Goal: Task Accomplishment & Management: Use online tool/utility

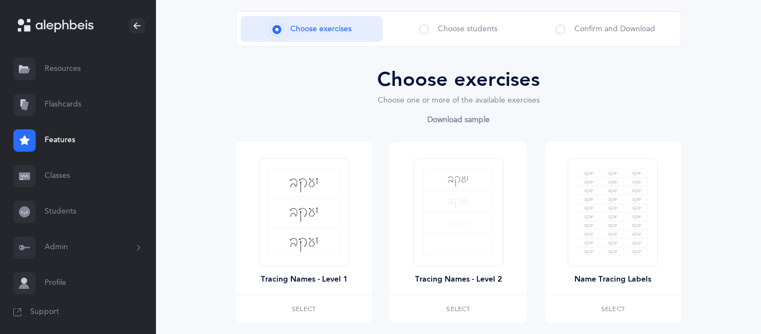
scroll to position [65, 0]
click at [41, 107] on link "Flashcards" at bounding box center [78, 105] width 156 height 36
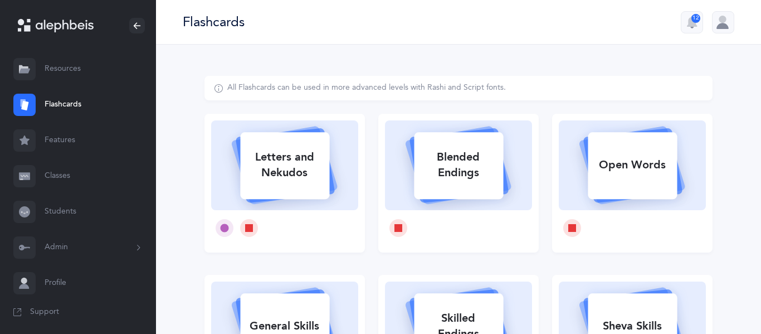
click at [295, 158] on div "Letters and Nekudos" at bounding box center [284, 165] width 89 height 45
select select
select select "single"
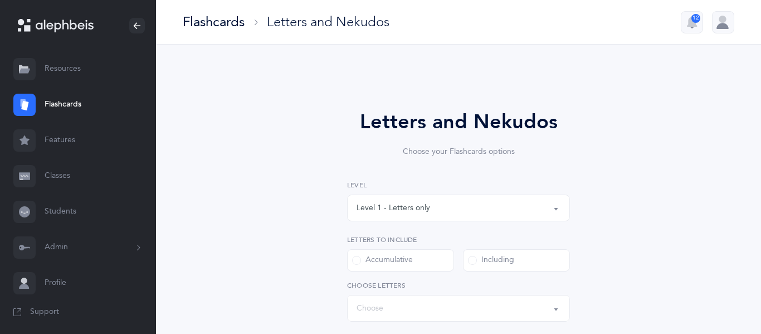
select select "27"
click at [430, 213] on div "Level 1 - Letters only" at bounding box center [459, 207] width 204 height 19
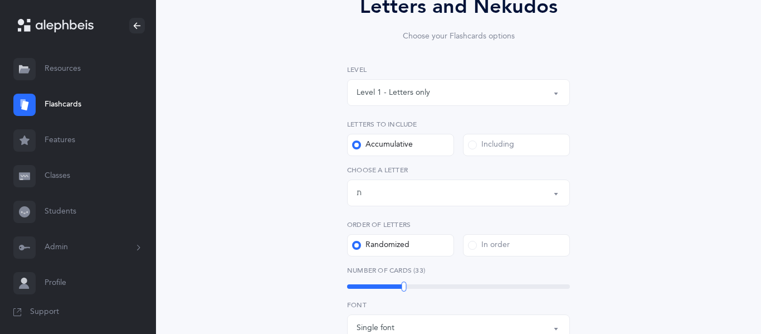
scroll to position [123, 0]
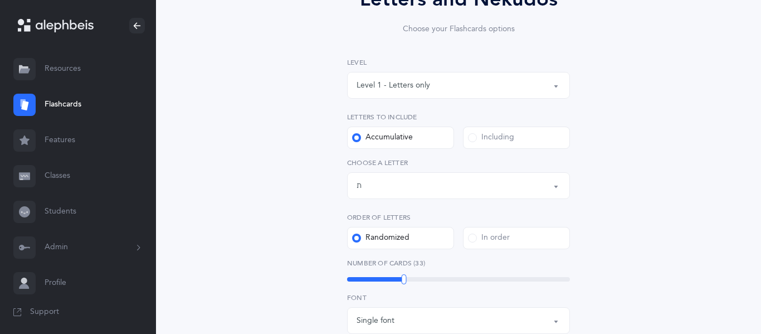
click at [419, 187] on div "Letters up until: ת" at bounding box center [459, 185] width 204 height 19
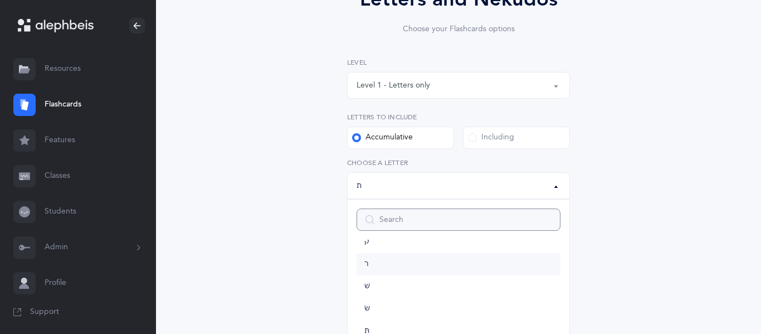
scroll to position [0, 0]
click at [486, 139] on div "Including" at bounding box center [491, 137] width 46 height 11
click at [0, 0] on input "Including" at bounding box center [0, 0] width 0 height 0
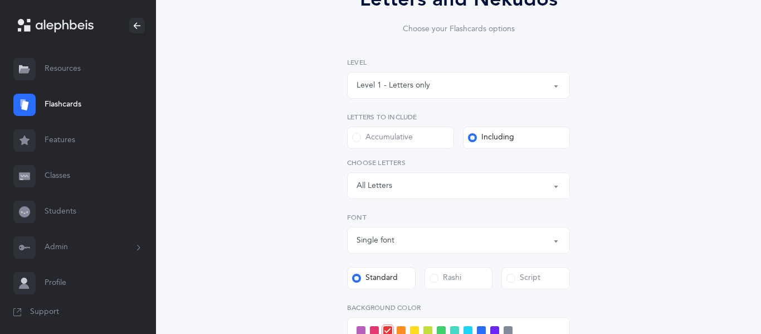
click at [377, 197] on button "Letters: All Letters" at bounding box center [458, 185] width 223 height 27
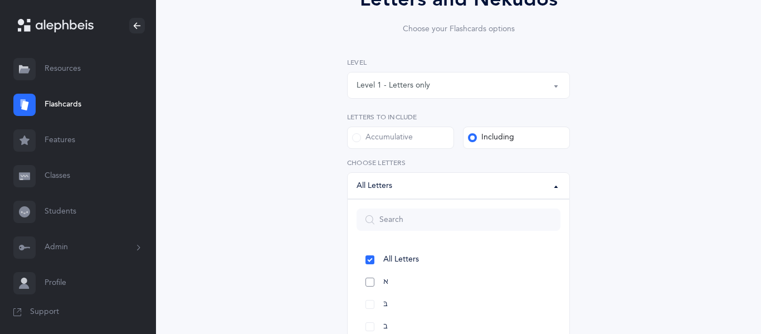
click at [370, 285] on link "א" at bounding box center [459, 282] width 204 height 22
select select "1"
click at [372, 303] on link "בּ" at bounding box center [459, 304] width 204 height 22
click at [366, 302] on link "ג" at bounding box center [459, 301] width 204 height 22
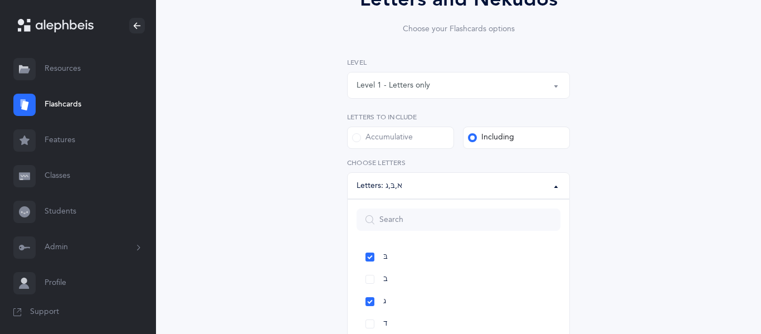
click at [294, 281] on div "Letters and Nekudos Choose your Flashcards options Level 1 - Letters only Level…" at bounding box center [459, 262] width 508 height 619
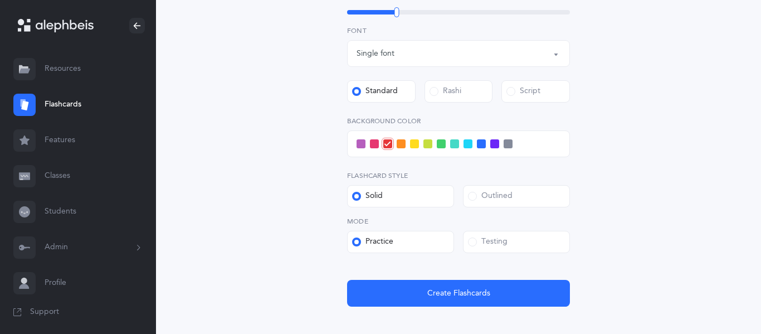
scroll to position [349, 0]
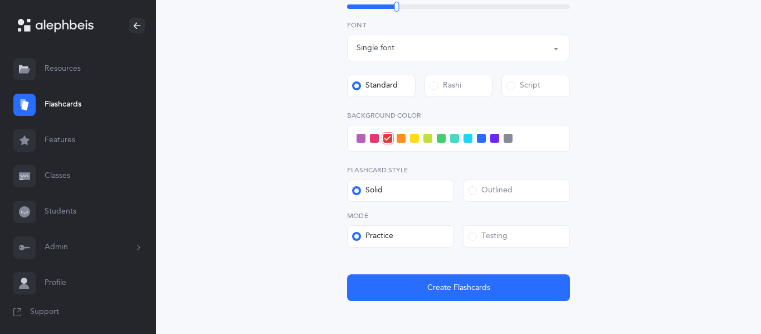
click at [509, 141] on span at bounding box center [508, 138] width 9 height 9
click at [0, 0] on input "checkbox" at bounding box center [0, 0] width 0 height 0
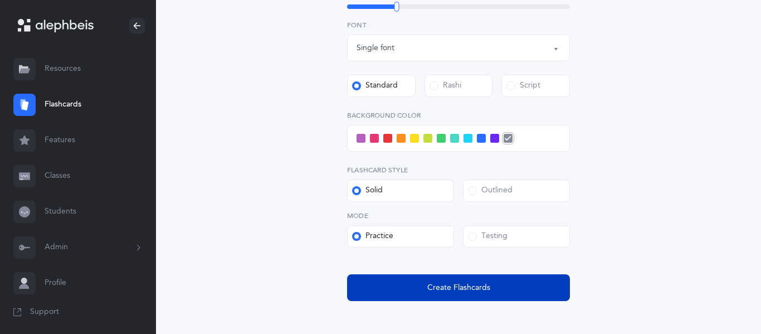
click at [469, 288] on span "Create Flashcards" at bounding box center [458, 288] width 63 height 12
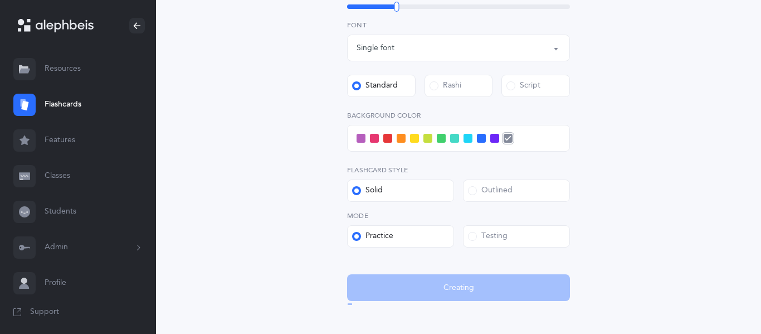
scroll to position [0, 0]
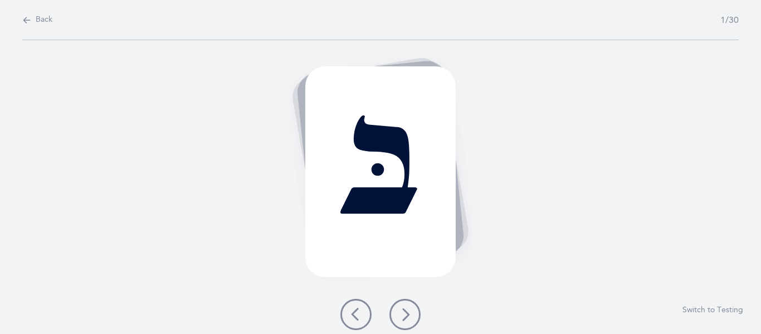
click at [407, 314] on icon at bounding box center [404, 314] width 13 height 13
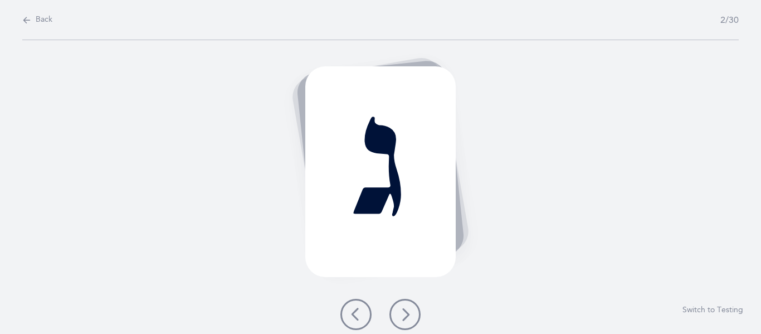
click at [406, 317] on icon at bounding box center [404, 314] width 13 height 13
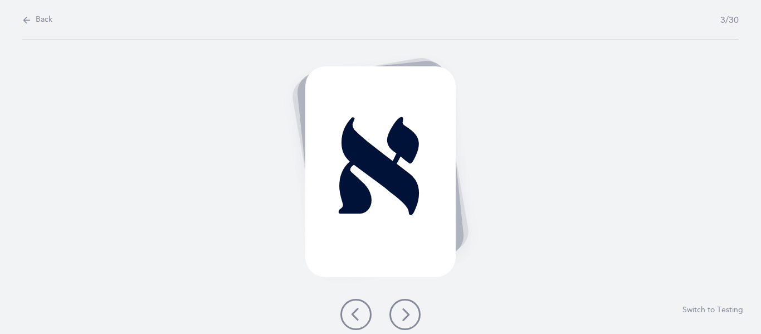
click at [406, 317] on icon at bounding box center [404, 314] width 13 height 13
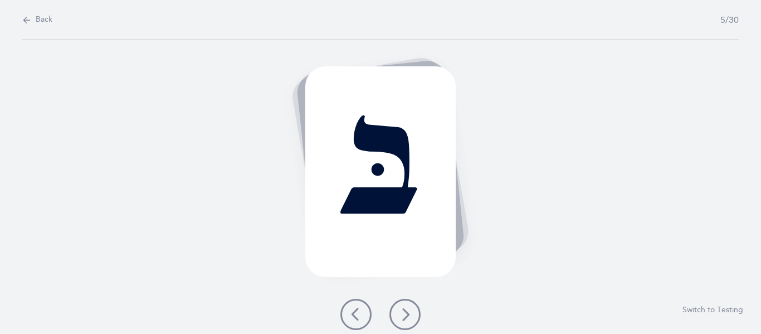
click at [406, 317] on icon at bounding box center [404, 314] width 13 height 13
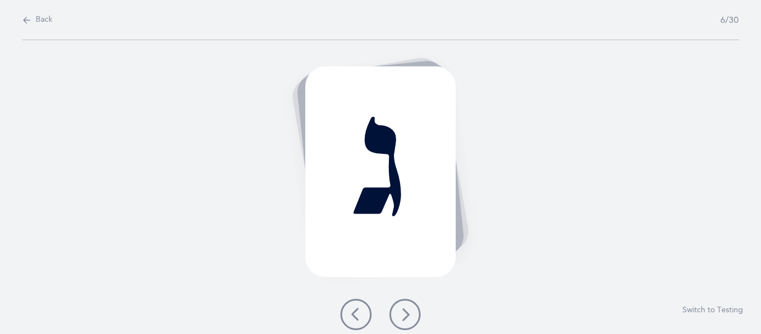
click at [406, 317] on icon at bounding box center [404, 314] width 13 height 13
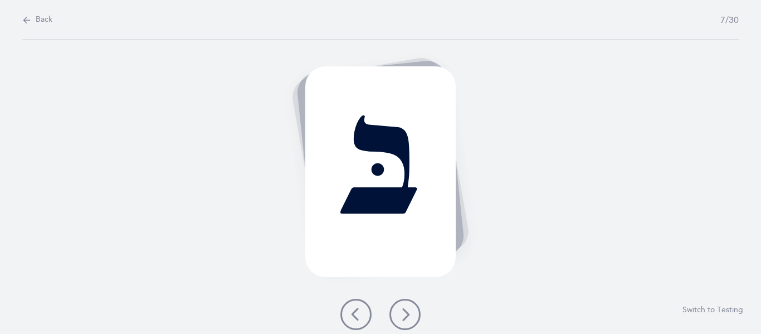
click at [406, 317] on icon at bounding box center [404, 314] width 13 height 13
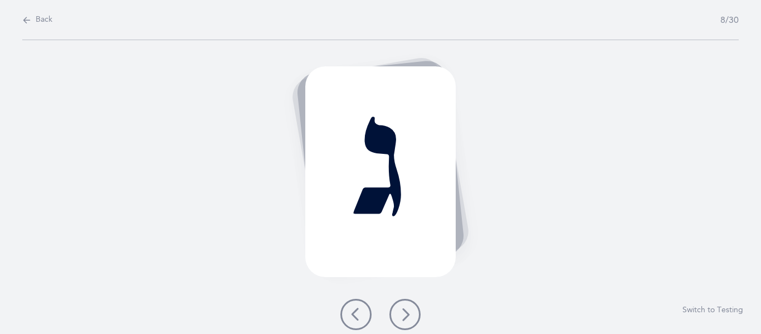
click at [406, 317] on icon at bounding box center [404, 314] width 13 height 13
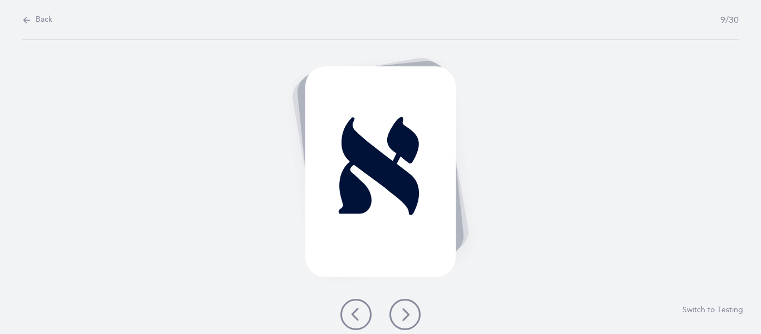
click at [406, 317] on icon at bounding box center [404, 314] width 13 height 13
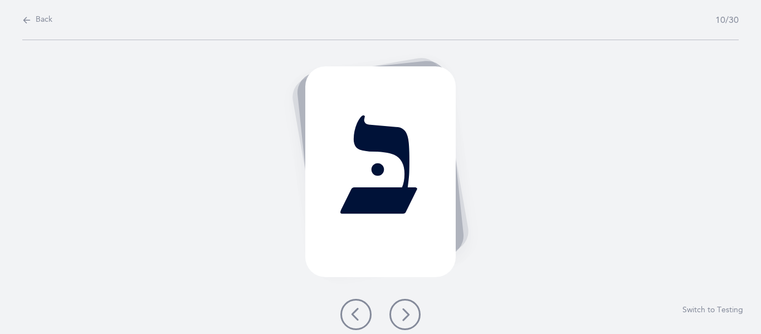
click at [406, 317] on icon at bounding box center [404, 314] width 13 height 13
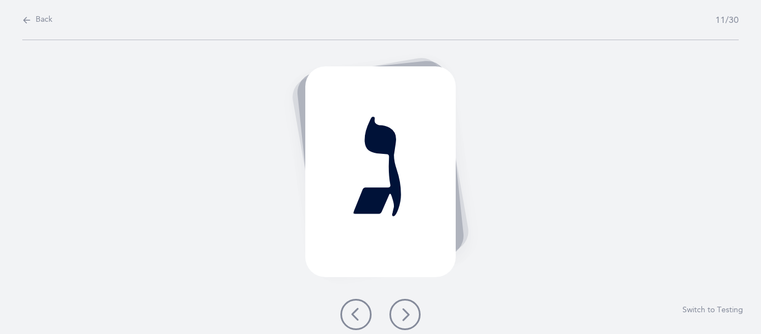
click at [406, 317] on icon at bounding box center [404, 314] width 13 height 13
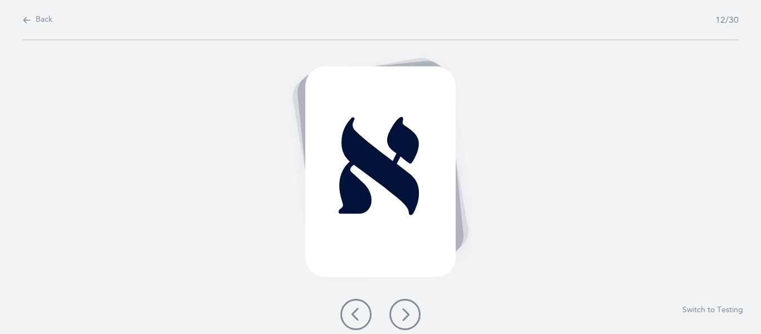
click at [406, 317] on icon at bounding box center [404, 314] width 13 height 13
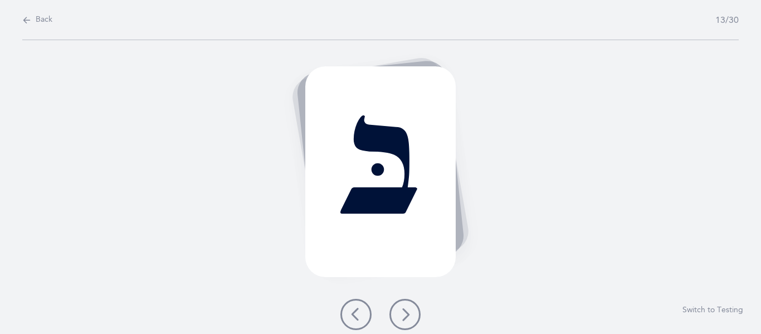
click at [406, 317] on icon at bounding box center [404, 314] width 13 height 13
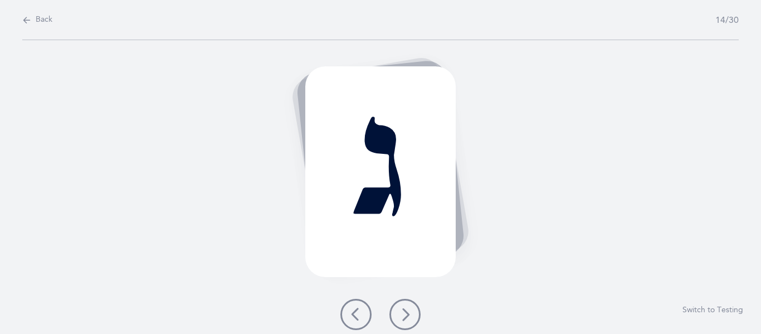
click at [406, 317] on icon at bounding box center [404, 314] width 13 height 13
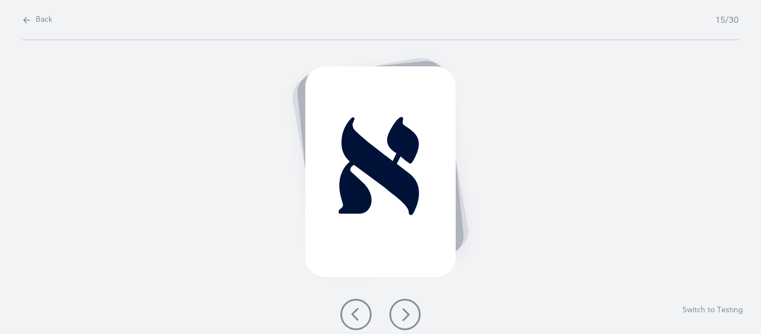
click at [406, 317] on icon at bounding box center [404, 314] width 13 height 13
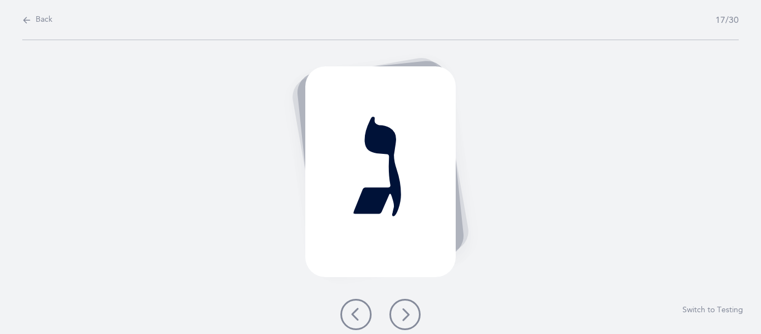
click at [406, 317] on icon at bounding box center [404, 314] width 13 height 13
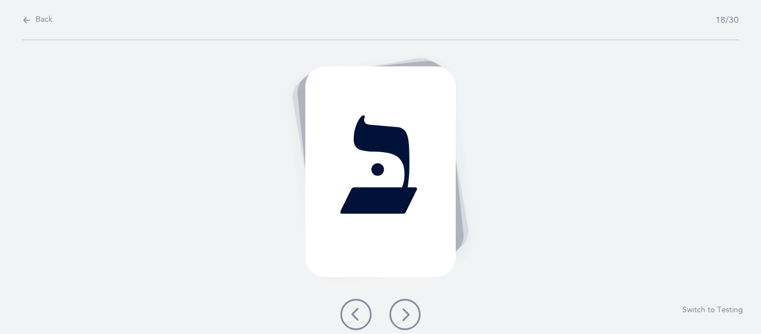
click at [406, 317] on icon at bounding box center [404, 314] width 13 height 13
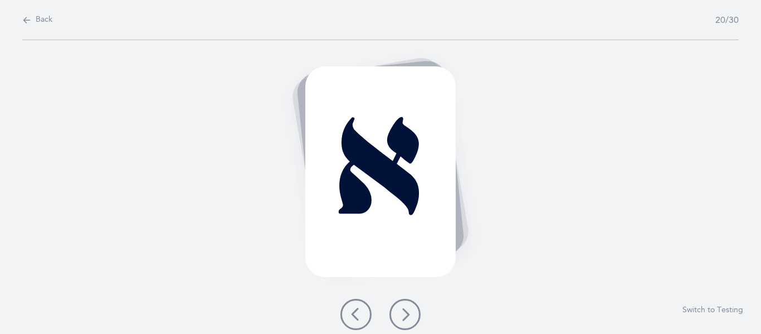
click at [406, 317] on icon at bounding box center [404, 314] width 13 height 13
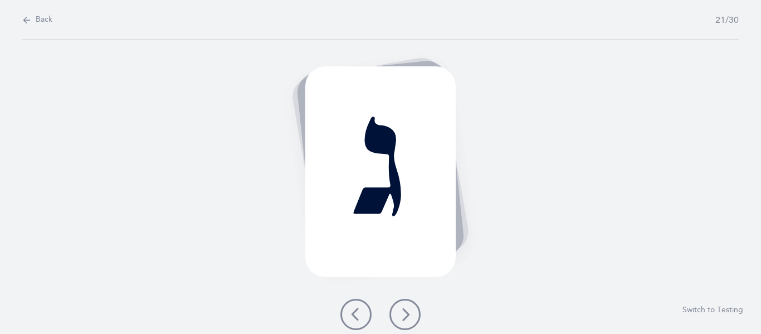
click at [406, 317] on icon at bounding box center [404, 314] width 13 height 13
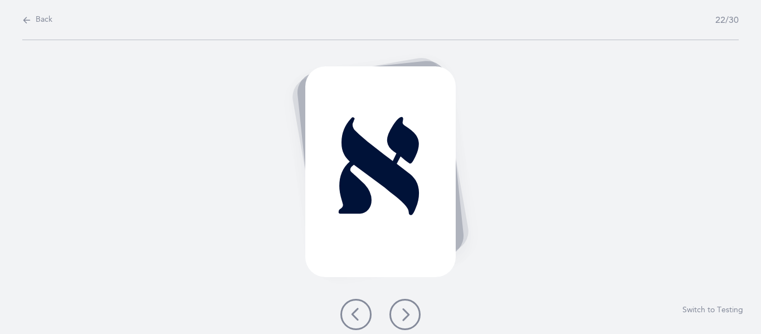
click at [406, 317] on icon at bounding box center [404, 314] width 13 height 13
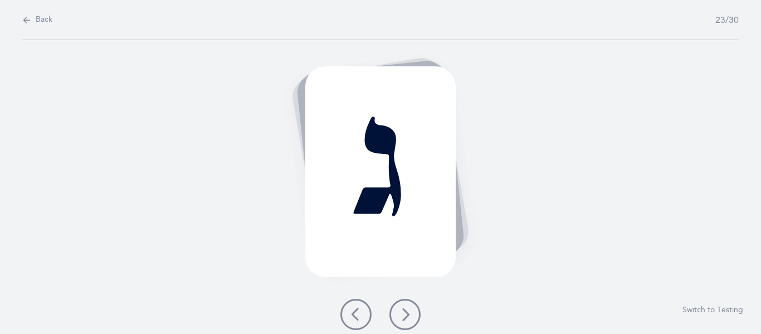
click at [406, 317] on icon at bounding box center [404, 314] width 13 height 13
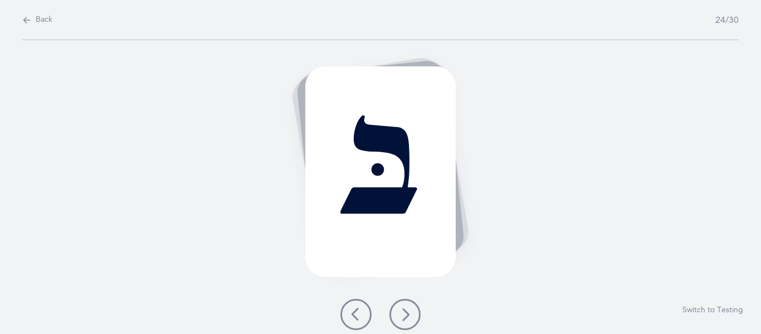
click at [406, 317] on icon at bounding box center [404, 314] width 13 height 13
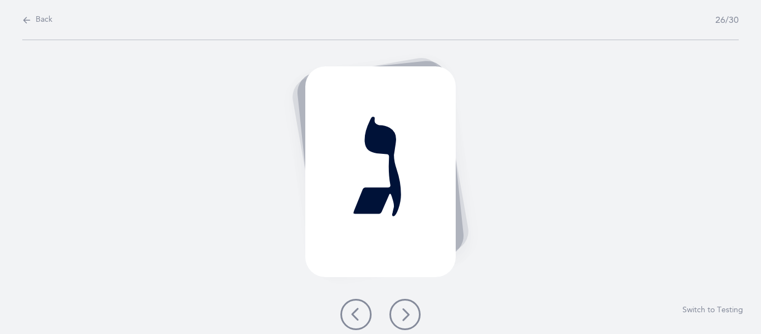
click at [406, 317] on icon at bounding box center [404, 314] width 13 height 13
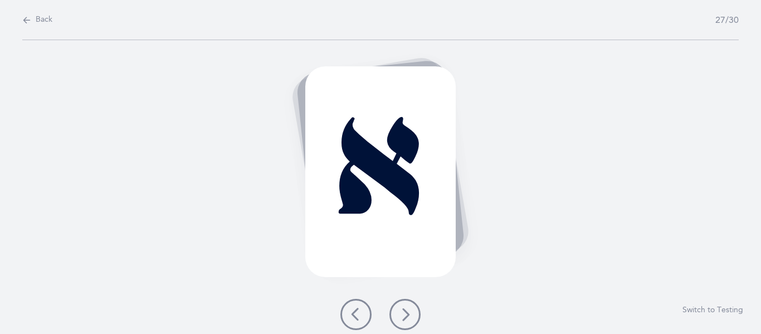
click at [406, 317] on icon at bounding box center [404, 314] width 13 height 13
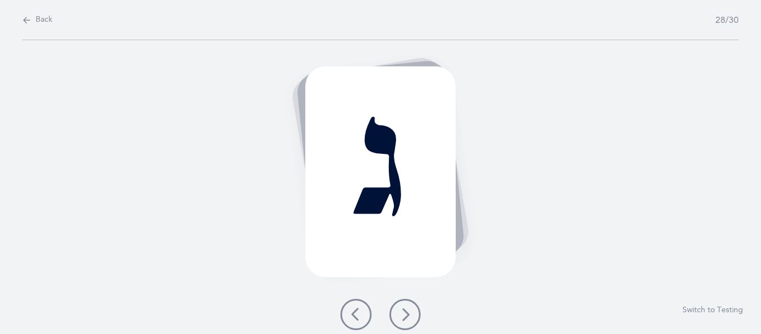
click at [406, 317] on icon at bounding box center [404, 314] width 13 height 13
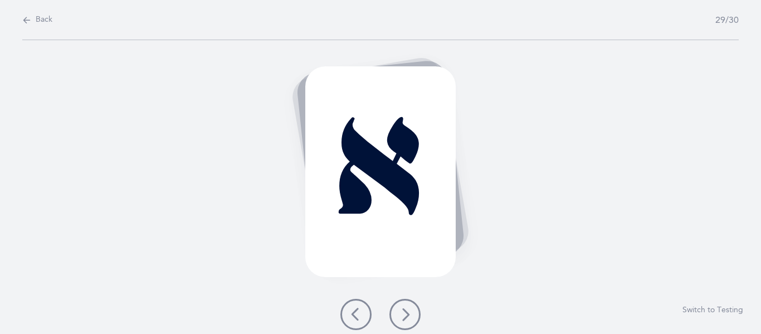
click at [406, 317] on icon at bounding box center [404, 314] width 13 height 13
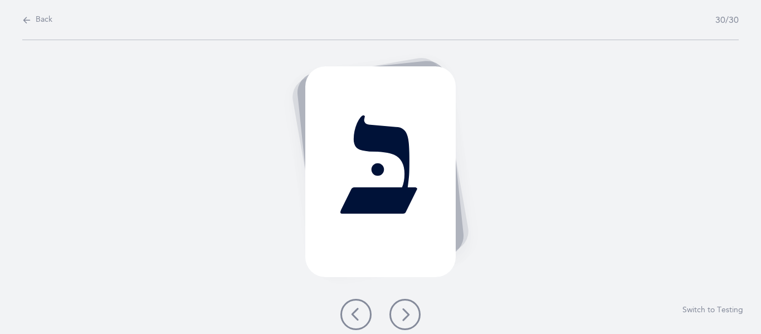
click at [406, 317] on icon at bounding box center [404, 314] width 13 height 13
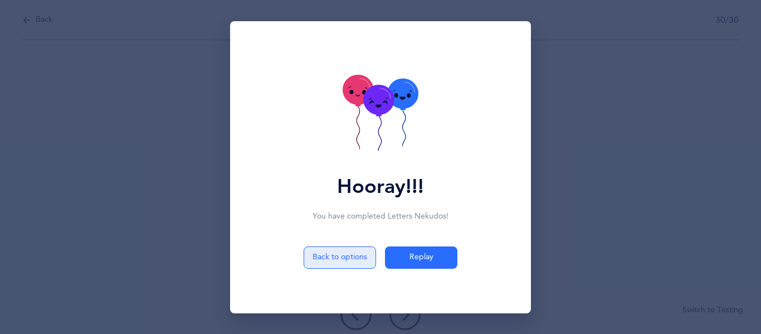
click at [352, 260] on button "Back to options" at bounding box center [340, 257] width 72 height 22
select select "1"
select select "single"
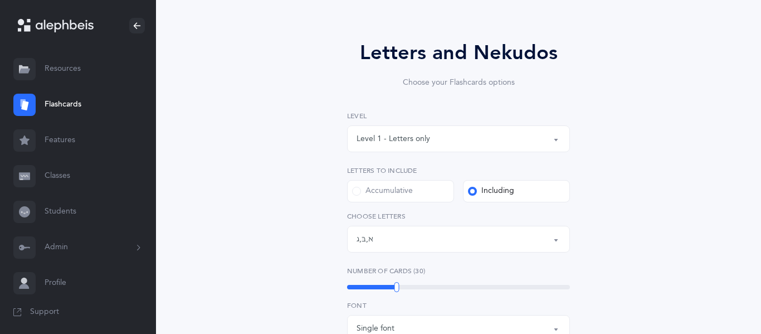
scroll to position [80, 0]
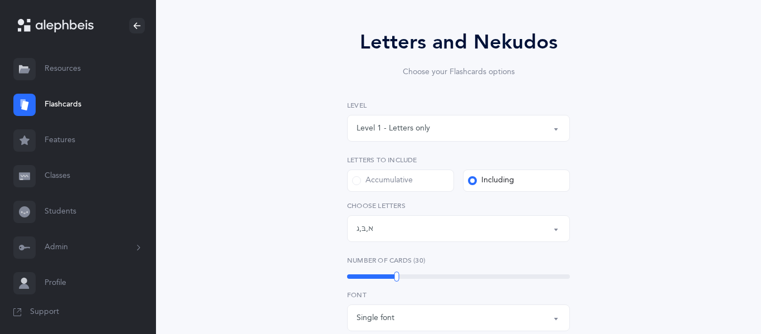
click at [430, 129] on div "Level 1 - Letters only" at bounding box center [459, 128] width 204 height 19
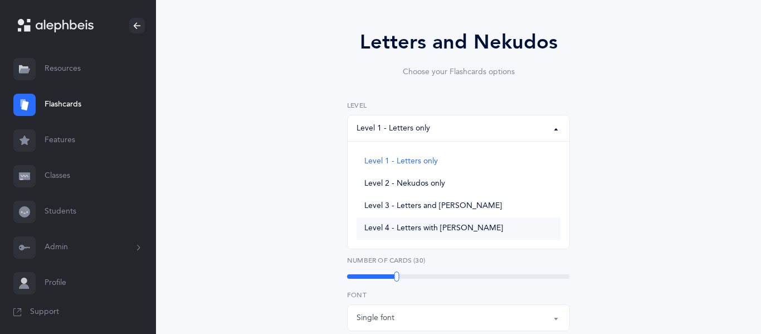
click at [415, 233] on span "Level 4 - Letters with [PERSON_NAME]" at bounding box center [433, 228] width 139 height 10
select select "4"
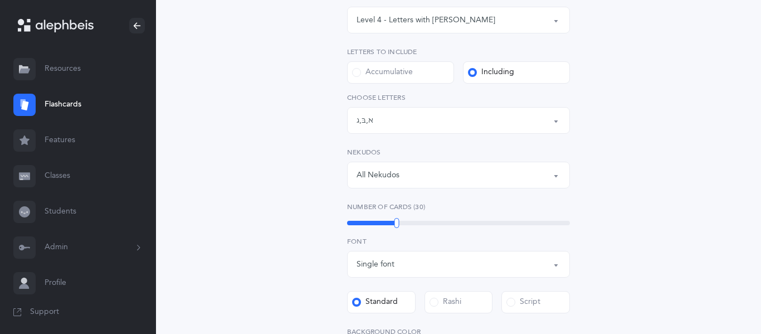
scroll to position [194, 0]
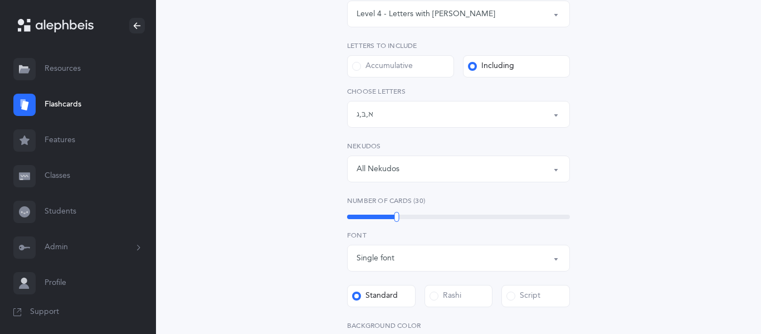
click at [396, 175] on div "All Nekudos" at bounding box center [459, 168] width 204 height 19
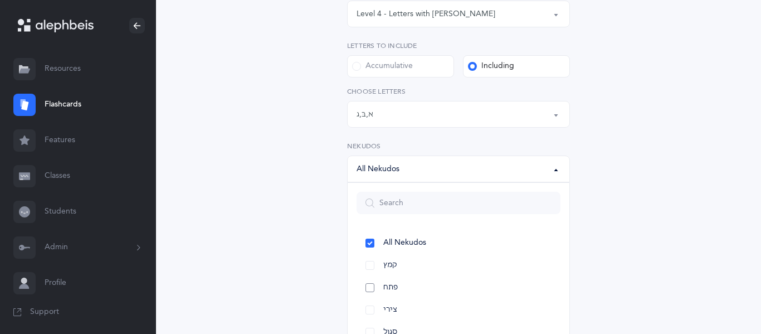
click at [372, 290] on link "פתח" at bounding box center [459, 287] width 204 height 22
select select "29"
click at [318, 249] on div "Letters and Nekudos Choose your Flashcards options Level 1 - Letters only Level…" at bounding box center [458, 212] width 285 height 598
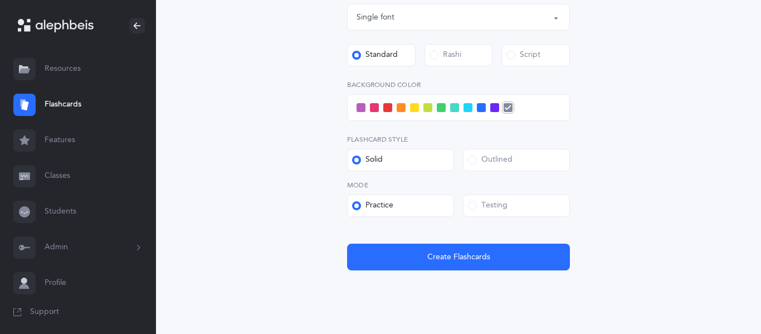
scroll to position [436, 0]
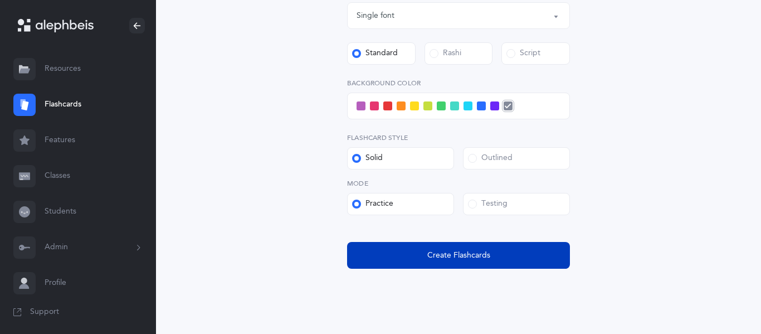
click at [443, 255] on span "Create Flashcards" at bounding box center [458, 256] width 63 height 12
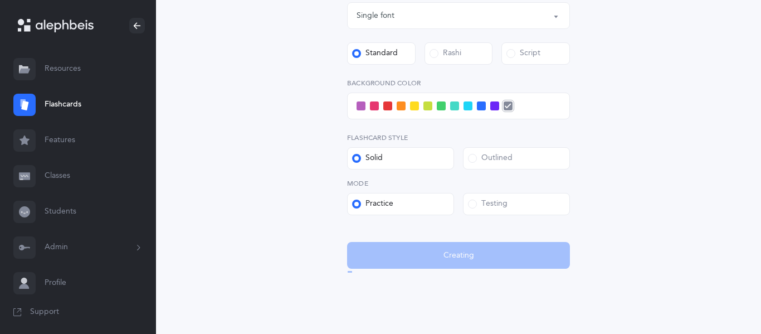
scroll to position [0, 0]
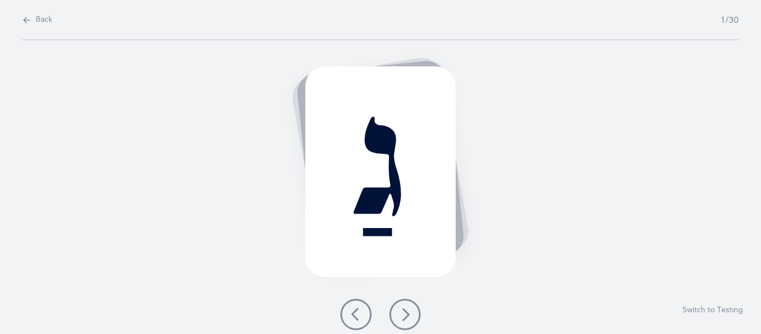
click at [399, 308] on icon at bounding box center [404, 314] width 13 height 13
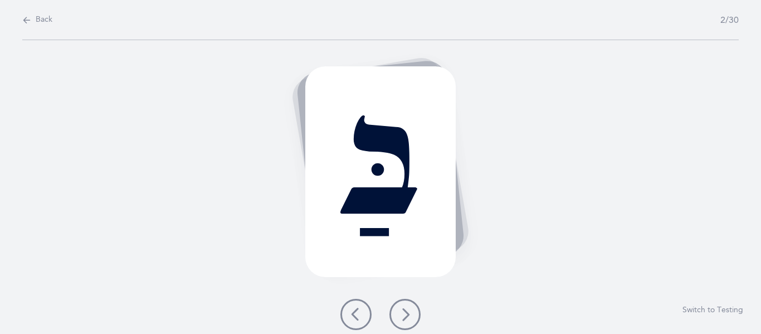
click at [414, 312] on button at bounding box center [405, 314] width 31 height 31
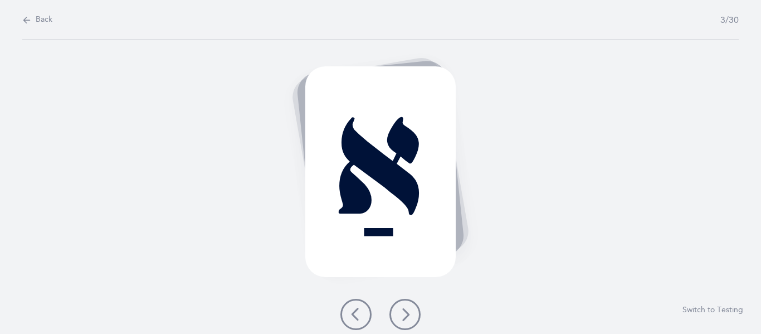
click at [353, 320] on icon at bounding box center [355, 314] width 13 height 13
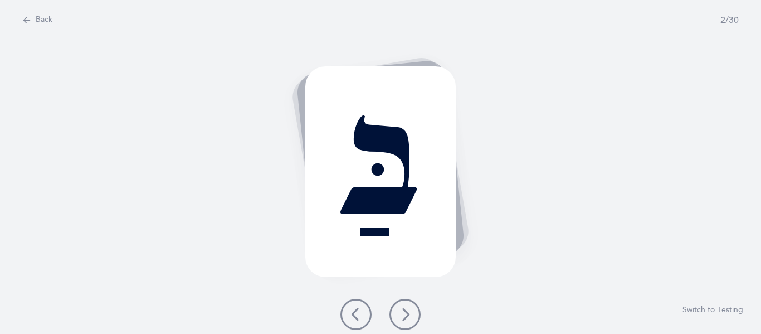
click at [353, 320] on icon at bounding box center [355, 314] width 13 height 13
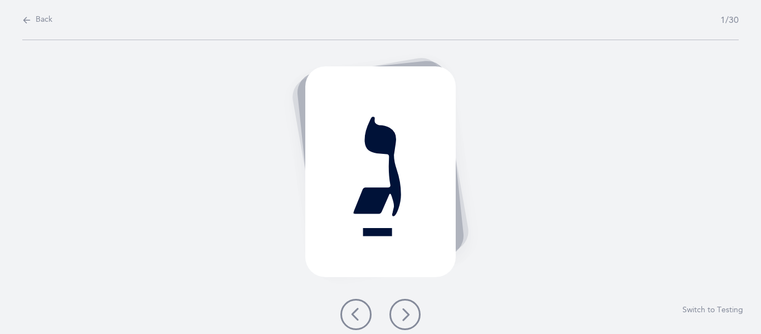
click at [405, 311] on icon at bounding box center [404, 314] width 13 height 13
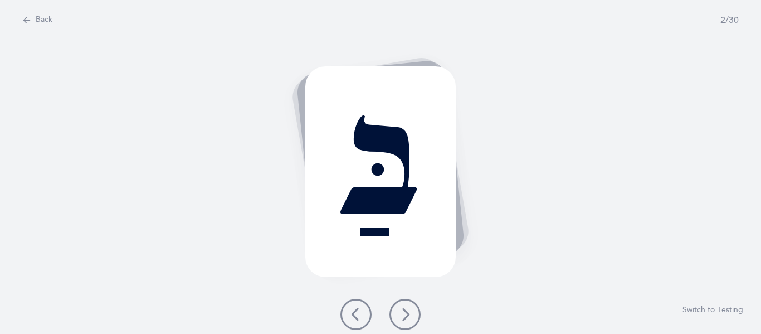
click at [405, 311] on icon at bounding box center [404, 314] width 13 height 13
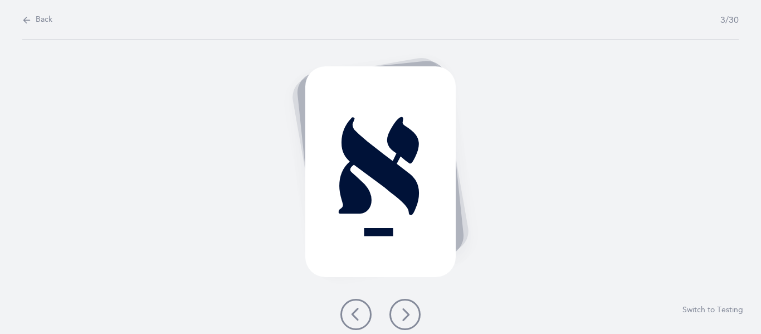
click at [405, 311] on icon at bounding box center [404, 314] width 13 height 13
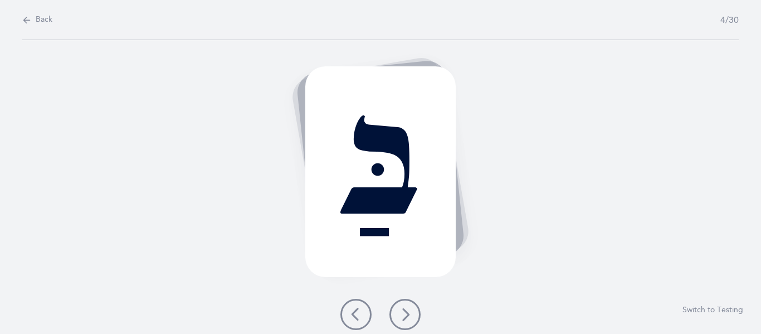
click at [405, 311] on icon at bounding box center [404, 314] width 13 height 13
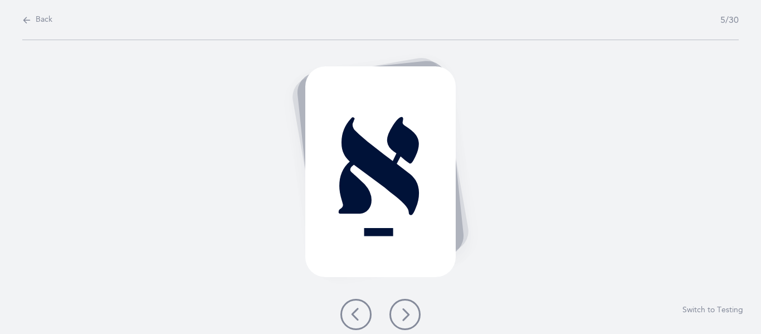
click at [405, 311] on icon at bounding box center [404, 314] width 13 height 13
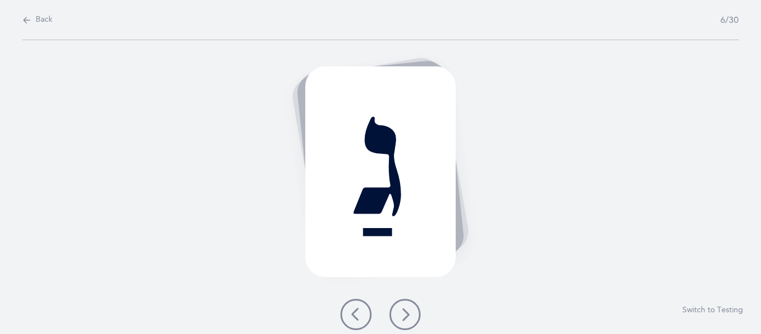
click at [405, 311] on icon at bounding box center [404, 314] width 13 height 13
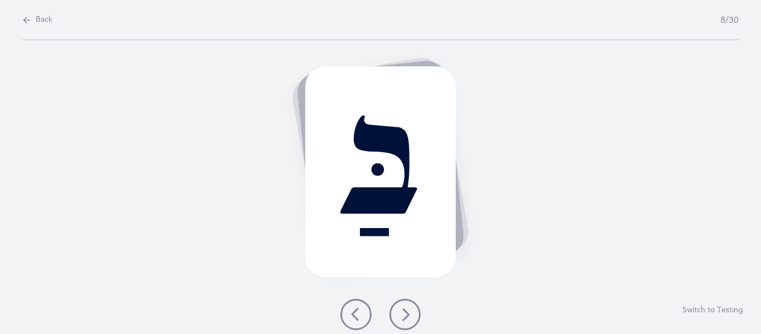
click at [405, 311] on icon at bounding box center [404, 314] width 13 height 13
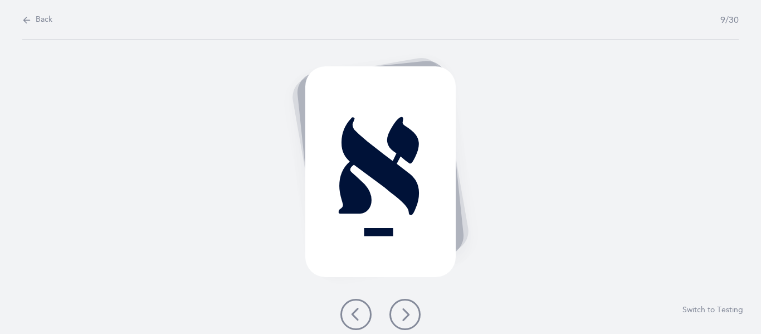
click at [405, 311] on icon at bounding box center [404, 314] width 13 height 13
click at [405, 312] on icon at bounding box center [404, 314] width 13 height 13
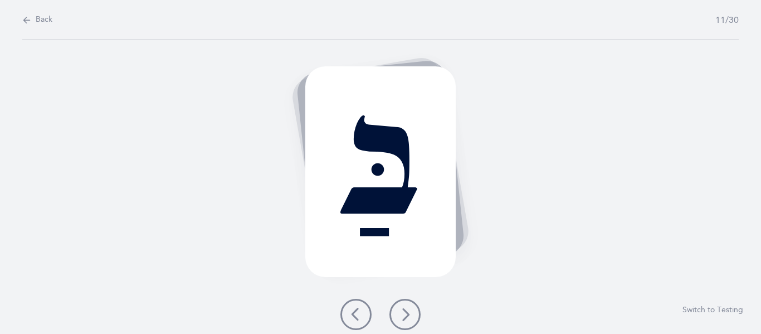
click at [405, 312] on icon at bounding box center [404, 314] width 13 height 13
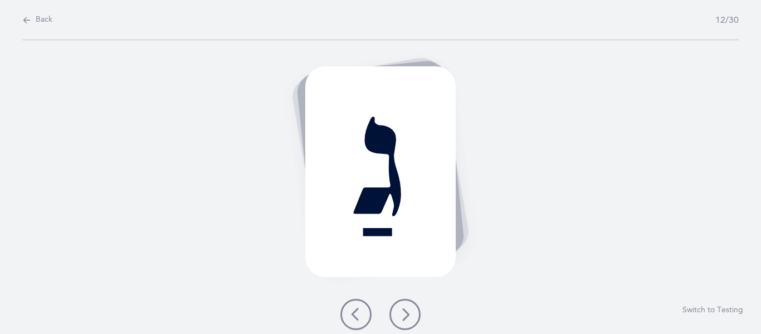
click at [405, 313] on icon at bounding box center [404, 314] width 13 height 13
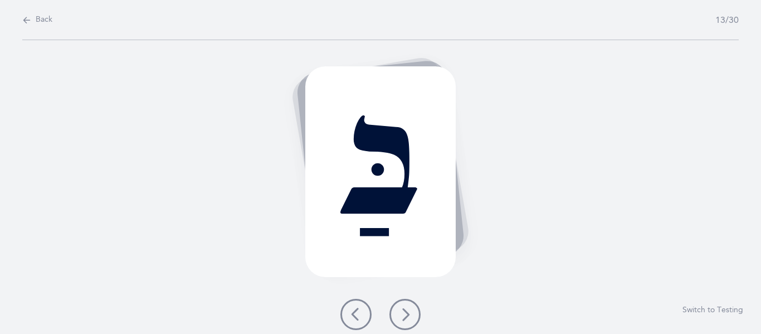
click at [405, 315] on icon at bounding box center [404, 314] width 13 height 13
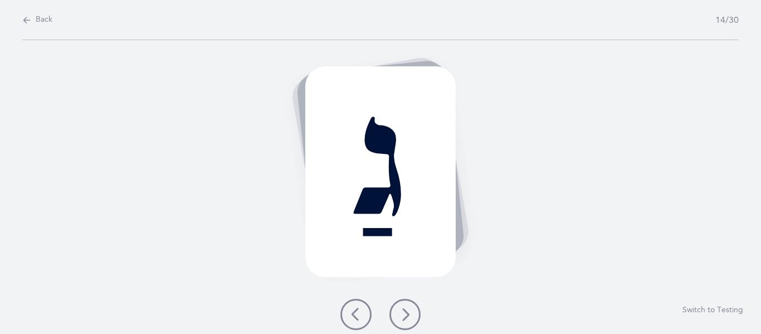
click at [405, 316] on icon at bounding box center [404, 314] width 13 height 13
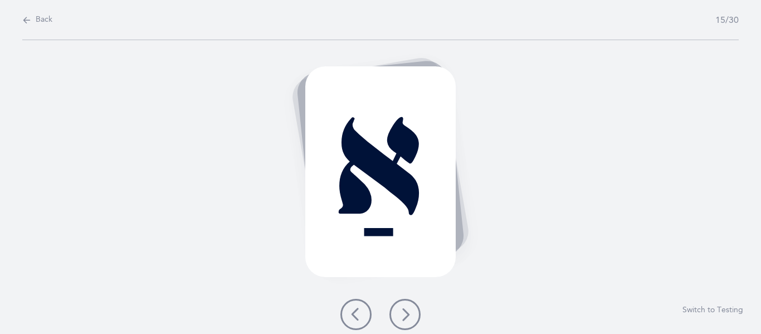
click at [405, 317] on icon at bounding box center [404, 314] width 13 height 13
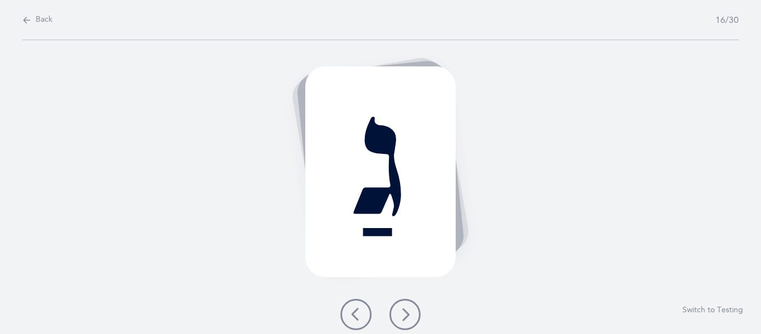
click at [405, 318] on icon at bounding box center [404, 314] width 13 height 13
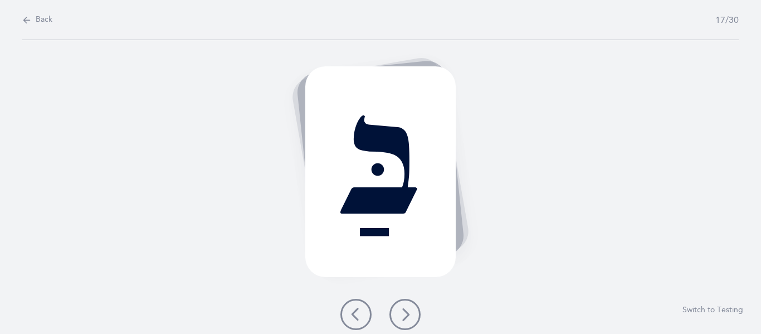
click at [405, 318] on icon at bounding box center [404, 314] width 13 height 13
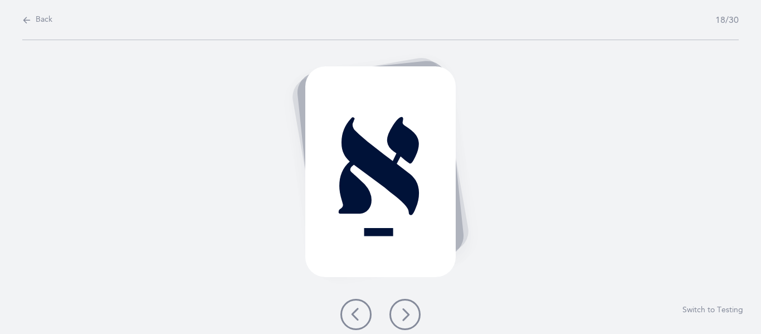
click at [405, 319] on icon at bounding box center [404, 314] width 13 height 13
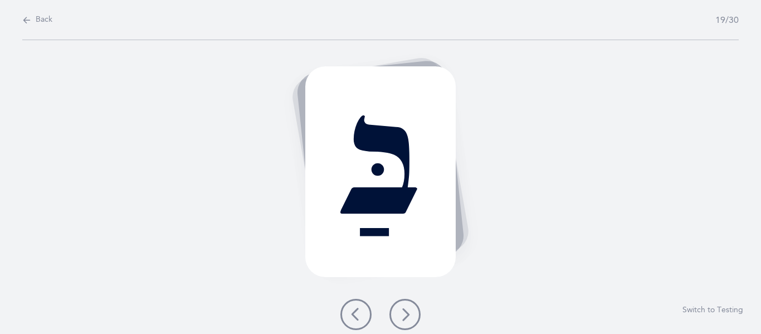
click at [405, 320] on icon at bounding box center [404, 314] width 13 height 13
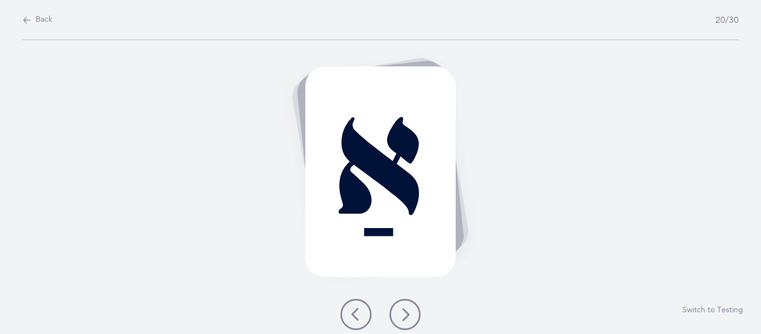
click at [405, 320] on icon at bounding box center [404, 314] width 13 height 13
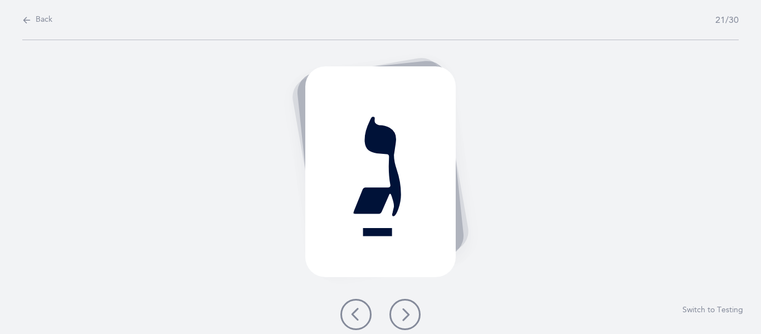
click at [405, 320] on icon at bounding box center [404, 314] width 13 height 13
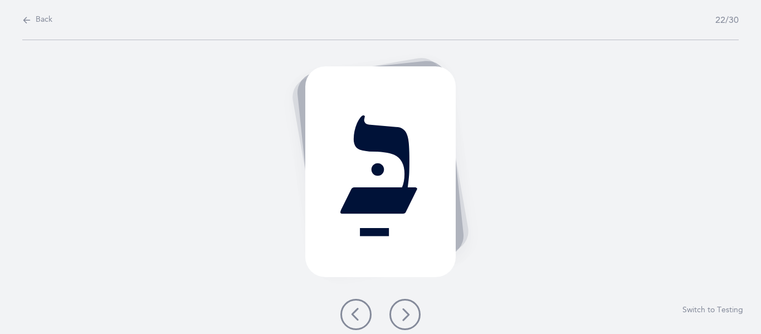
click at [405, 320] on icon at bounding box center [404, 314] width 13 height 13
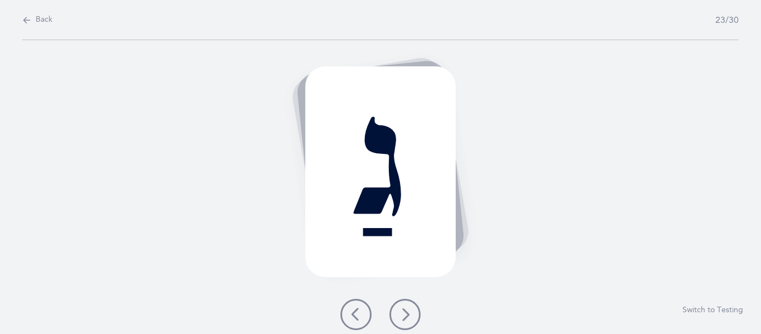
click at [404, 318] on icon at bounding box center [404, 314] width 13 height 13
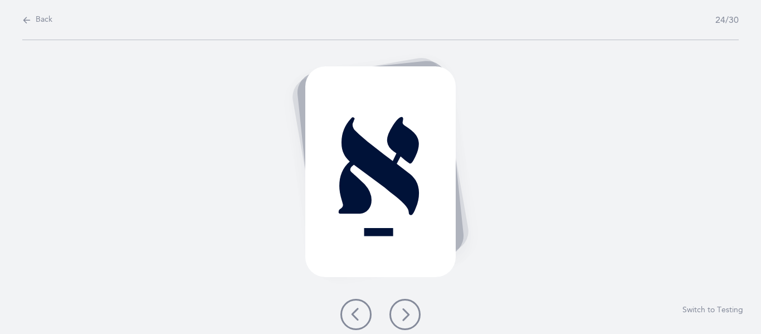
click at [404, 318] on icon at bounding box center [404, 314] width 13 height 13
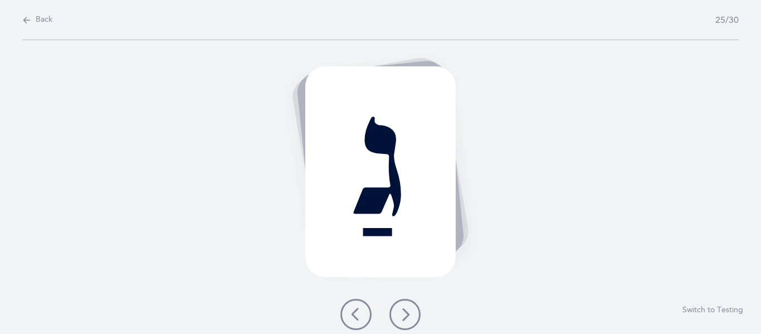
click at [404, 319] on icon at bounding box center [404, 314] width 13 height 13
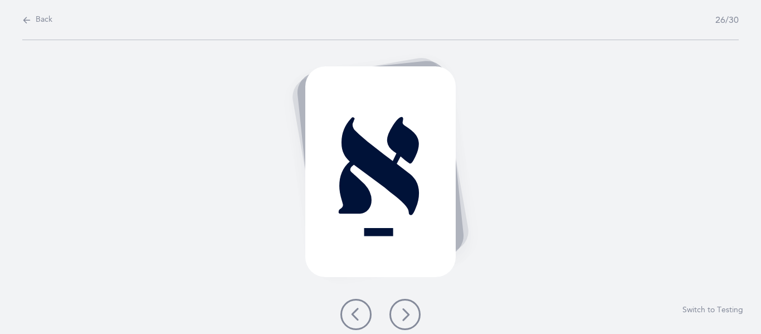
click at [404, 319] on icon at bounding box center [404, 314] width 13 height 13
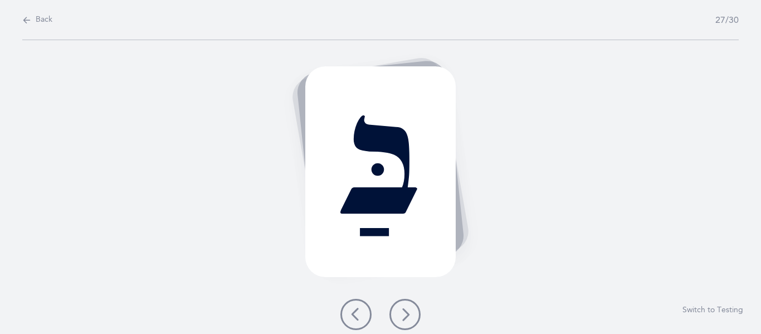
click at [404, 319] on icon at bounding box center [404, 314] width 13 height 13
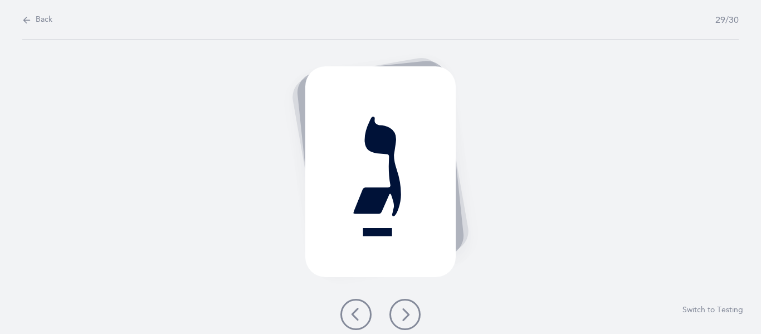
click at [404, 319] on icon at bounding box center [404, 314] width 13 height 13
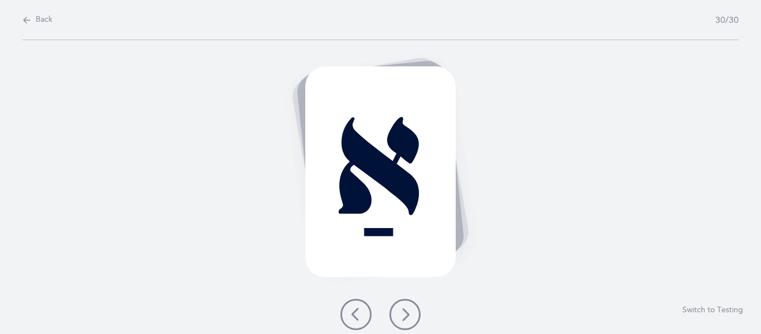
click at [404, 319] on icon at bounding box center [404, 314] width 13 height 13
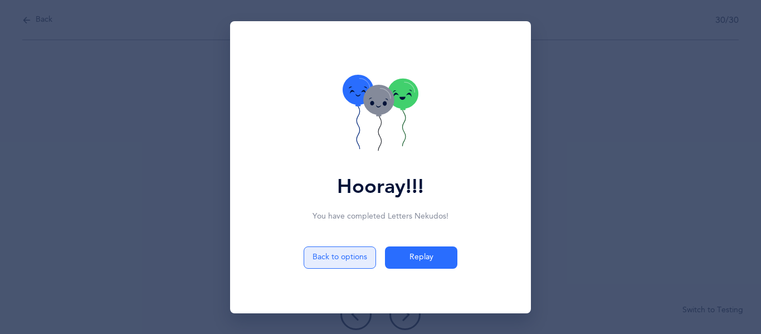
click at [354, 259] on button "Back to options" at bounding box center [340, 257] width 72 height 22
select select "4"
select select "1"
select select "29"
select select "single"
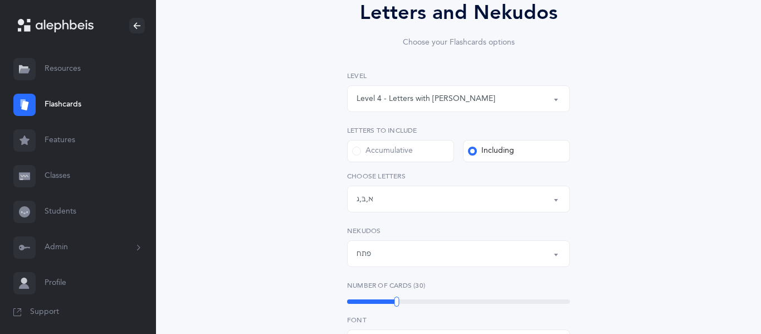
scroll to position [119, 0]
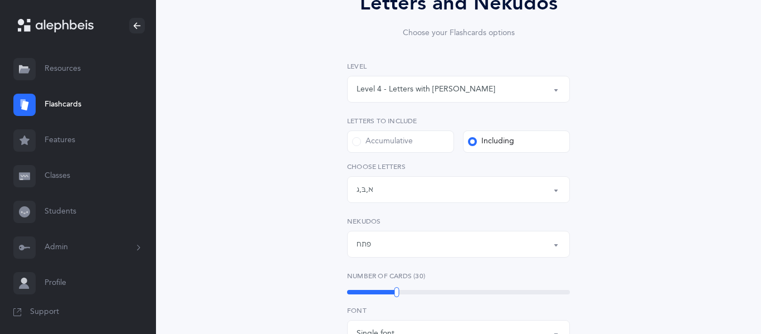
click at [385, 198] on div "Letters: א , בּ , ג" at bounding box center [459, 189] width 204 height 19
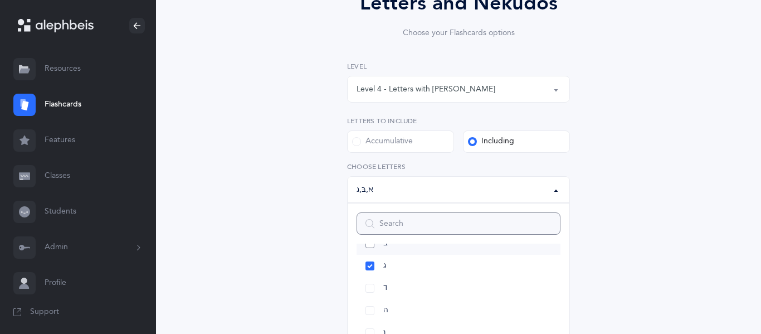
scroll to position [88, 0]
click at [370, 289] on link "ד" at bounding box center [459, 287] width 204 height 22
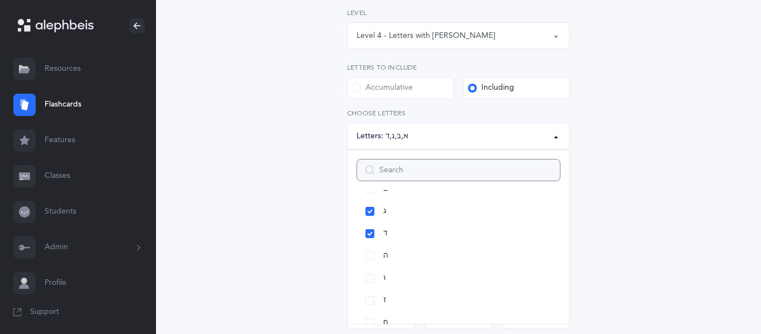
scroll to position [184, 0]
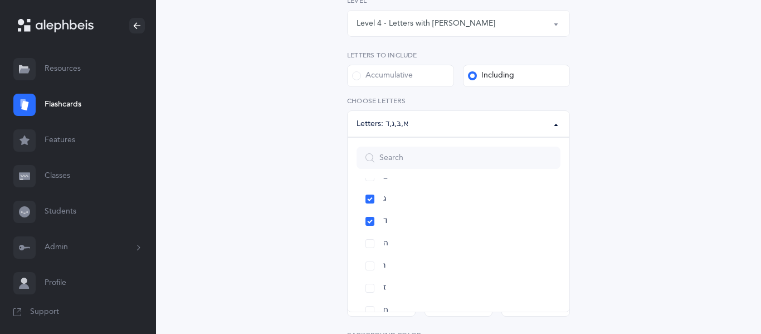
click at [275, 188] on div "Letters and Nekudos Choose your Flashcards options Level 1 - Letters only Level…" at bounding box center [459, 228] width 508 height 674
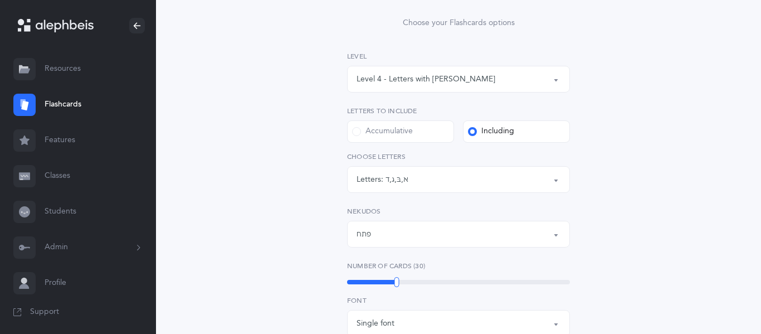
scroll to position [123, 0]
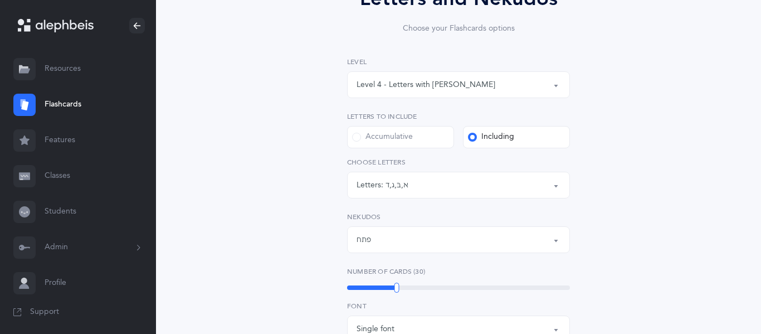
click at [372, 91] on div "Level 4 - Letters with [PERSON_NAME]" at bounding box center [459, 84] width 204 height 19
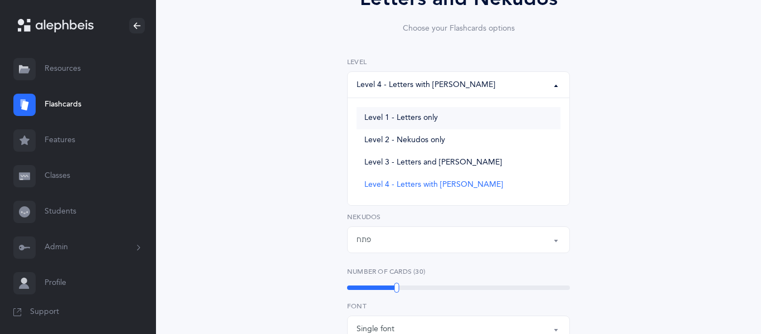
click at [383, 124] on link "Level 1 - Letters only" at bounding box center [459, 118] width 204 height 22
select select "1"
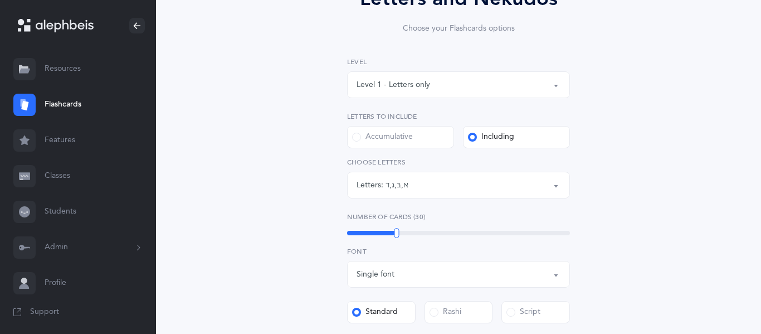
click at [292, 159] on div "Letters and Nekudos Choose your Flashcards options Level 1 - Letters only Level…" at bounding box center [459, 262] width 508 height 619
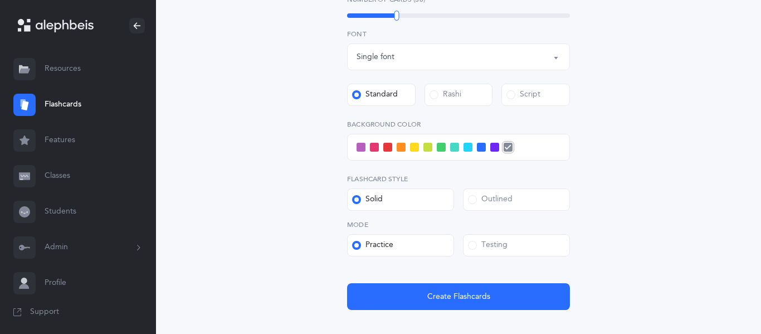
scroll to position [341, 0]
click at [358, 147] on span at bounding box center [361, 146] width 9 height 9
click at [0, 0] on input "checkbox" at bounding box center [0, 0] width 0 height 0
click at [310, 200] on div "Letters and Nekudos Choose your Flashcards options Level 1 - Letters only Level…" at bounding box center [459, 44] width 508 height 619
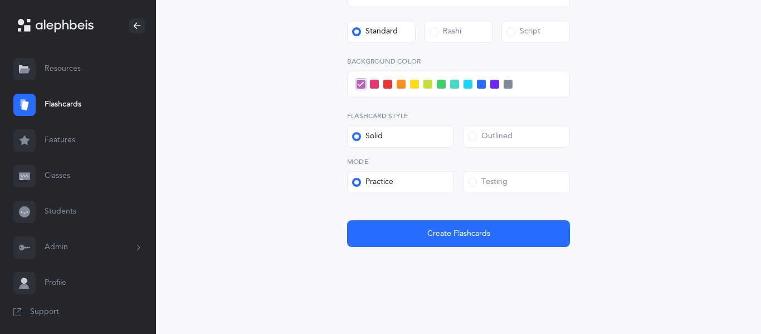
scroll to position [406, 0]
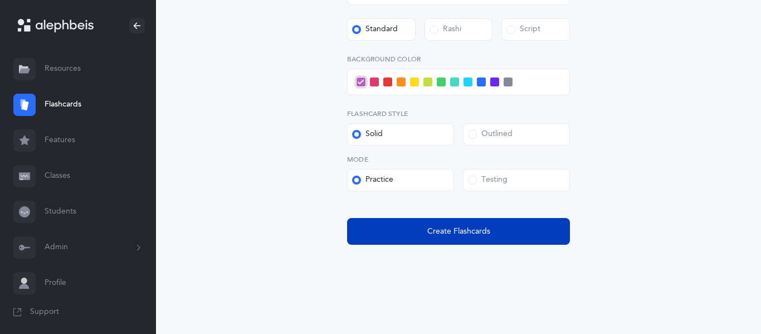
click at [403, 234] on button "Create Flashcards" at bounding box center [458, 231] width 223 height 27
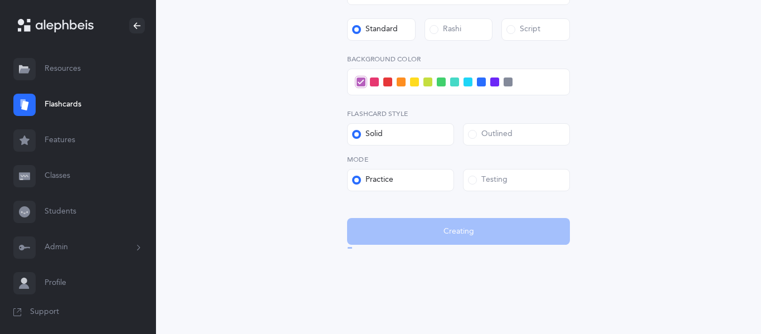
scroll to position [0, 0]
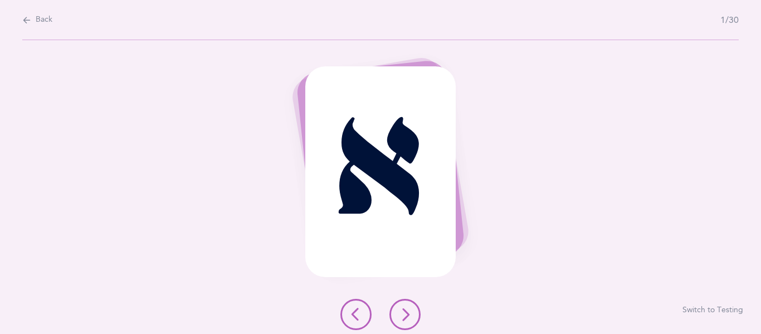
click at [405, 310] on icon at bounding box center [404, 314] width 13 height 13
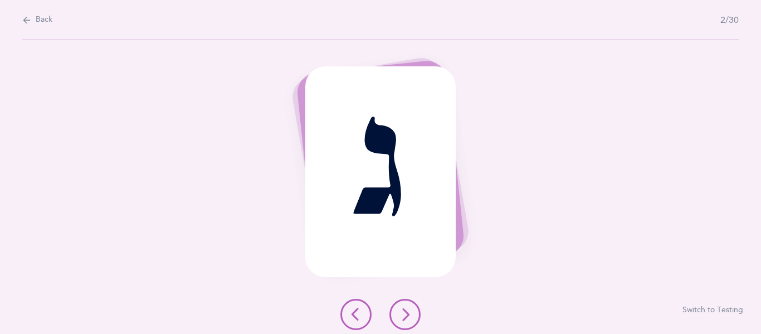
click at [405, 310] on icon at bounding box center [404, 314] width 13 height 13
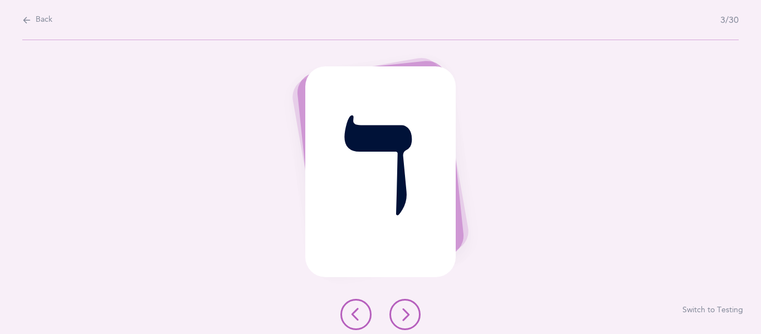
click at [352, 305] on button at bounding box center [356, 314] width 31 height 31
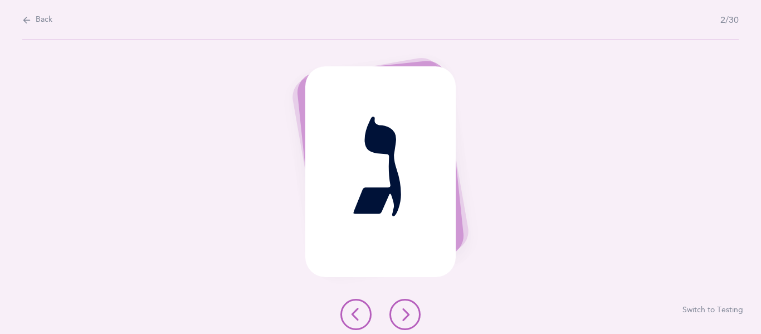
click at [354, 309] on icon at bounding box center [355, 314] width 13 height 13
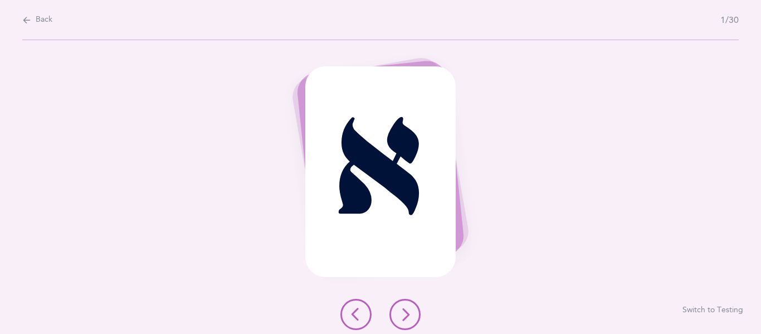
click at [403, 312] on icon at bounding box center [404, 314] width 13 height 13
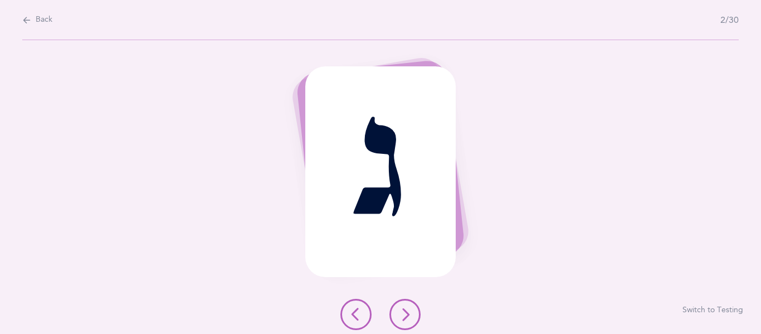
click at [403, 312] on icon at bounding box center [404, 314] width 13 height 13
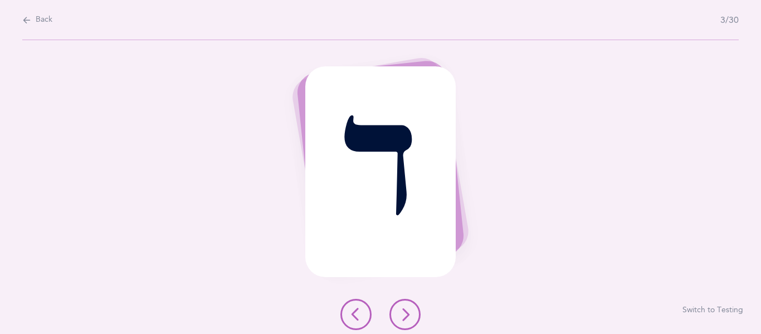
click at [403, 312] on icon at bounding box center [404, 314] width 13 height 13
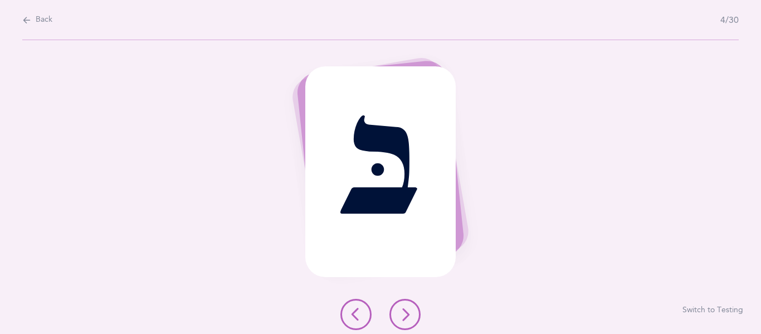
click at [403, 312] on icon at bounding box center [404, 314] width 13 height 13
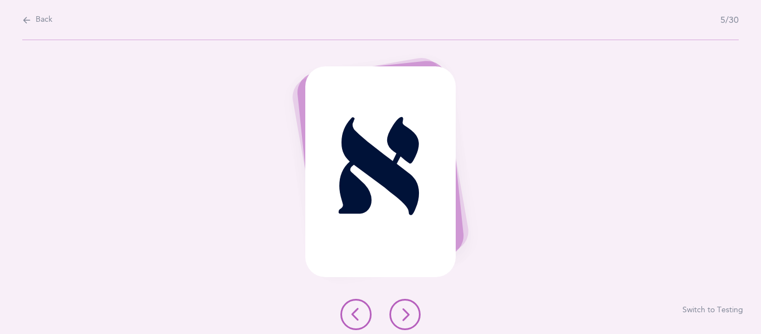
click at [403, 312] on icon at bounding box center [404, 314] width 13 height 13
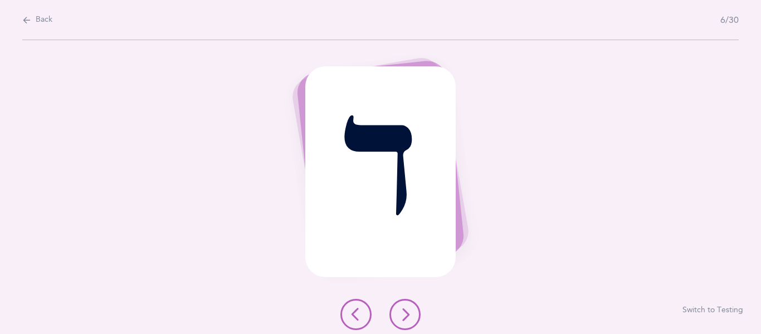
click at [402, 313] on icon at bounding box center [404, 314] width 13 height 13
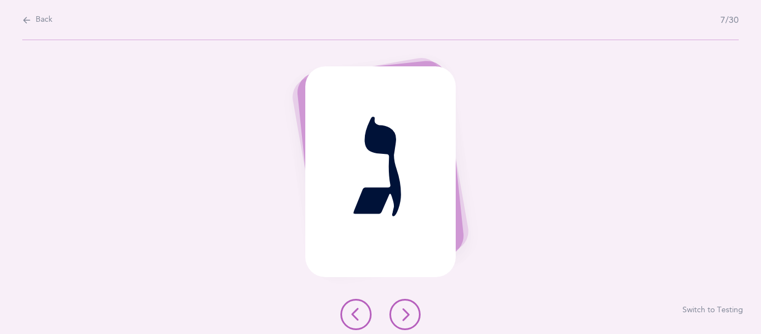
click at [402, 313] on icon at bounding box center [404, 314] width 13 height 13
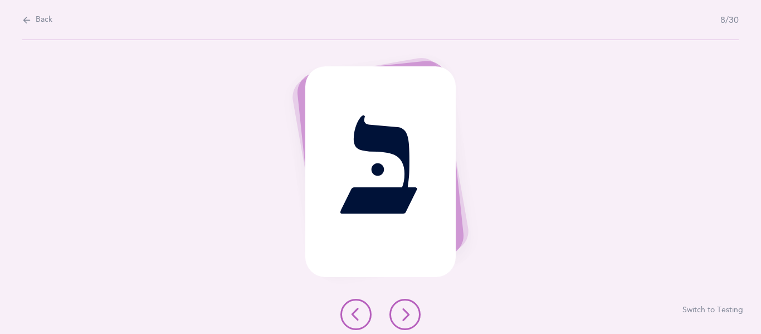
click at [402, 314] on icon at bounding box center [404, 314] width 13 height 13
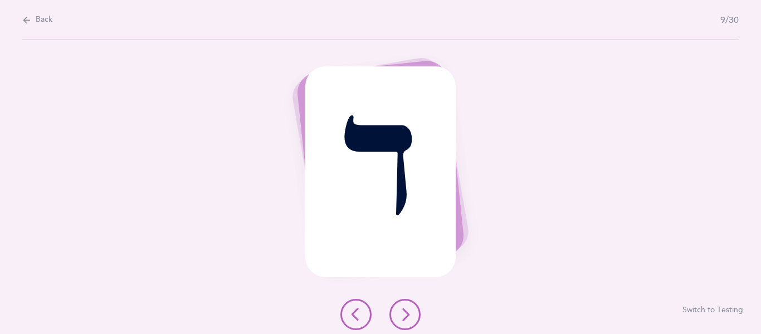
click at [402, 314] on icon at bounding box center [404, 314] width 13 height 13
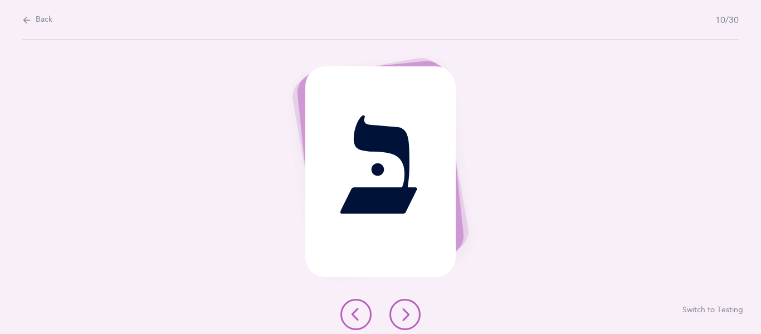
click at [402, 316] on icon at bounding box center [404, 314] width 13 height 13
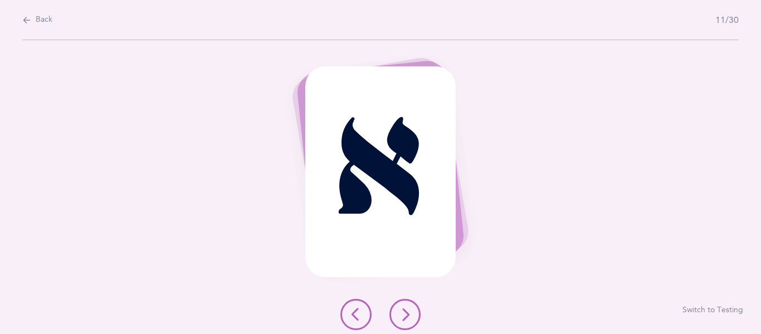
click at [402, 317] on icon at bounding box center [404, 314] width 13 height 13
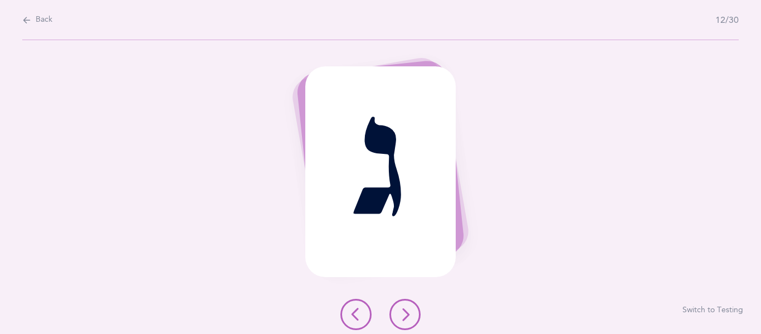
click at [402, 317] on icon at bounding box center [404, 314] width 13 height 13
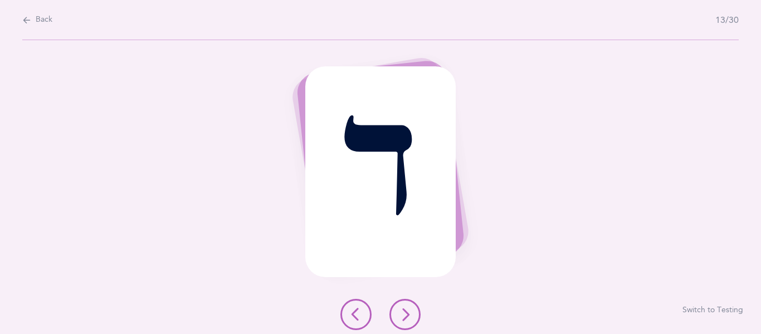
click at [402, 317] on icon at bounding box center [404, 314] width 13 height 13
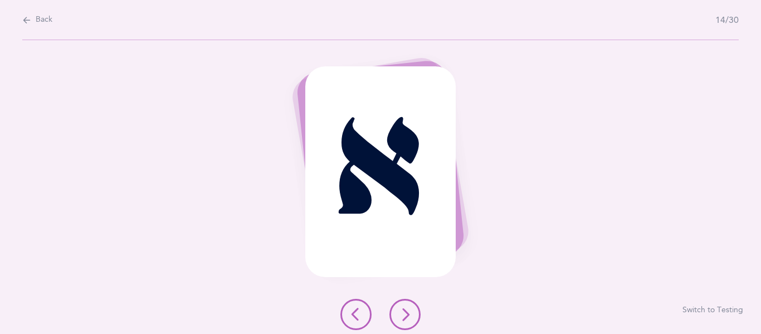
click at [402, 317] on icon at bounding box center [404, 314] width 13 height 13
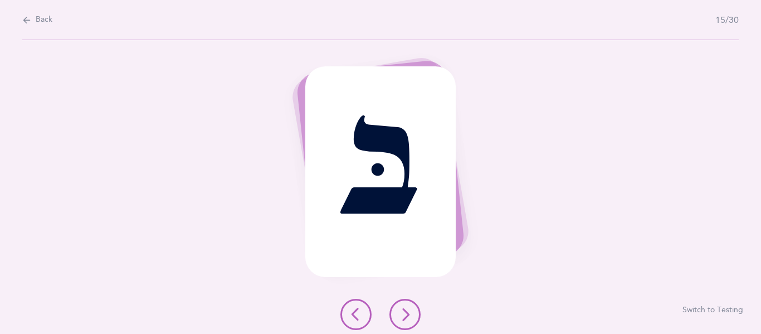
click at [402, 317] on icon at bounding box center [404, 314] width 13 height 13
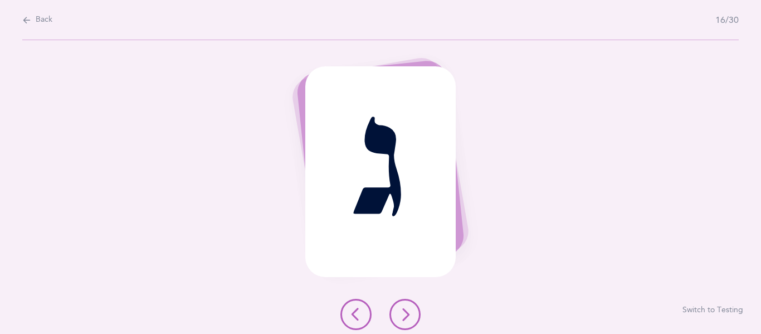
click at [402, 317] on icon at bounding box center [404, 314] width 13 height 13
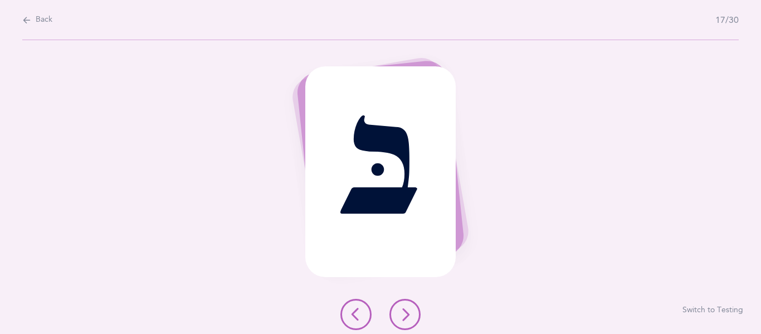
click at [402, 317] on icon at bounding box center [404, 314] width 13 height 13
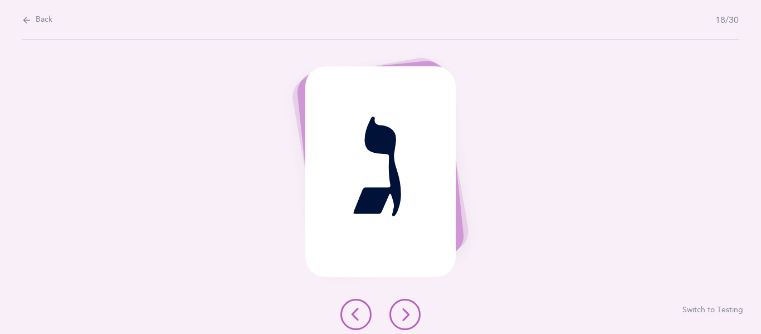
click at [402, 317] on icon at bounding box center [404, 314] width 13 height 13
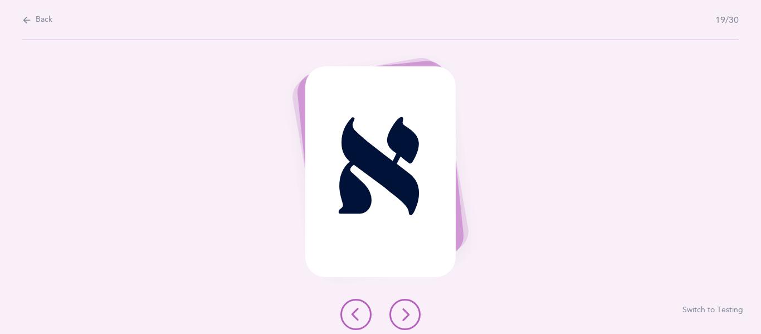
click at [402, 317] on icon at bounding box center [404, 314] width 13 height 13
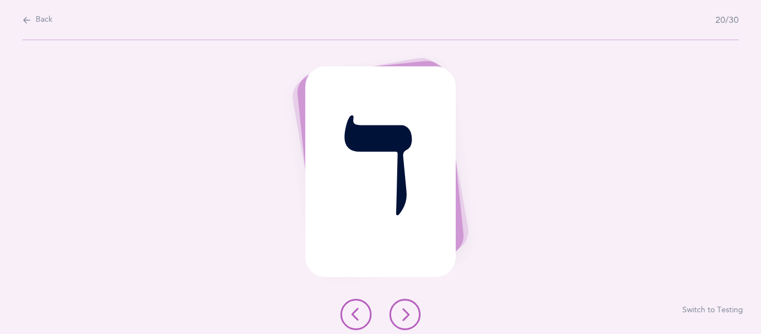
click at [402, 317] on icon at bounding box center [404, 314] width 13 height 13
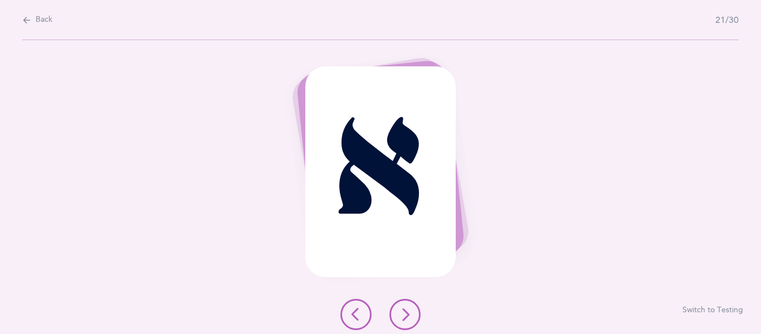
click at [402, 317] on icon at bounding box center [404, 314] width 13 height 13
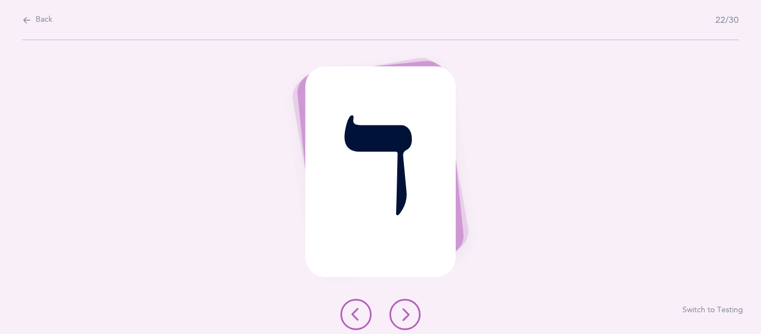
click at [402, 317] on icon at bounding box center [404, 314] width 13 height 13
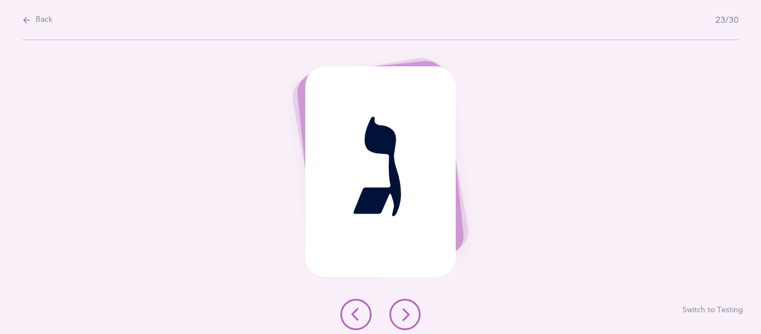
click at [402, 317] on icon at bounding box center [404, 314] width 13 height 13
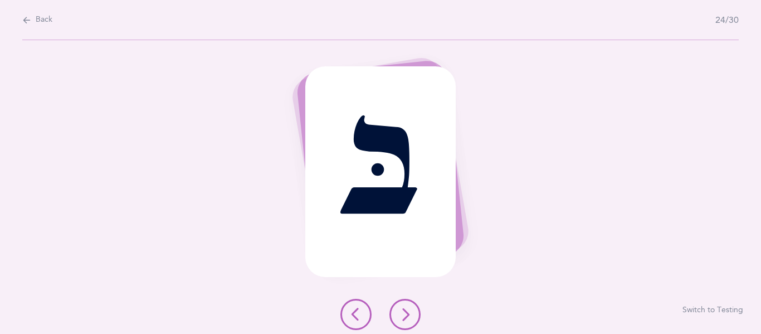
click at [402, 317] on icon at bounding box center [404, 314] width 13 height 13
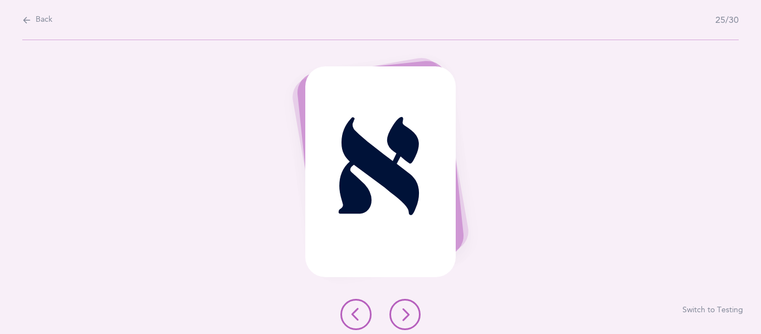
click at [402, 317] on icon at bounding box center [404, 314] width 13 height 13
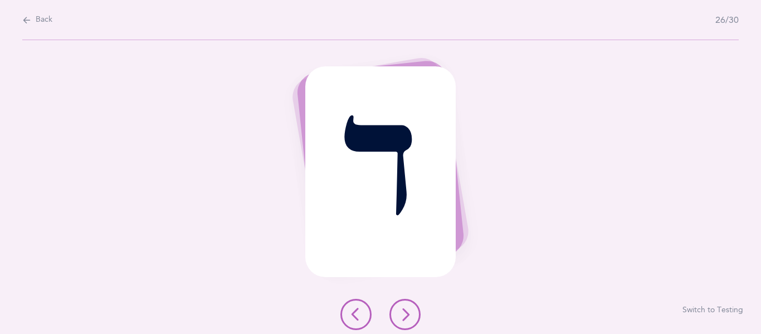
click at [402, 317] on icon at bounding box center [404, 314] width 13 height 13
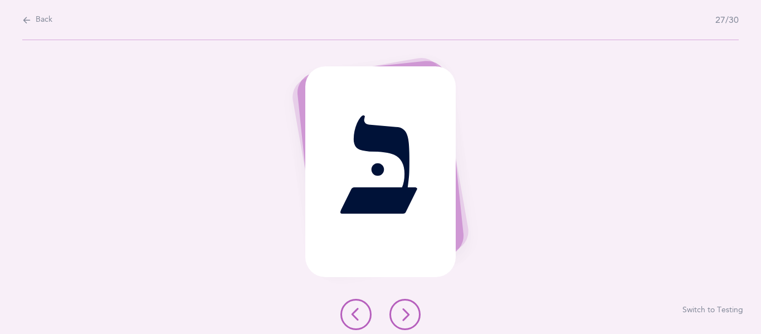
click at [402, 317] on icon at bounding box center [404, 314] width 13 height 13
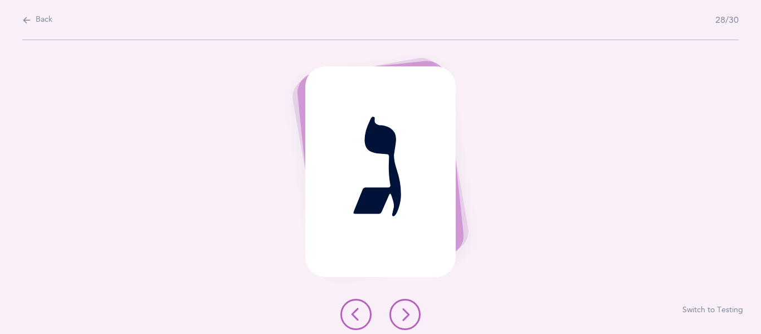
click at [402, 317] on icon at bounding box center [404, 314] width 13 height 13
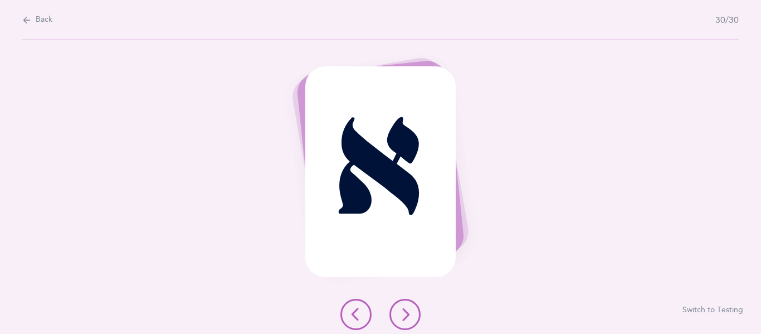
click at [402, 317] on icon at bounding box center [404, 314] width 13 height 13
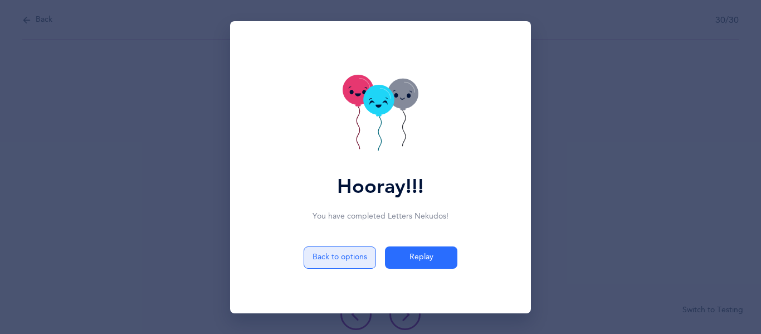
click at [346, 257] on button "Back to options" at bounding box center [340, 257] width 72 height 22
select select "1"
select select "single"
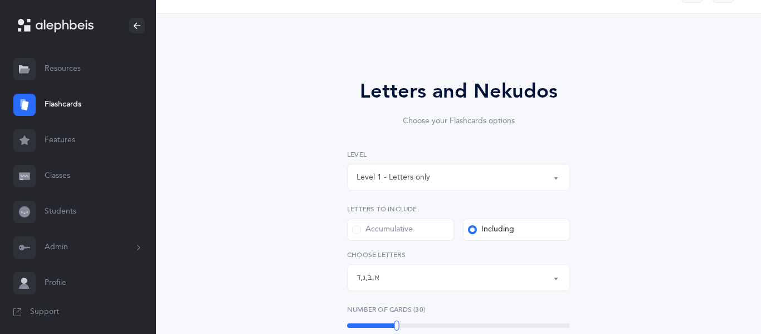
scroll to position [32, 0]
click at [385, 177] on div "Level 1 - Letters only" at bounding box center [394, 176] width 74 height 12
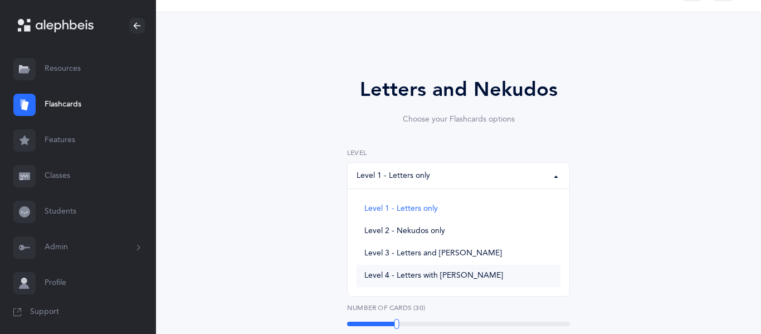
click at [387, 271] on span "Level 4 - Letters with [PERSON_NAME]" at bounding box center [433, 276] width 139 height 10
select select "4"
select select "29"
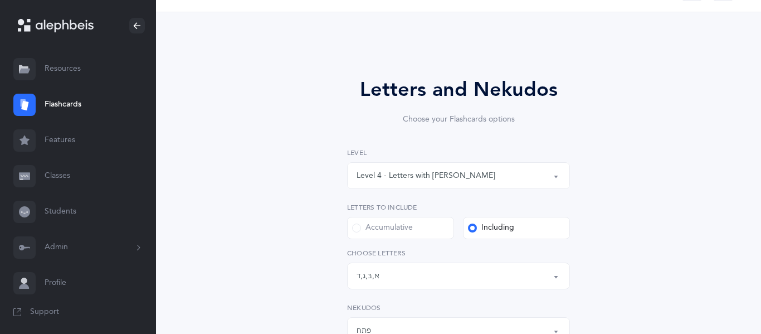
scroll to position [2, 0]
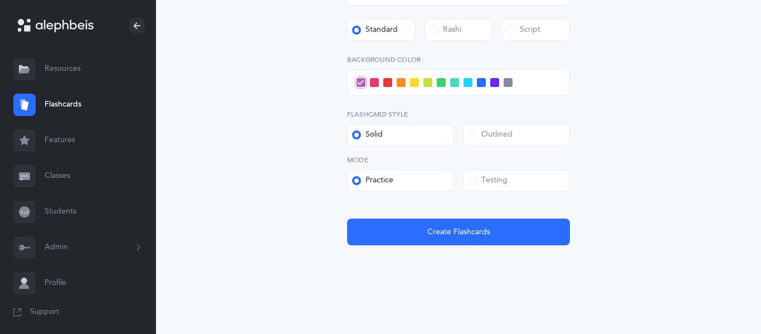
scroll to position [460, 0]
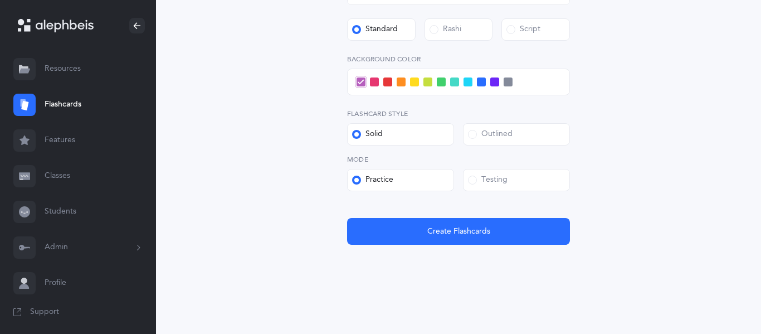
click at [429, 85] on span at bounding box center [428, 81] width 9 height 9
click at [0, 0] on input "checkbox" at bounding box center [0, 0] width 0 height 0
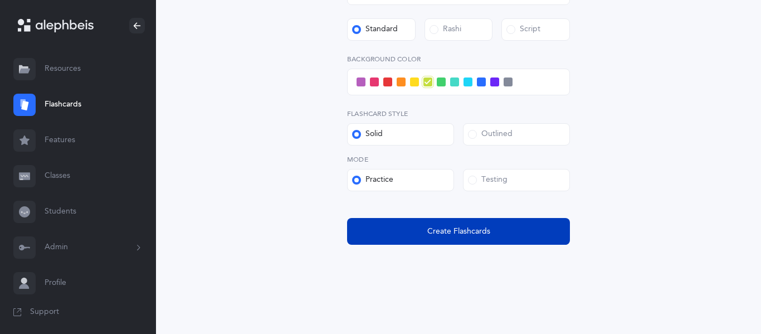
click at [418, 234] on button "Create Flashcards" at bounding box center [458, 231] width 223 height 27
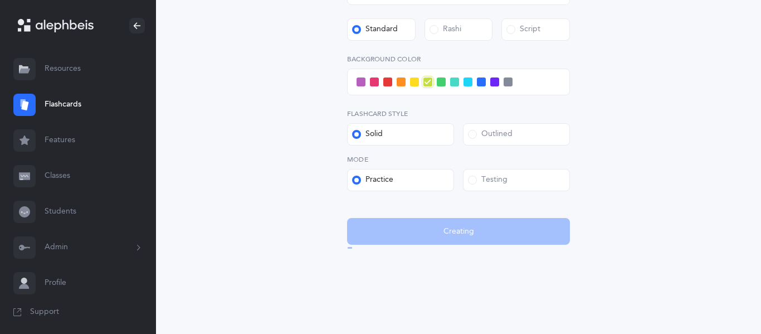
scroll to position [0, 0]
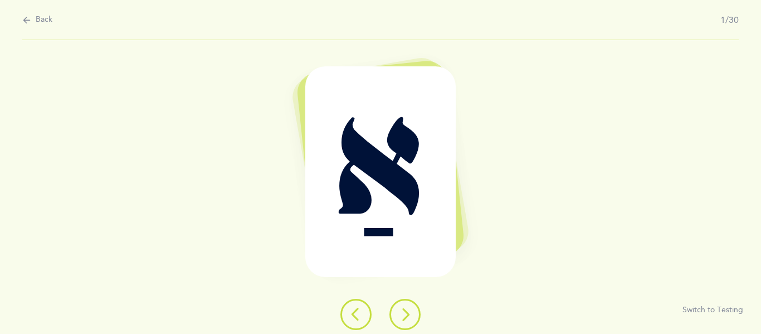
click at [404, 314] on icon at bounding box center [404, 314] width 13 height 13
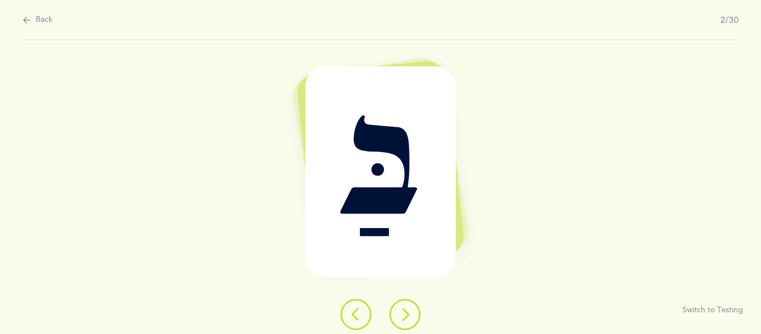
click at [404, 318] on icon at bounding box center [404, 314] width 13 height 13
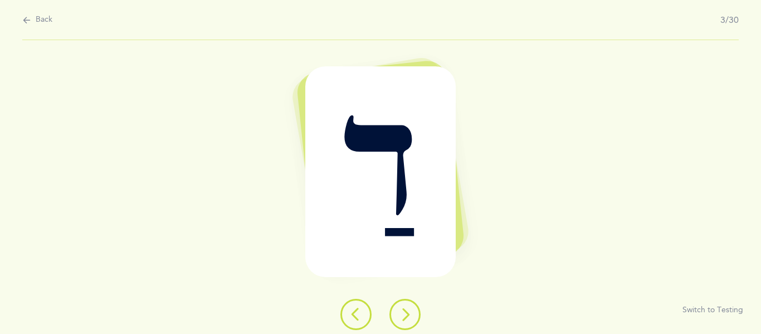
click at [404, 318] on icon at bounding box center [404, 314] width 13 height 13
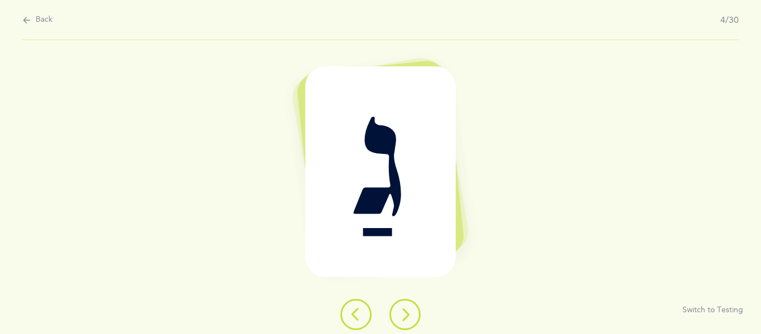
click at [404, 318] on icon at bounding box center [404, 314] width 13 height 13
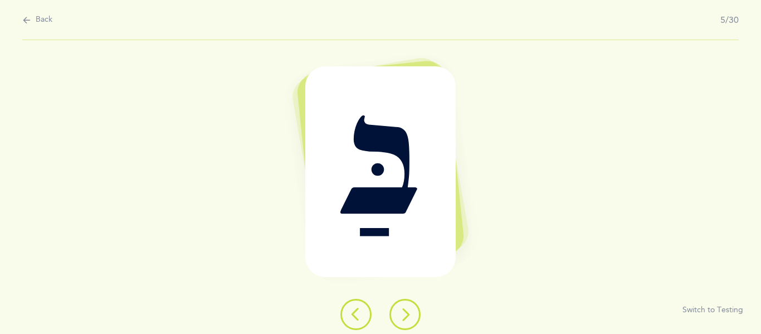
click at [404, 318] on icon at bounding box center [404, 314] width 13 height 13
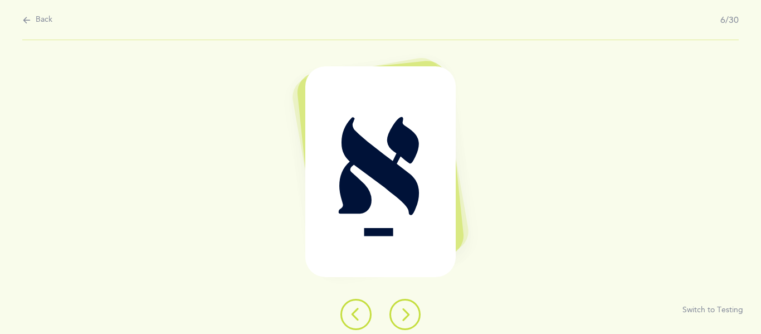
click at [404, 318] on icon at bounding box center [404, 314] width 13 height 13
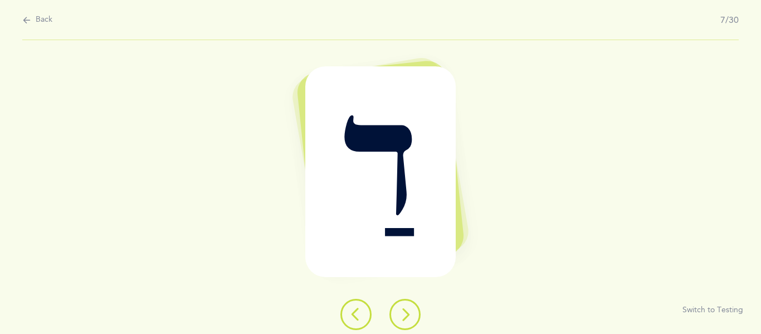
click at [404, 318] on icon at bounding box center [404, 314] width 13 height 13
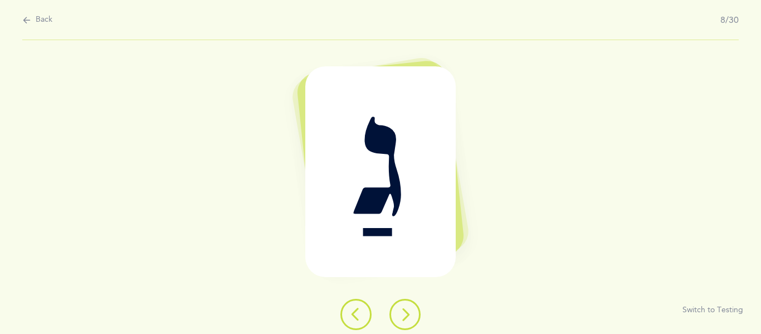
click at [404, 318] on icon at bounding box center [404, 314] width 13 height 13
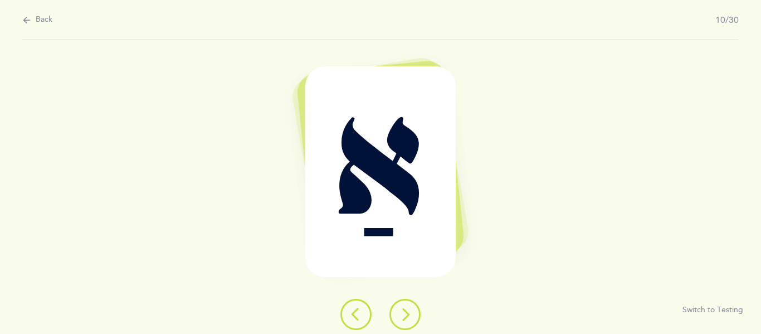
click at [404, 318] on icon at bounding box center [404, 314] width 13 height 13
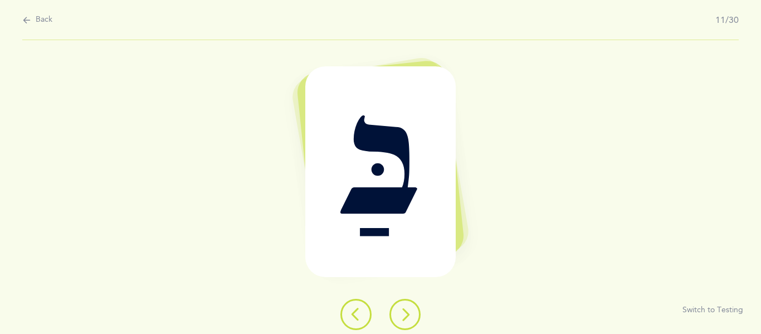
click at [404, 318] on icon at bounding box center [404, 314] width 13 height 13
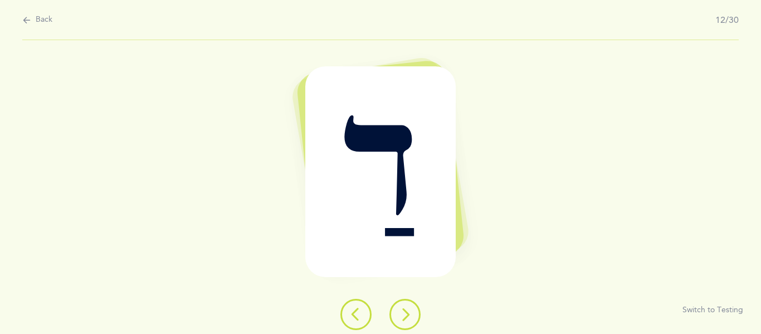
click at [404, 318] on icon at bounding box center [404, 314] width 13 height 13
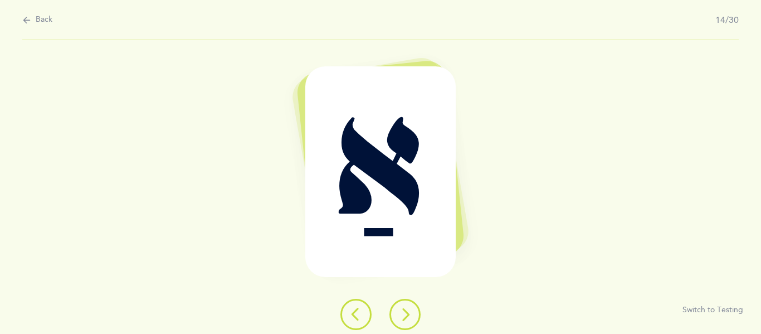
click at [404, 318] on icon at bounding box center [404, 314] width 13 height 13
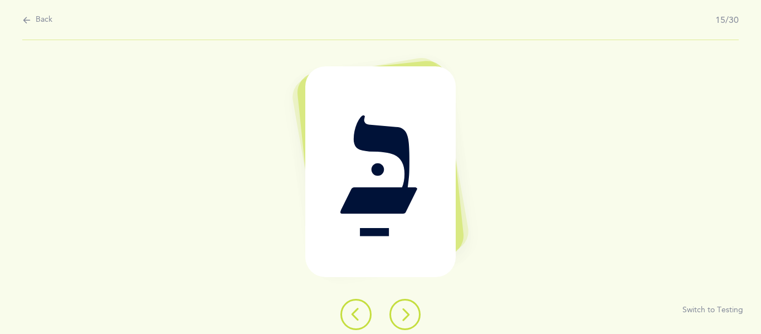
click at [404, 318] on icon at bounding box center [404, 314] width 13 height 13
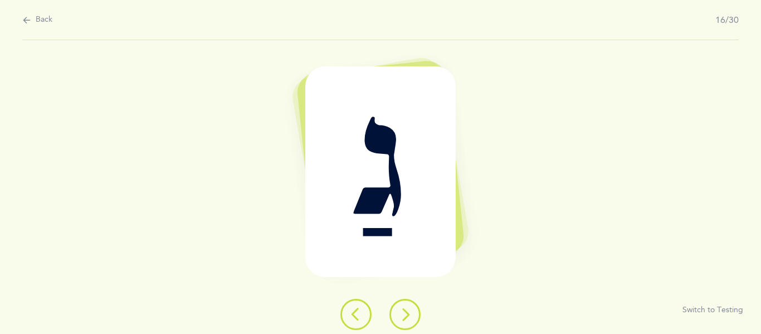
click at [404, 318] on icon at bounding box center [404, 314] width 13 height 13
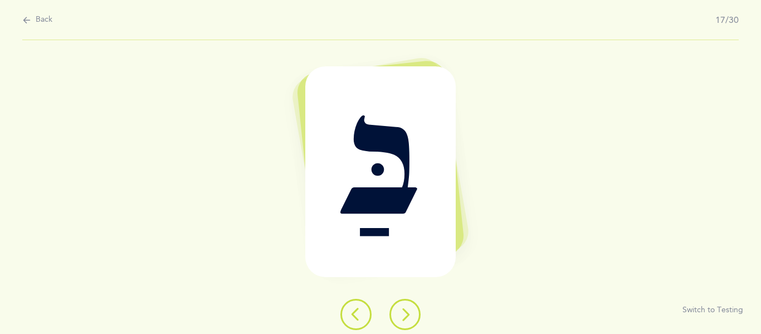
click at [404, 318] on icon at bounding box center [404, 314] width 13 height 13
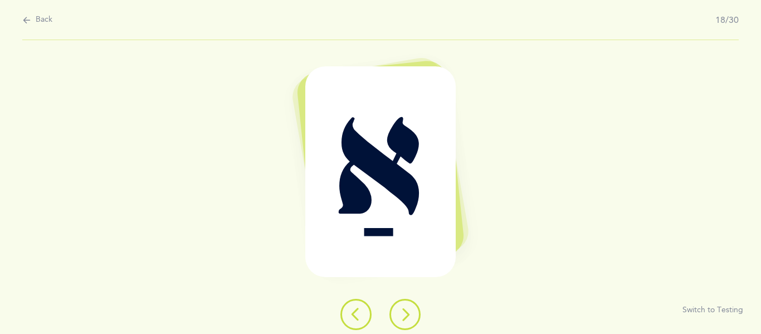
click at [404, 320] on icon at bounding box center [404, 314] width 13 height 13
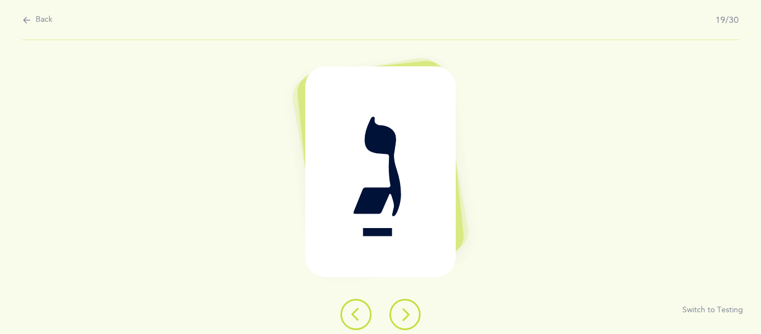
click at [353, 322] on button at bounding box center [356, 314] width 31 height 31
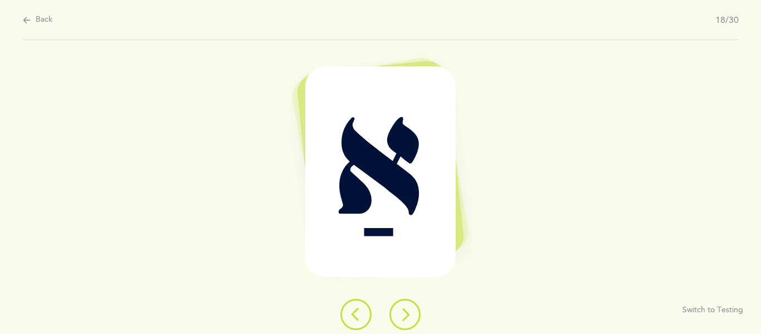
click at [399, 318] on icon at bounding box center [404, 314] width 13 height 13
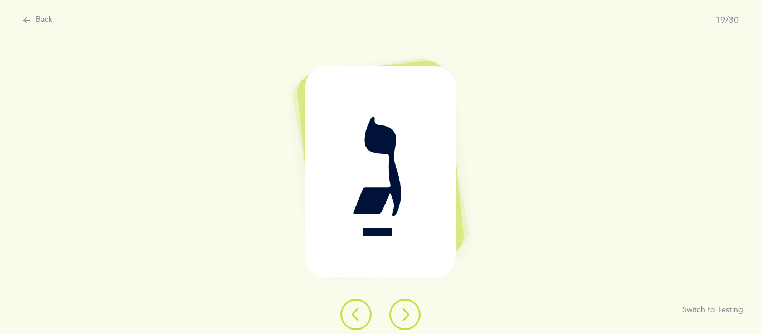
click at [399, 318] on icon at bounding box center [404, 314] width 13 height 13
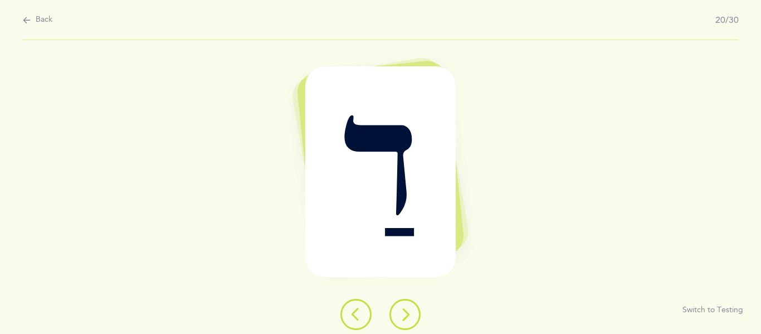
click at [399, 318] on icon at bounding box center [404, 314] width 13 height 13
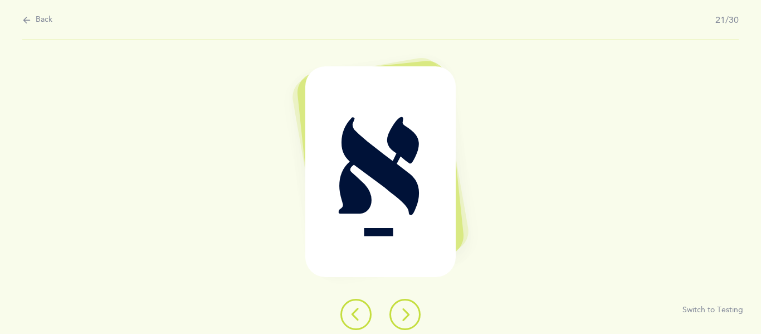
click at [399, 318] on icon at bounding box center [404, 314] width 13 height 13
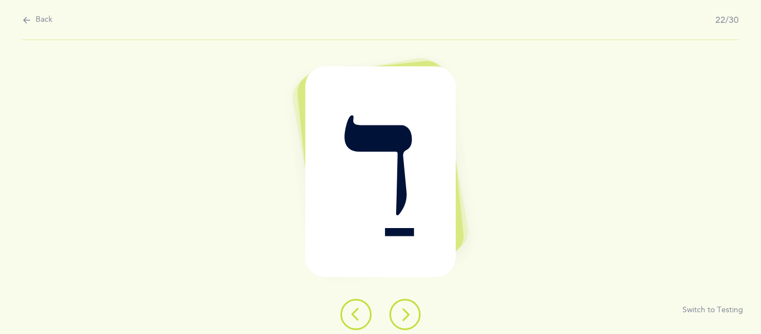
click at [399, 318] on icon at bounding box center [404, 314] width 13 height 13
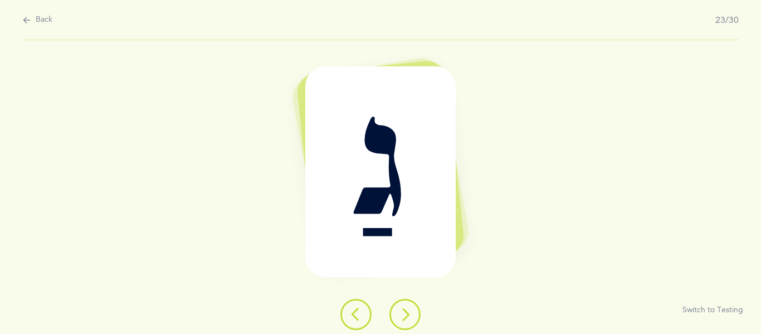
click at [399, 318] on icon at bounding box center [404, 314] width 13 height 13
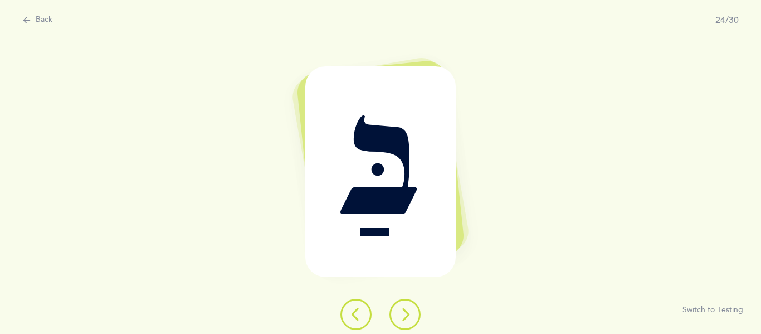
click at [399, 318] on icon at bounding box center [404, 314] width 13 height 13
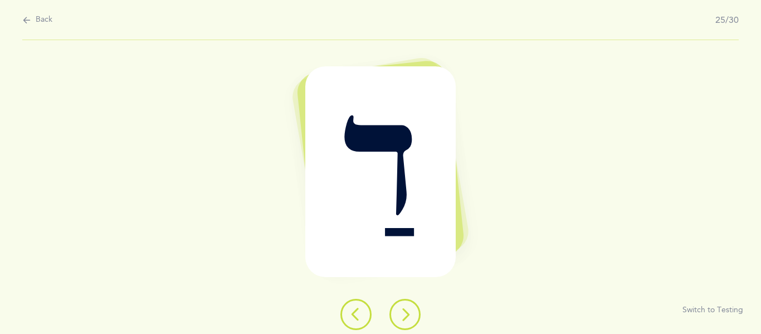
click at [399, 318] on icon at bounding box center [404, 314] width 13 height 13
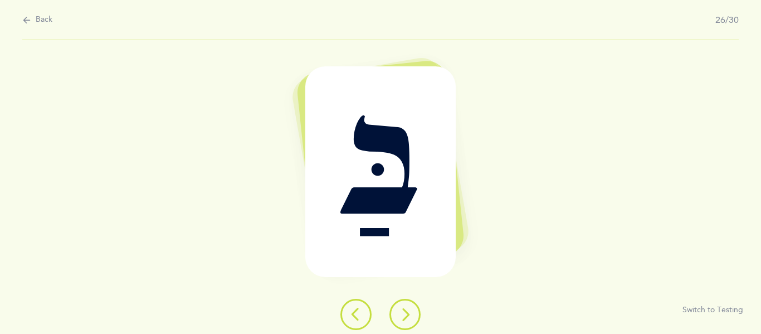
click at [399, 318] on icon at bounding box center [404, 314] width 13 height 13
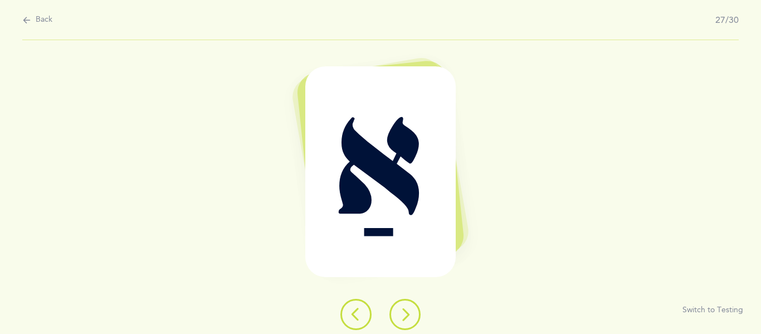
click at [399, 318] on icon at bounding box center [404, 314] width 13 height 13
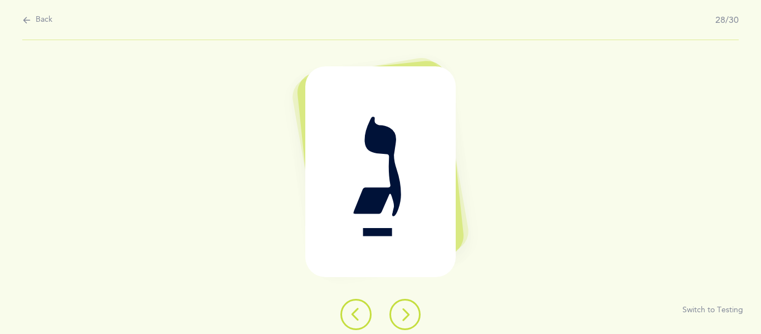
click at [399, 318] on icon at bounding box center [404, 314] width 13 height 13
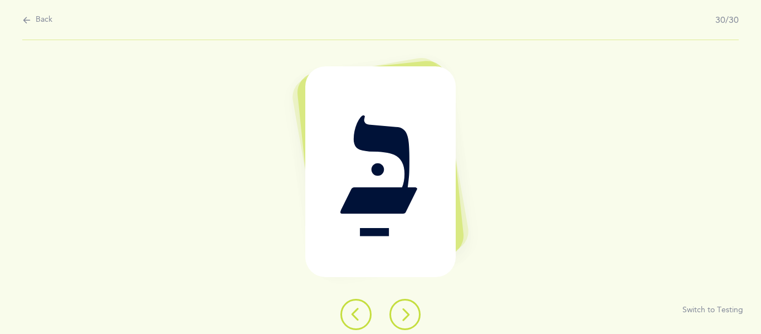
click at [399, 318] on icon at bounding box center [404, 314] width 13 height 13
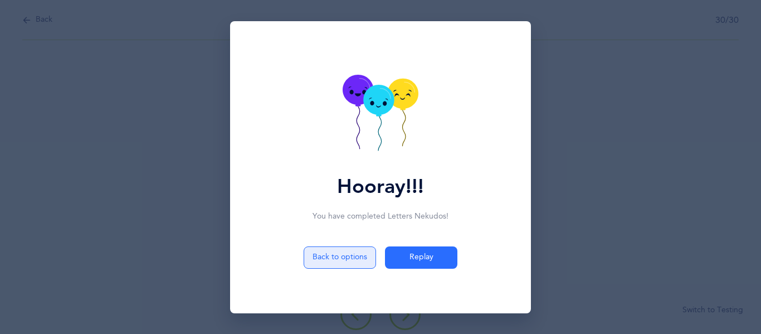
click at [352, 255] on button "Back to options" at bounding box center [340, 257] width 72 height 22
select select "4"
select select "1"
select select "29"
select select "single"
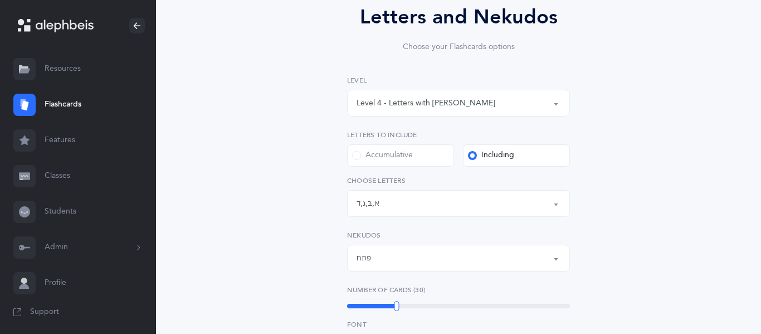
scroll to position [106, 0]
click at [366, 202] on div "א , בּ , ג , ד" at bounding box center [368, 203] width 23 height 12
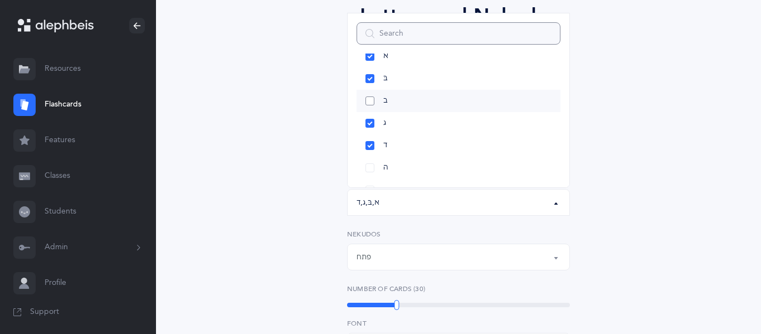
scroll to position [41, 0]
click at [371, 168] on link "ה" at bounding box center [459, 166] width 204 height 22
click at [332, 183] on div "Letters and Nekudos Choose your Flashcards options Level 1 - Letters only Level…" at bounding box center [458, 300] width 285 height 598
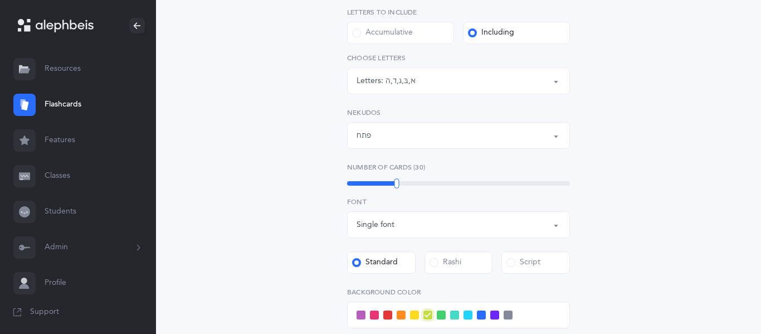
scroll to position [229, 0]
click at [375, 142] on div "פתח" at bounding box center [459, 133] width 204 height 19
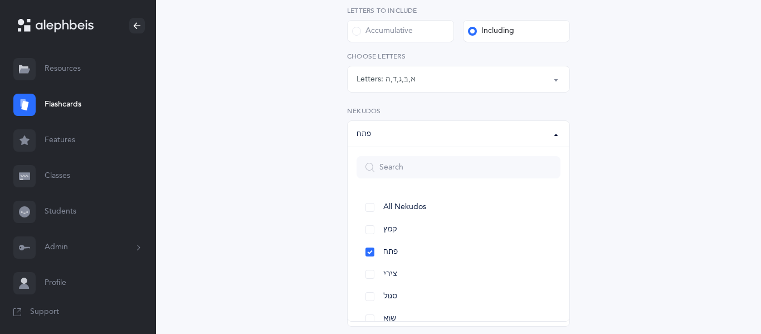
click at [336, 157] on div "Letters and Nekudos Choose your Flashcards options Level 1 - Letters only Level…" at bounding box center [458, 177] width 285 height 598
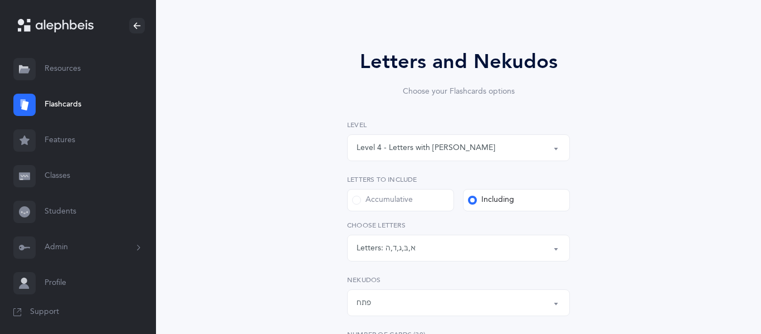
scroll to position [48, 0]
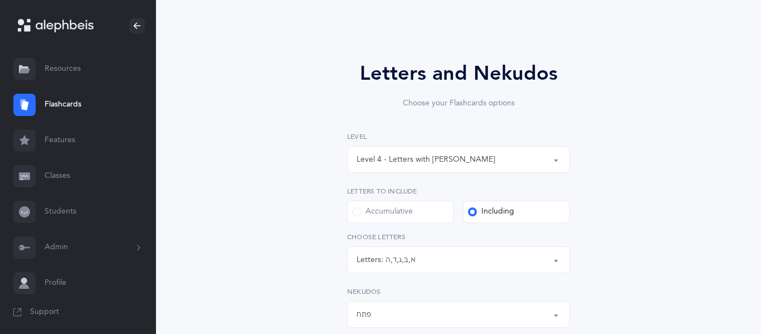
click at [370, 167] on div "Level 4 - Letters with [PERSON_NAME]" at bounding box center [459, 159] width 204 height 19
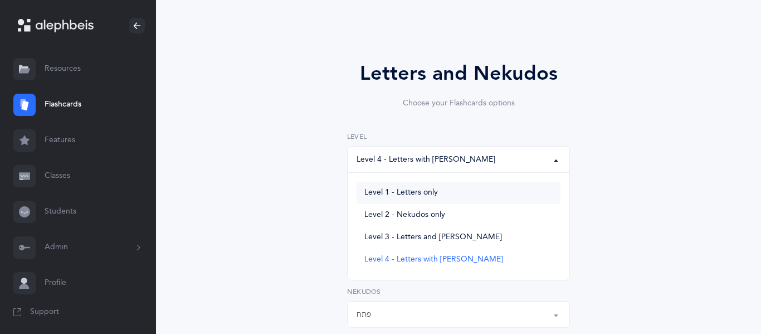
click at [397, 189] on span "Level 1 - Letters only" at bounding box center [401, 193] width 74 height 10
select select "1"
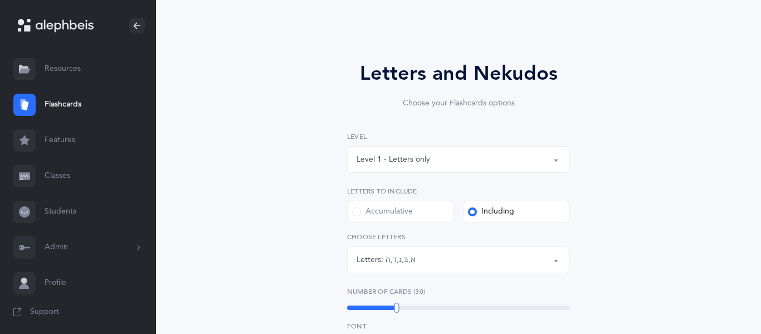
click at [290, 226] on div "Letters and Nekudos Choose your Flashcards options Level 1 - Letters only Level…" at bounding box center [459, 336] width 508 height 619
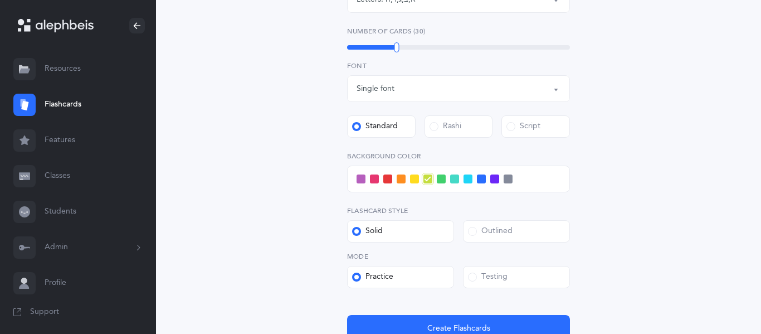
scroll to position [309, 0]
click at [465, 180] on span at bounding box center [468, 178] width 9 height 9
click at [0, 0] on input "checkbox" at bounding box center [0, 0] width 0 height 0
click at [481, 178] on span at bounding box center [481, 178] width 9 height 9
click at [0, 0] on input "checkbox" at bounding box center [0, 0] width 0 height 0
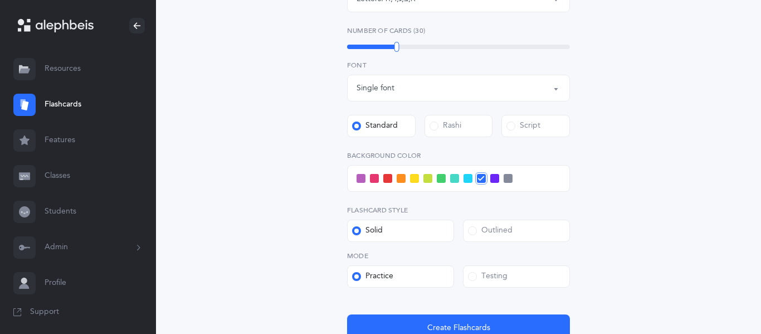
click at [456, 179] on span at bounding box center [454, 178] width 9 height 9
click at [0, 0] on input "checkbox" at bounding box center [0, 0] width 0 height 0
click at [290, 229] on div "Letters and Nekudos Choose your Flashcards options Level 1 - Letters only Level…" at bounding box center [459, 75] width 508 height 619
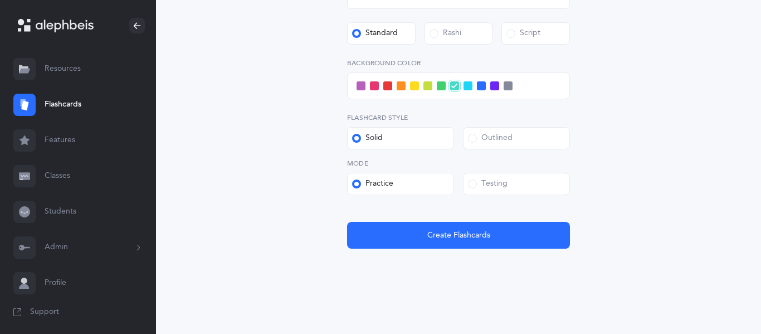
scroll to position [406, 0]
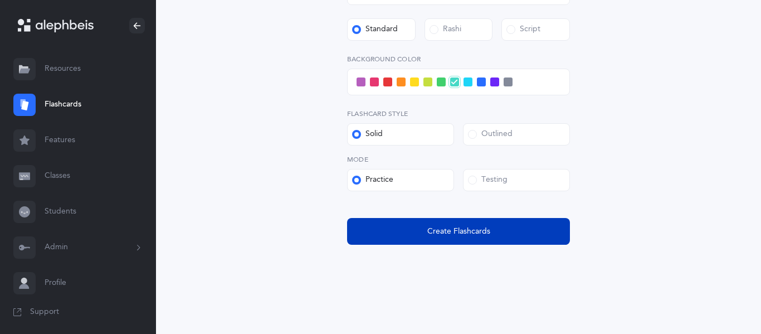
click at [419, 228] on button "Create Flashcards" at bounding box center [458, 231] width 223 height 27
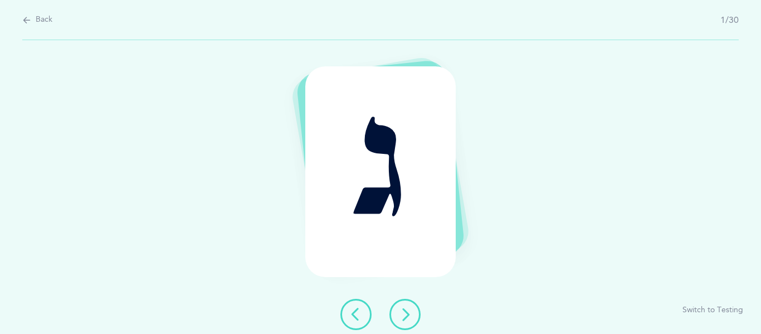
scroll to position [0, 0]
click at [403, 331] on div "ג Switch to Testing" at bounding box center [380, 187] width 761 height 294
click at [402, 321] on button at bounding box center [405, 314] width 31 height 31
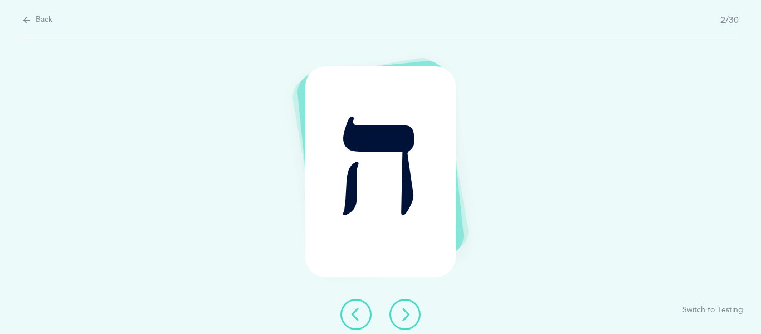
click at [366, 316] on button at bounding box center [356, 314] width 31 height 31
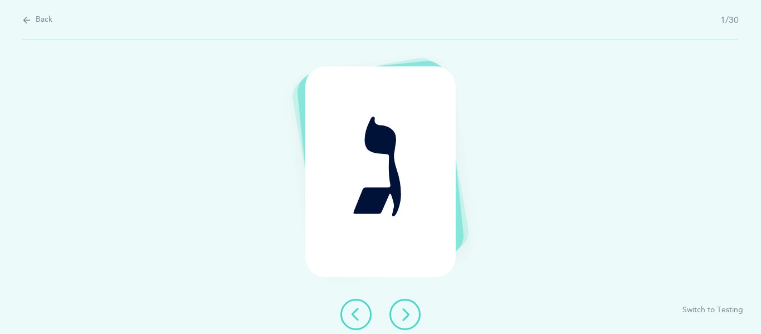
click at [405, 318] on icon at bounding box center [404, 314] width 13 height 13
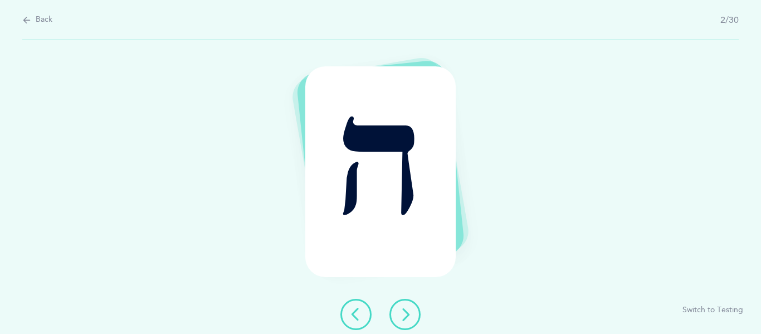
click at [405, 318] on icon at bounding box center [404, 314] width 13 height 13
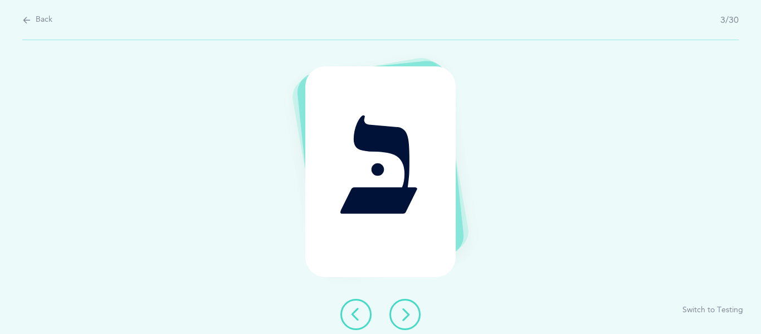
click at [405, 318] on icon at bounding box center [404, 314] width 13 height 13
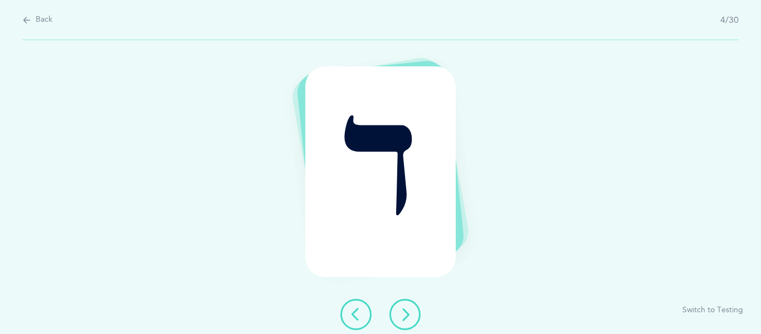
click at [405, 318] on icon at bounding box center [404, 314] width 13 height 13
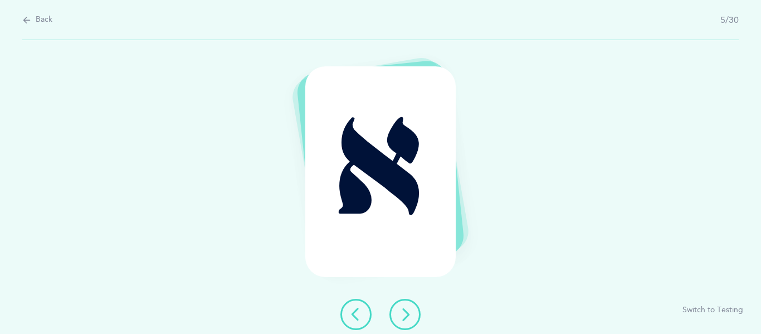
click at [405, 318] on icon at bounding box center [404, 314] width 13 height 13
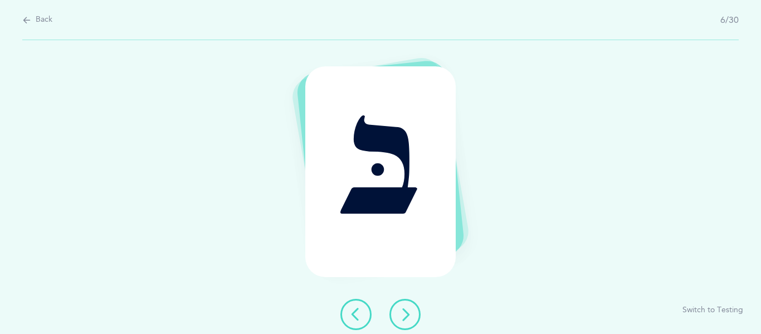
click at [405, 318] on icon at bounding box center [404, 314] width 13 height 13
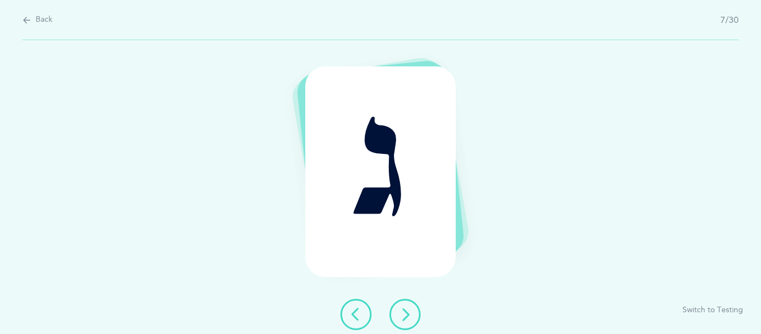
click at [405, 318] on icon at bounding box center [404, 314] width 13 height 13
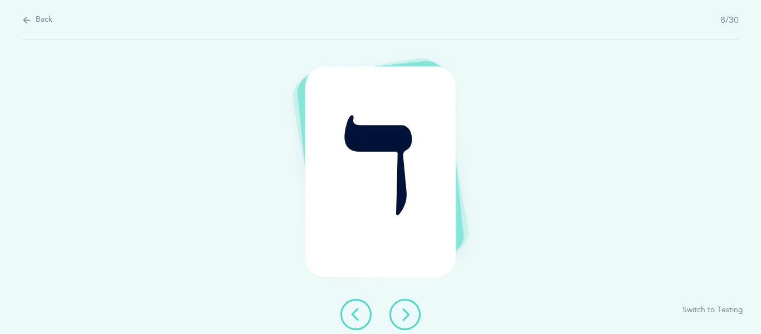
click at [405, 318] on icon at bounding box center [404, 314] width 13 height 13
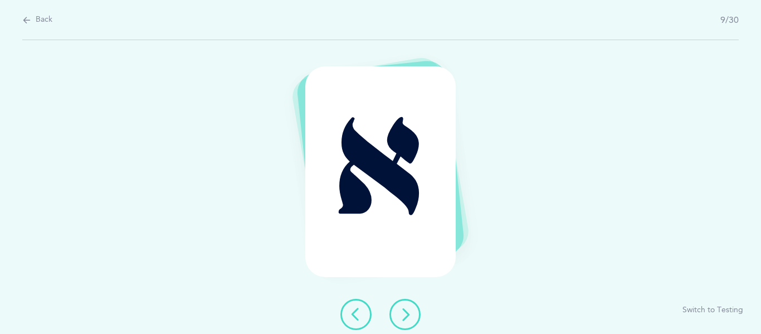
click at [405, 318] on icon at bounding box center [404, 314] width 13 height 13
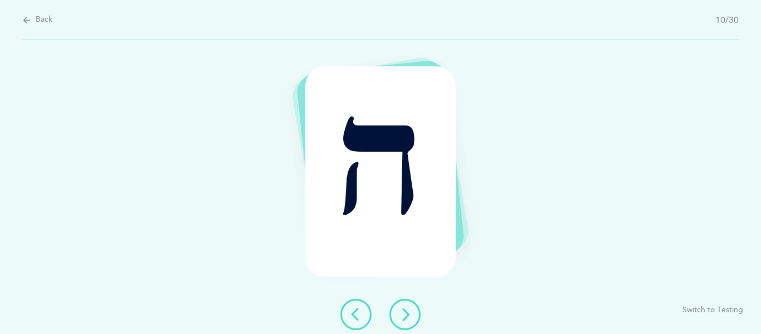
click at [405, 318] on icon at bounding box center [404, 314] width 13 height 13
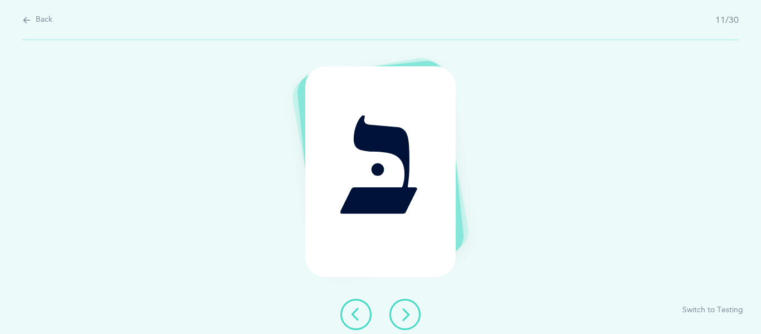
click at [405, 318] on icon at bounding box center [404, 314] width 13 height 13
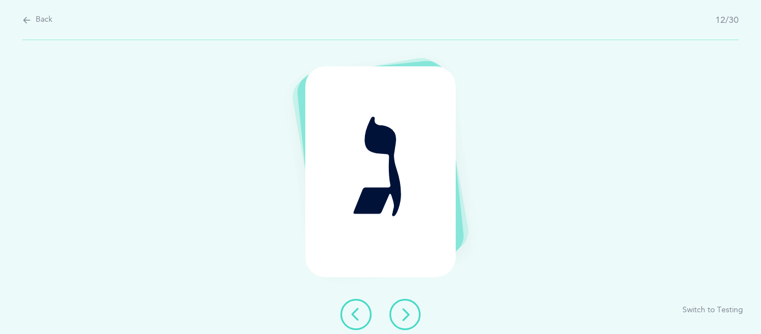
click at [405, 319] on icon at bounding box center [404, 314] width 13 height 13
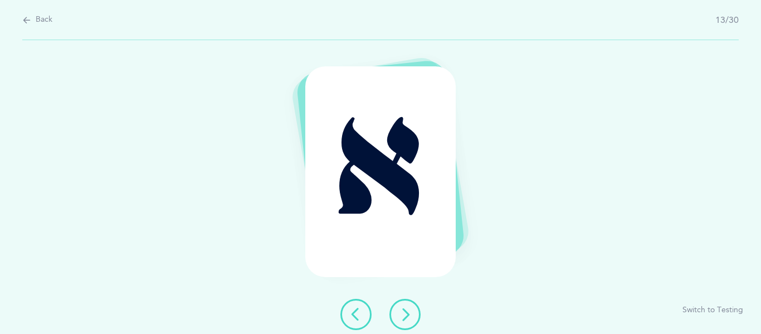
click at [405, 319] on icon at bounding box center [404, 314] width 13 height 13
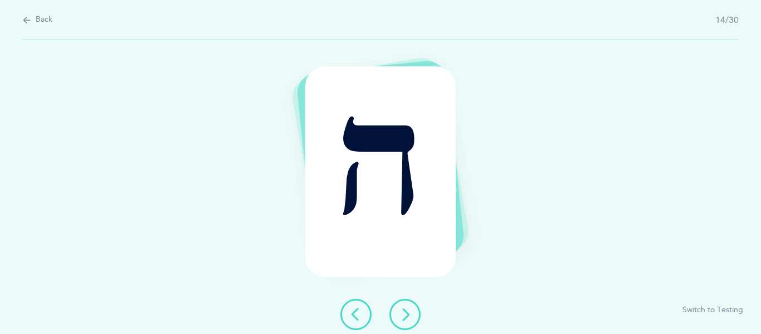
click at [405, 319] on icon at bounding box center [404, 314] width 13 height 13
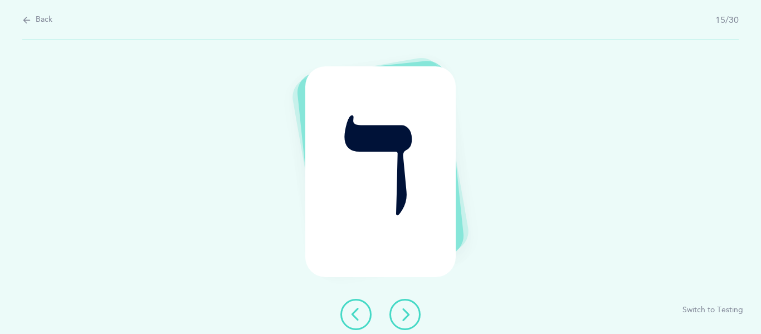
click at [405, 319] on icon at bounding box center [404, 314] width 13 height 13
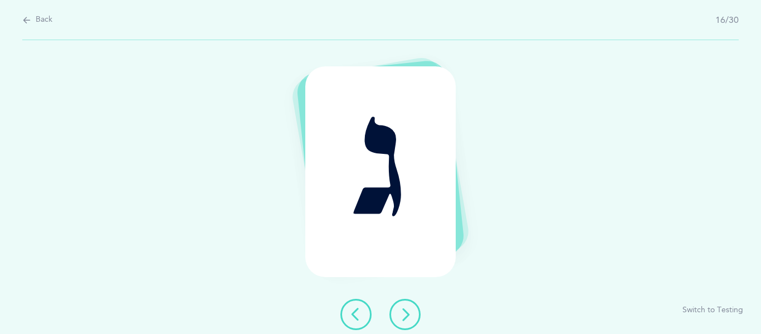
click at [405, 319] on icon at bounding box center [404, 314] width 13 height 13
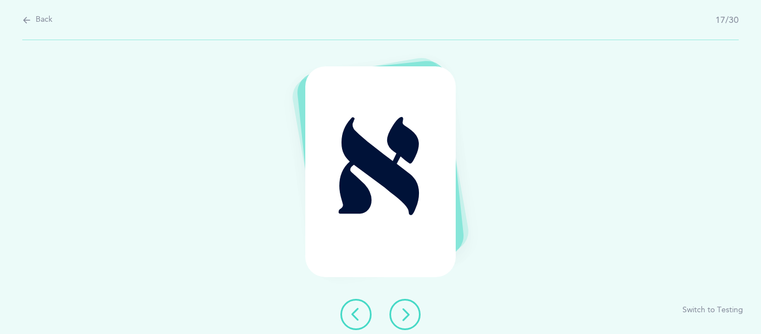
click at [405, 319] on icon at bounding box center [404, 314] width 13 height 13
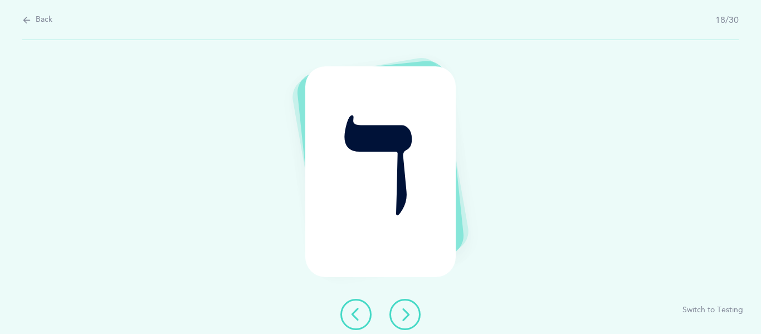
click at [405, 319] on icon at bounding box center [404, 314] width 13 height 13
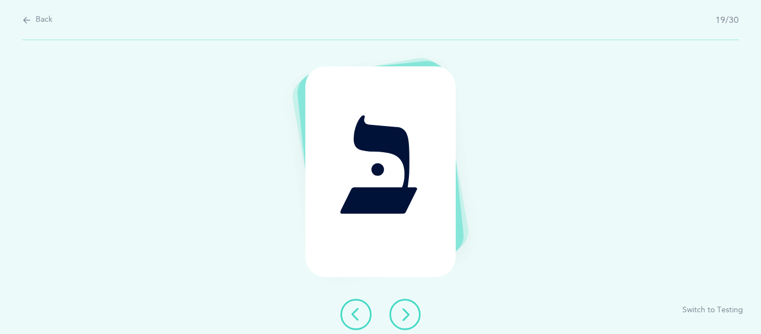
click at [405, 319] on icon at bounding box center [404, 314] width 13 height 13
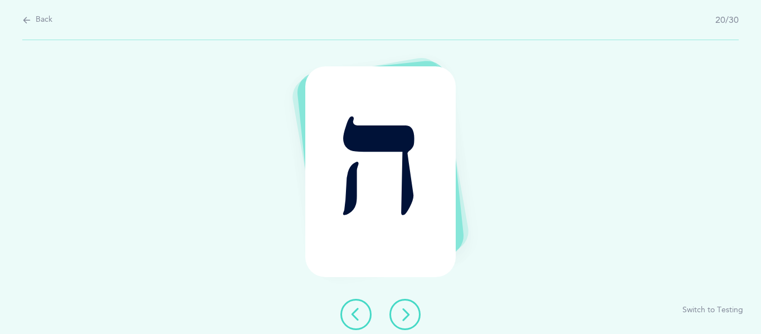
click at [405, 319] on icon at bounding box center [404, 314] width 13 height 13
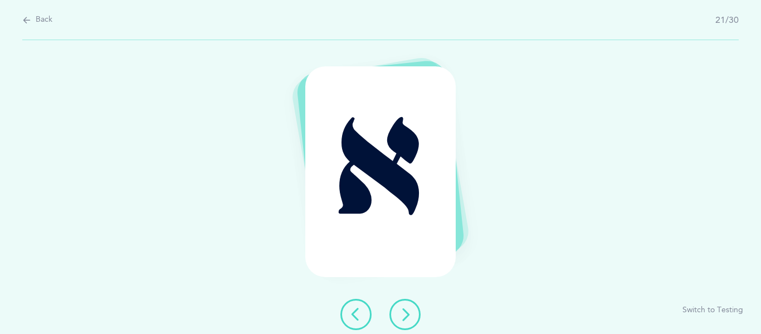
click at [405, 319] on icon at bounding box center [404, 314] width 13 height 13
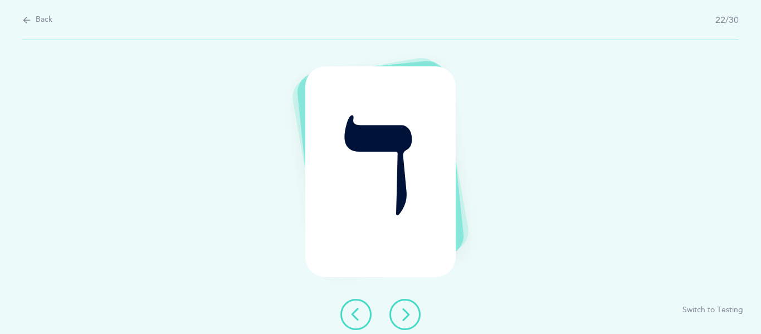
click at [405, 319] on icon at bounding box center [404, 314] width 13 height 13
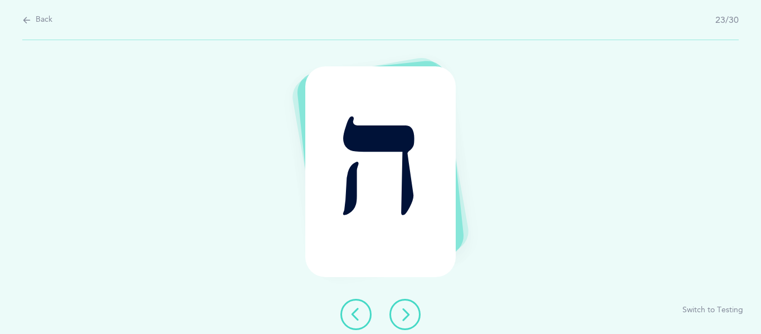
click at [405, 319] on icon at bounding box center [404, 314] width 13 height 13
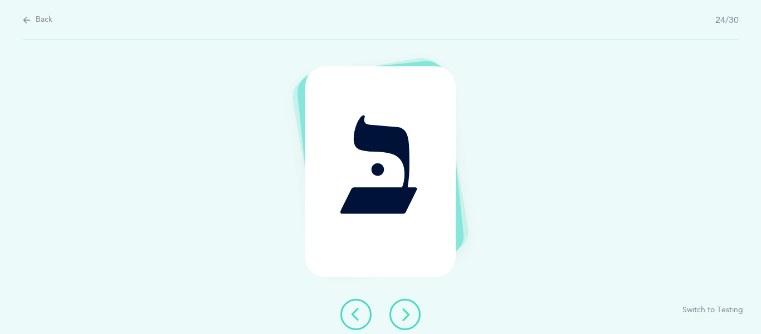
click at [405, 319] on icon at bounding box center [404, 314] width 13 height 13
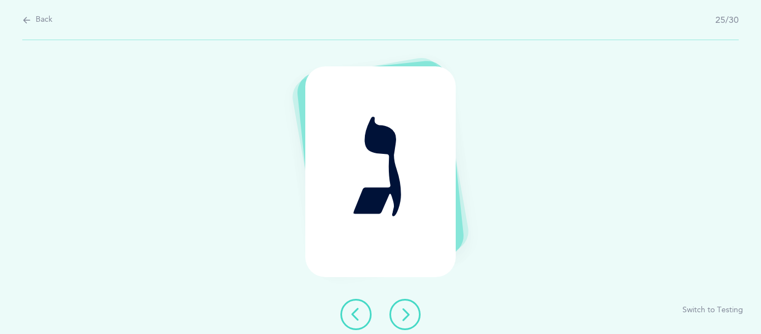
click at [405, 319] on icon at bounding box center [404, 314] width 13 height 13
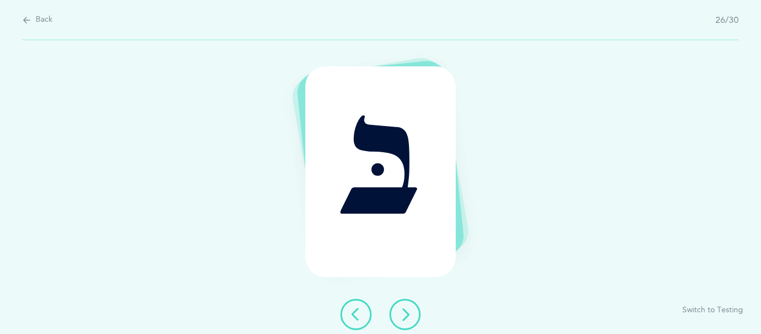
click at [405, 319] on icon at bounding box center [404, 314] width 13 height 13
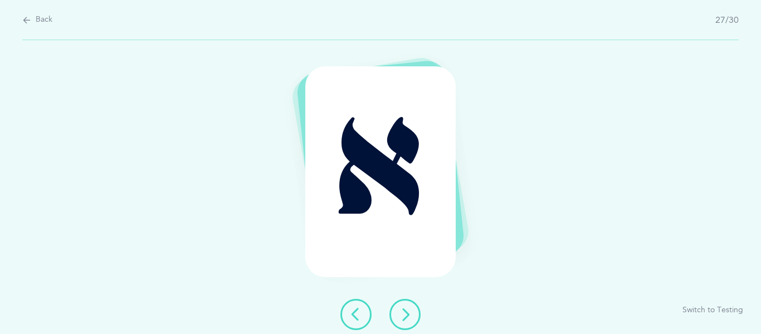
click at [405, 319] on icon at bounding box center [404, 314] width 13 height 13
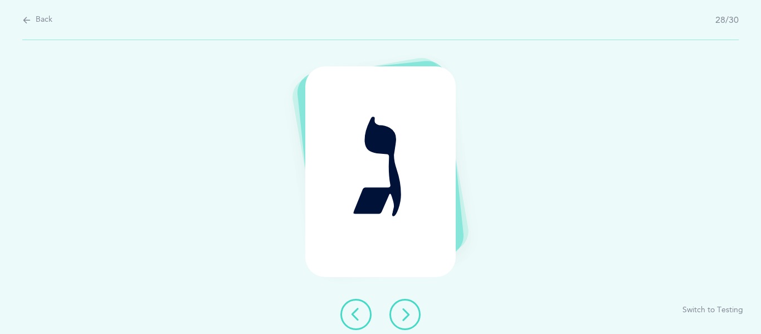
click at [405, 319] on icon at bounding box center [404, 314] width 13 height 13
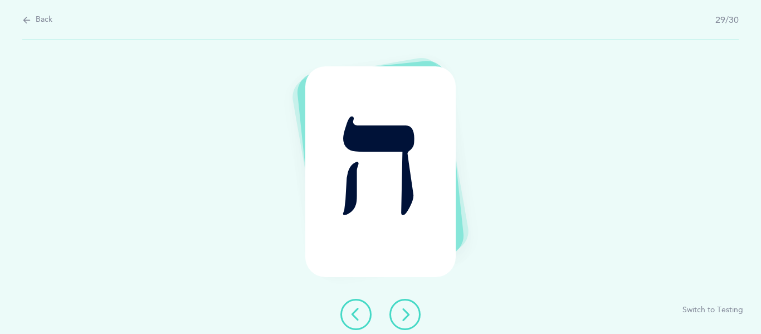
click at [403, 320] on icon at bounding box center [404, 314] width 13 height 13
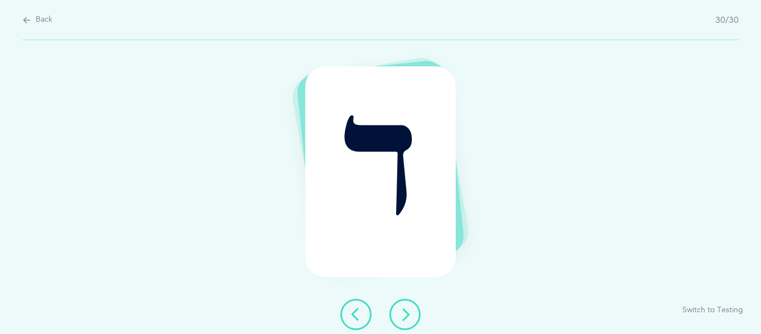
click at [403, 320] on icon at bounding box center [404, 314] width 13 height 13
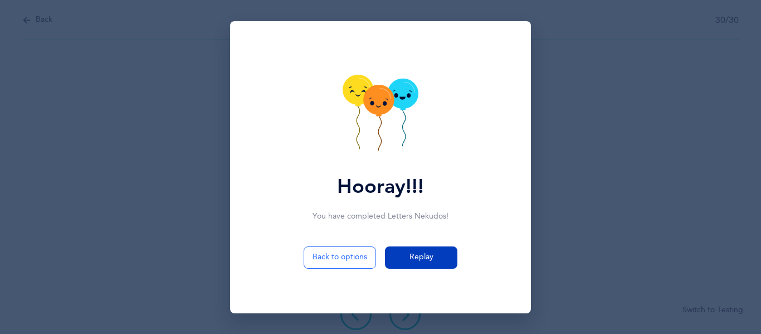
click at [411, 260] on span "Replay" at bounding box center [422, 257] width 24 height 12
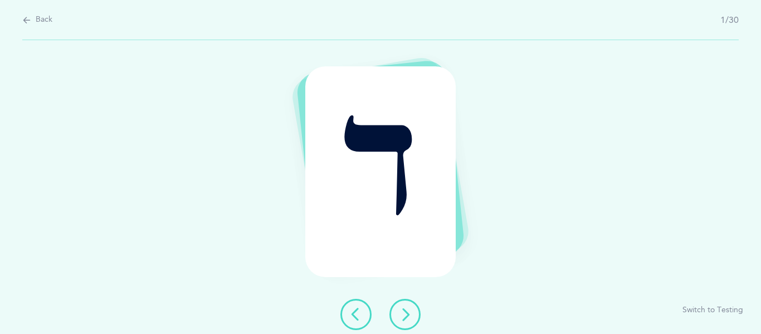
click at [404, 317] on icon at bounding box center [404, 314] width 13 height 13
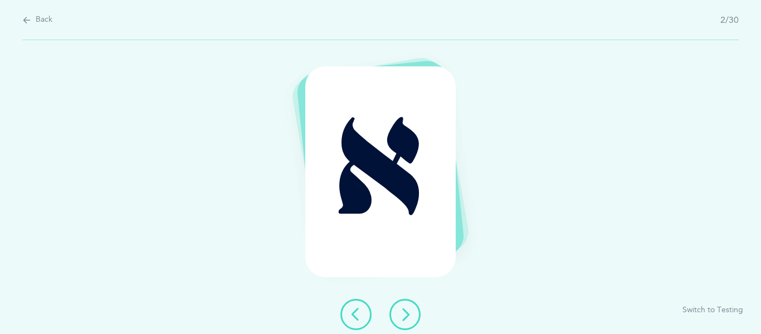
click at [404, 317] on icon at bounding box center [404, 314] width 13 height 13
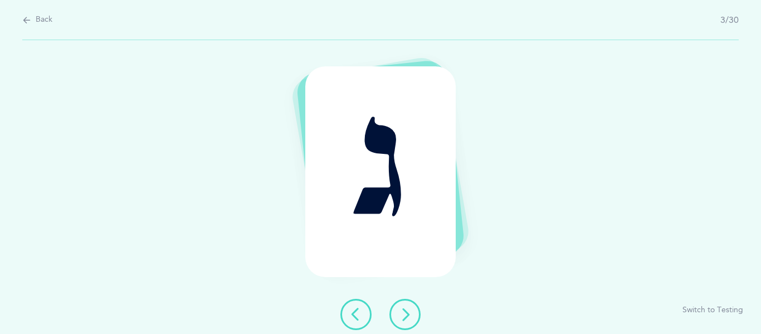
click at [404, 318] on icon at bounding box center [404, 314] width 13 height 13
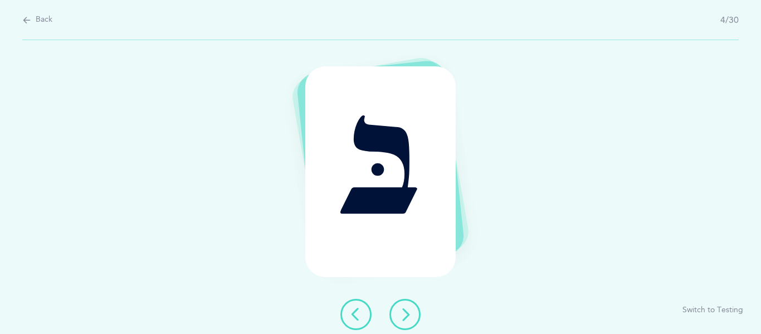
click at [404, 318] on icon at bounding box center [404, 314] width 13 height 13
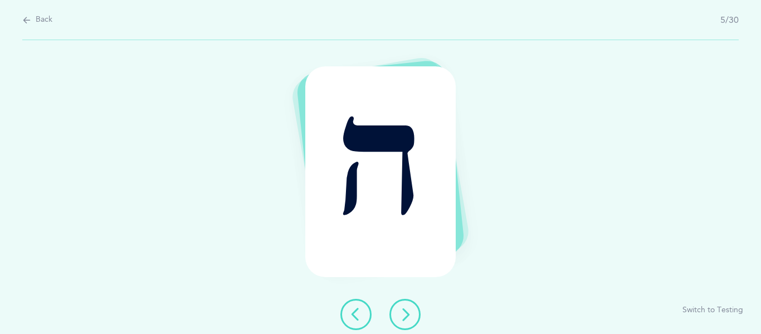
click at [404, 318] on icon at bounding box center [404, 314] width 13 height 13
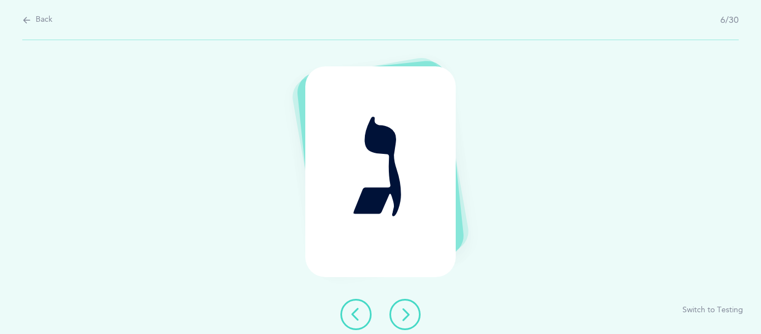
click at [404, 318] on icon at bounding box center [404, 314] width 13 height 13
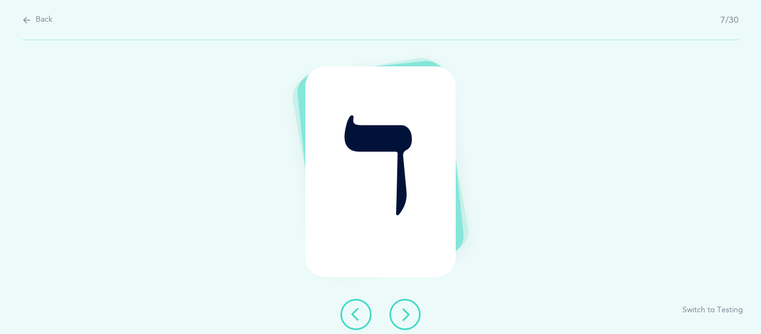
click at [404, 320] on icon at bounding box center [404, 314] width 13 height 13
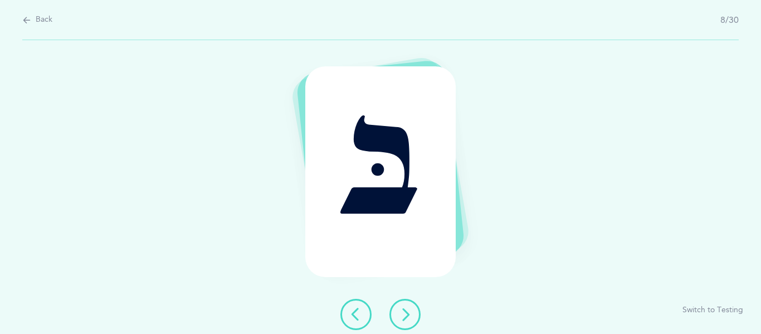
click at [404, 322] on button at bounding box center [405, 314] width 31 height 31
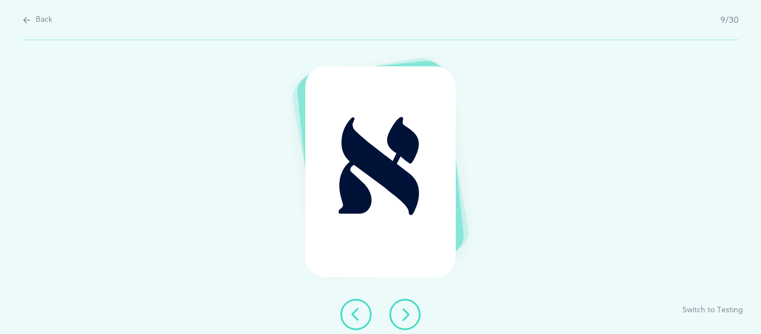
click at [402, 314] on icon at bounding box center [404, 314] width 13 height 13
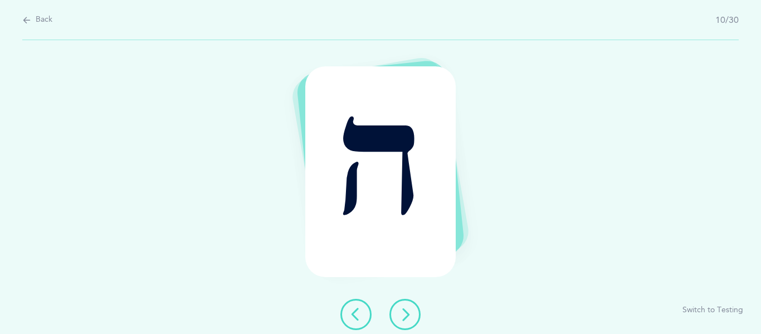
click at [402, 315] on icon at bounding box center [404, 314] width 13 height 13
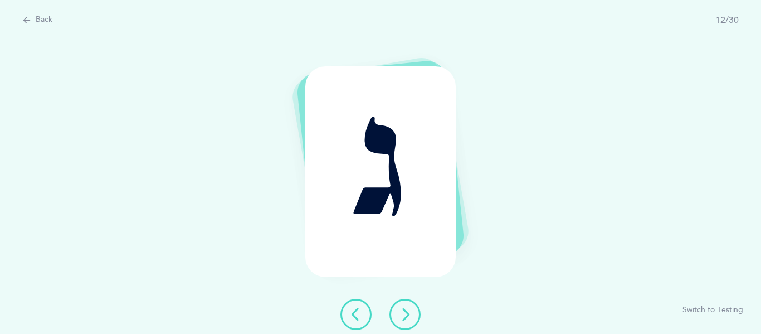
click at [402, 315] on icon at bounding box center [404, 314] width 13 height 13
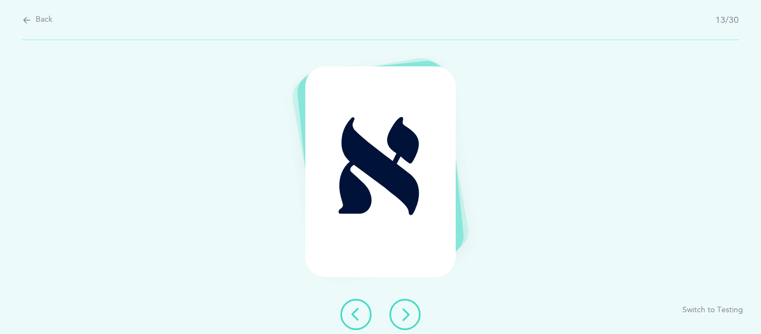
click at [402, 315] on icon at bounding box center [404, 314] width 13 height 13
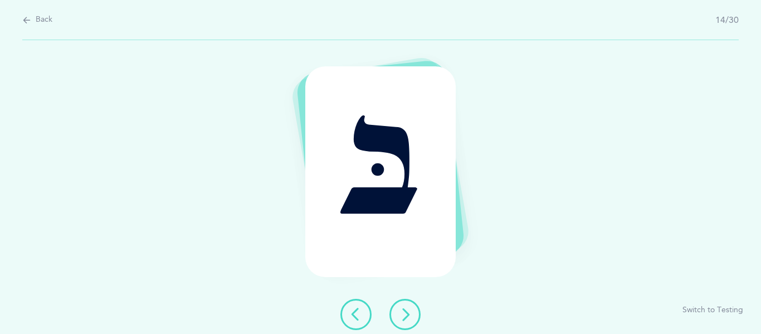
click at [402, 315] on icon at bounding box center [404, 314] width 13 height 13
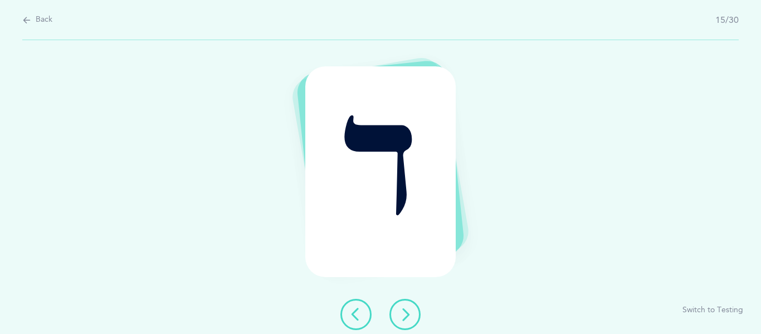
click at [402, 315] on icon at bounding box center [404, 314] width 13 height 13
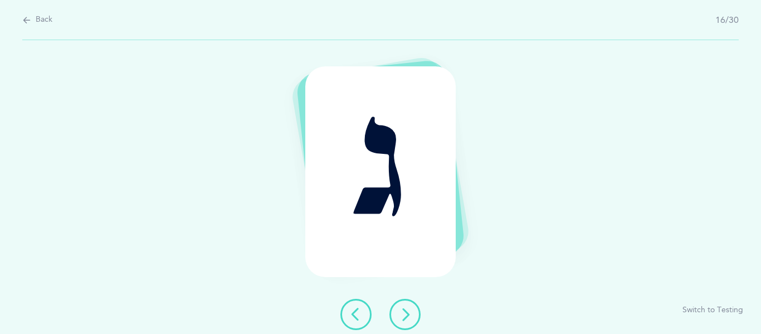
click at [402, 315] on icon at bounding box center [404, 314] width 13 height 13
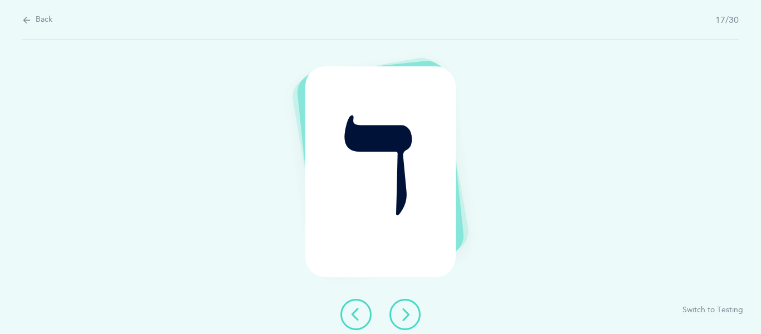
click at [402, 315] on icon at bounding box center [404, 314] width 13 height 13
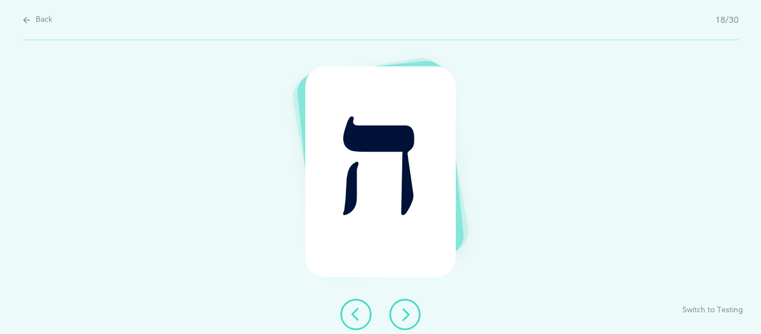
click at [402, 315] on icon at bounding box center [404, 314] width 13 height 13
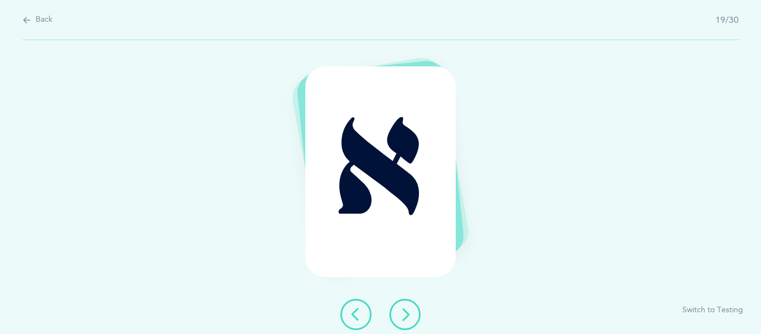
click at [402, 315] on icon at bounding box center [404, 314] width 13 height 13
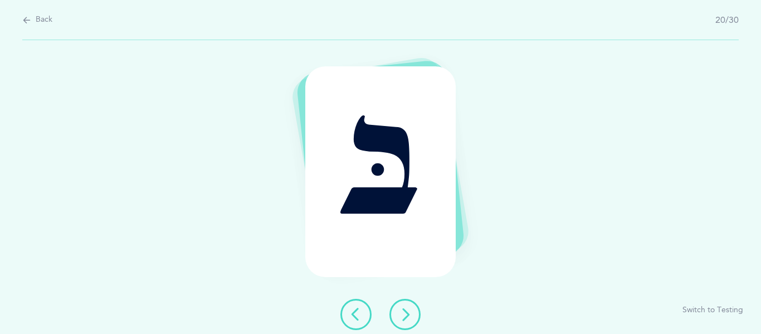
click at [402, 315] on icon at bounding box center [404, 314] width 13 height 13
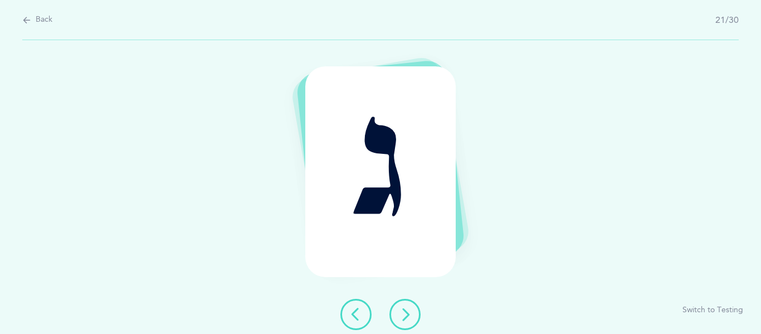
click at [402, 315] on icon at bounding box center [404, 314] width 13 height 13
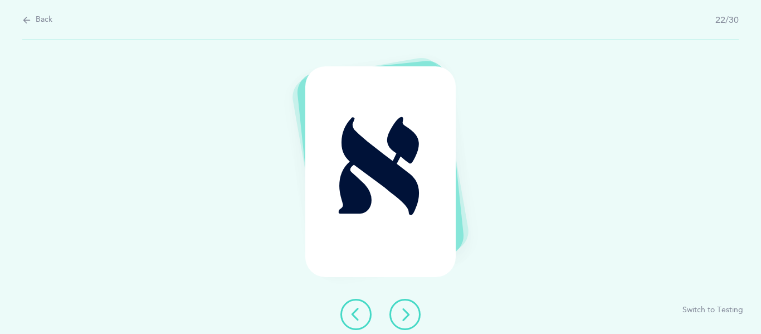
click at [402, 315] on icon at bounding box center [404, 314] width 13 height 13
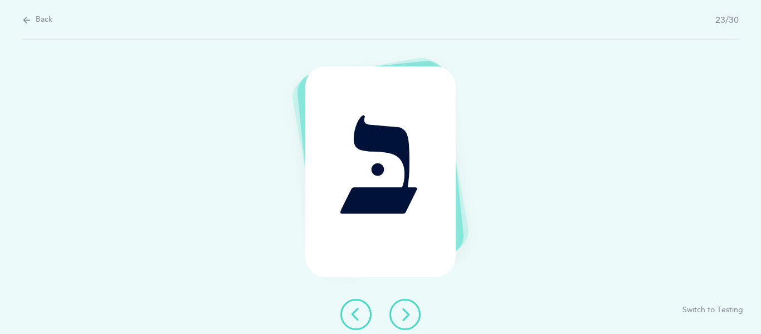
click at [402, 314] on icon at bounding box center [404, 314] width 13 height 13
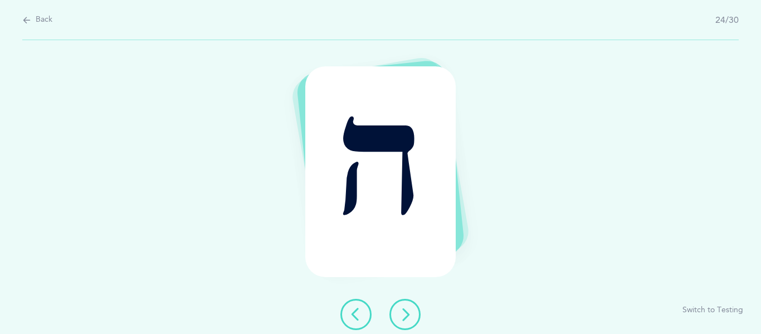
click at [402, 314] on icon at bounding box center [404, 314] width 13 height 13
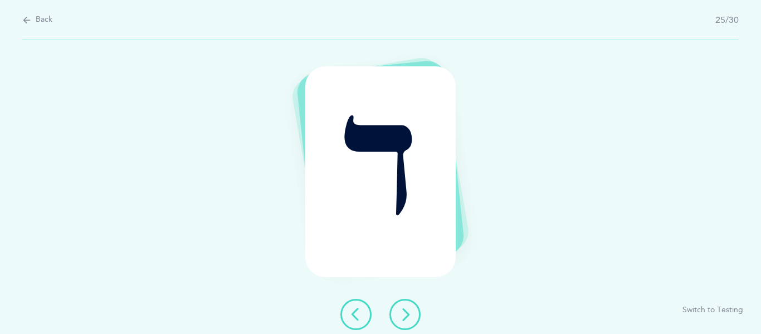
click at [402, 314] on icon at bounding box center [404, 314] width 13 height 13
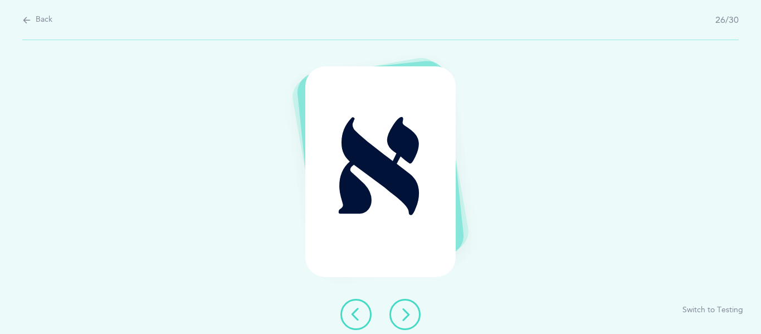
click at [402, 314] on icon at bounding box center [404, 314] width 13 height 13
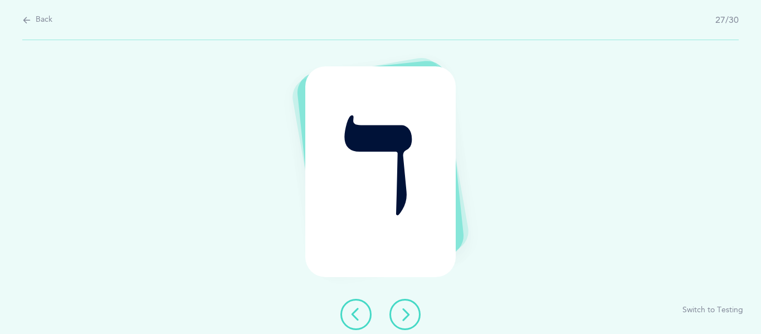
click at [402, 314] on icon at bounding box center [404, 314] width 13 height 13
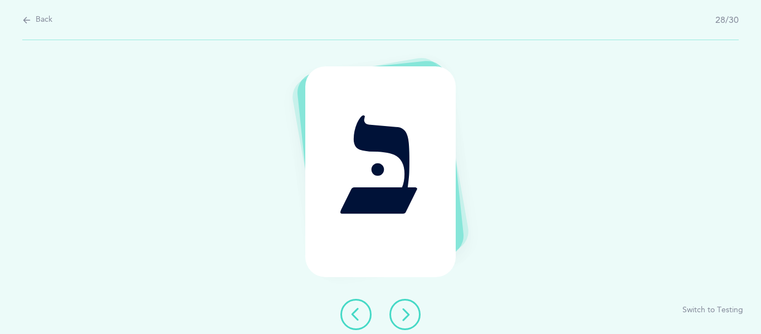
click at [402, 314] on icon at bounding box center [404, 314] width 13 height 13
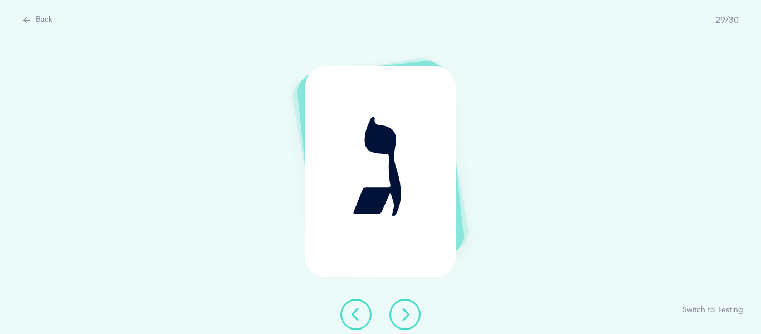
click at [402, 314] on icon at bounding box center [404, 314] width 13 height 13
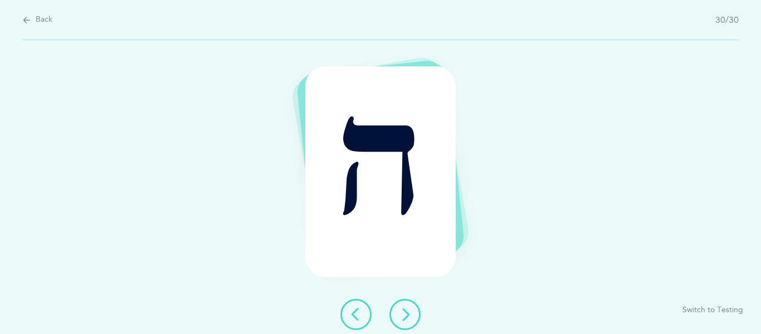
click at [402, 314] on icon at bounding box center [404, 314] width 13 height 13
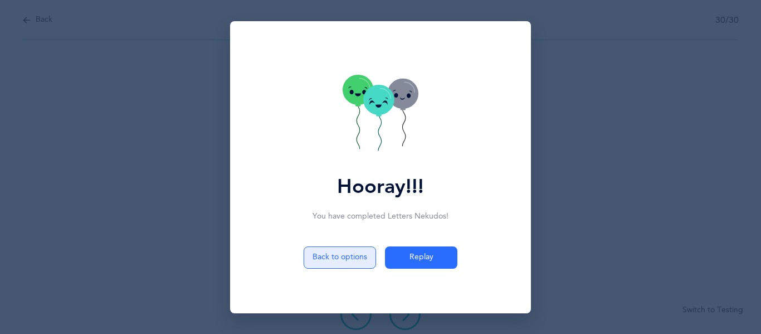
click at [358, 261] on button "Back to options" at bounding box center [340, 257] width 72 height 22
select select "1"
select select "single"
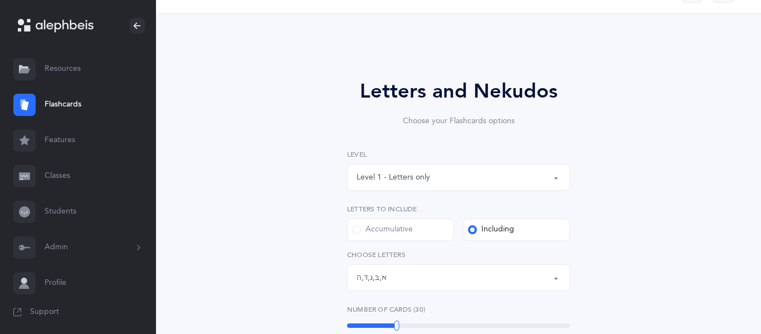
scroll to position [36, 0]
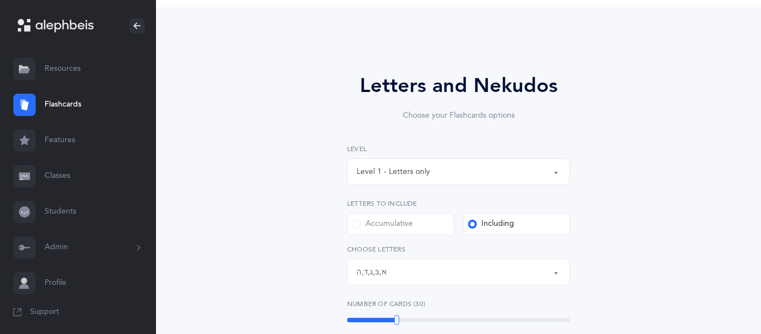
click at [420, 174] on div "Level 1 - Letters only" at bounding box center [394, 172] width 74 height 12
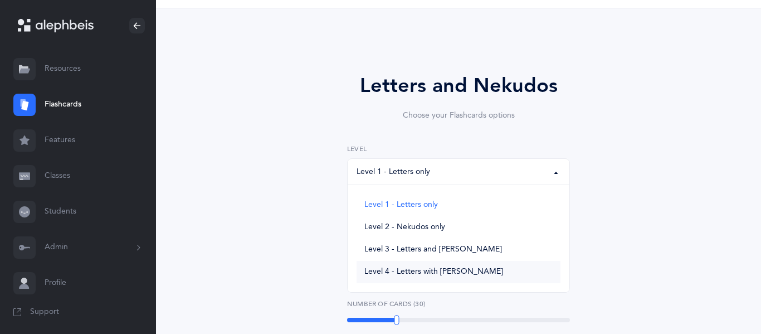
click at [393, 268] on span "Level 4 - Letters with [PERSON_NAME]" at bounding box center [433, 272] width 139 height 10
select select "4"
select select "29"
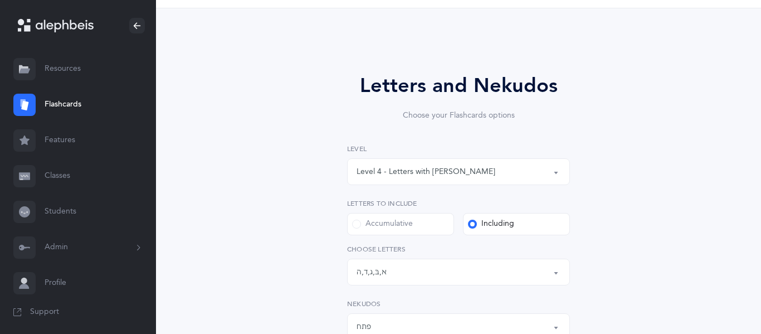
scroll to position [2, 0]
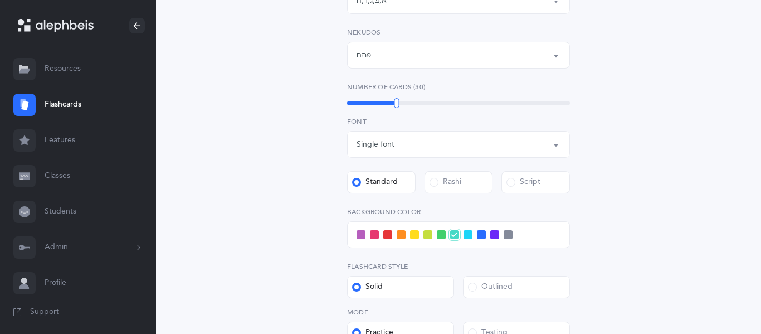
scroll to position [308, 0]
click at [401, 239] on div at bounding box center [458, 234] width 223 height 27
click at [401, 235] on span at bounding box center [401, 234] width 9 height 9
click at [0, 0] on input "checkbox" at bounding box center [0, 0] width 0 height 0
click at [270, 249] on div "Letters and Nekudos Choose your Flashcards options Level 1 - Letters only Level…" at bounding box center [459, 105] width 508 height 674
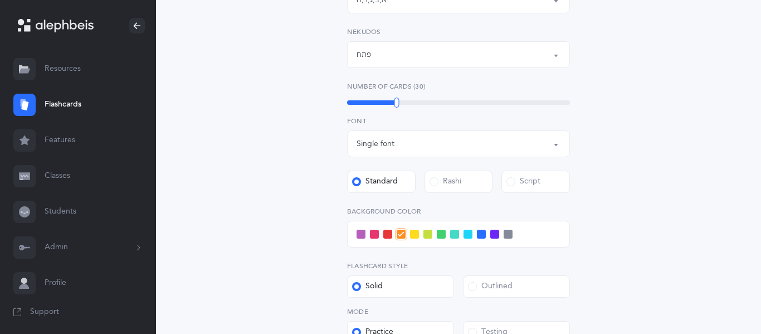
scroll to position [460, 0]
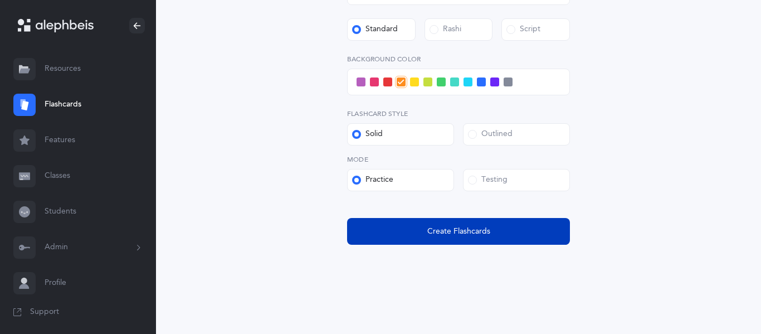
click at [386, 227] on button "Create Flashcards" at bounding box center [458, 231] width 223 height 27
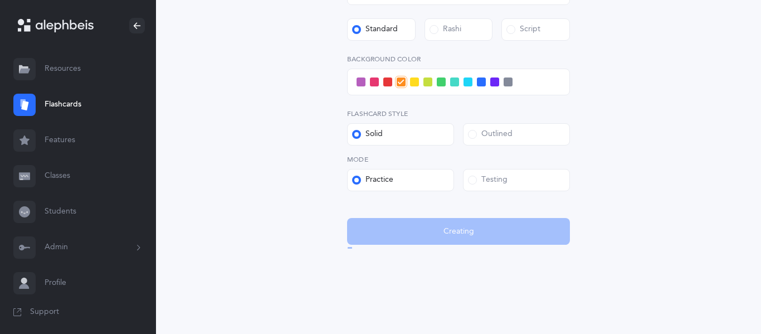
scroll to position [0, 0]
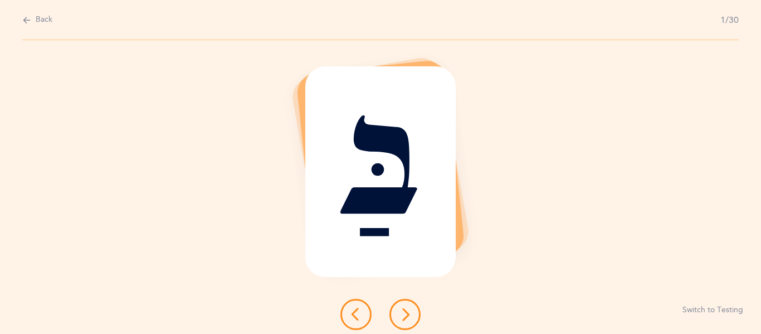
click at [402, 305] on button at bounding box center [405, 314] width 31 height 31
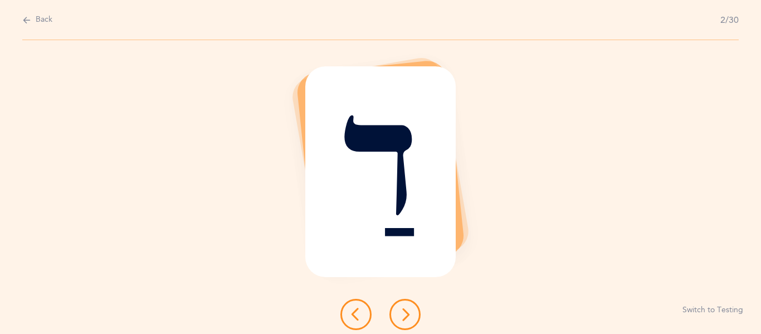
click at [406, 313] on icon at bounding box center [404, 314] width 13 height 13
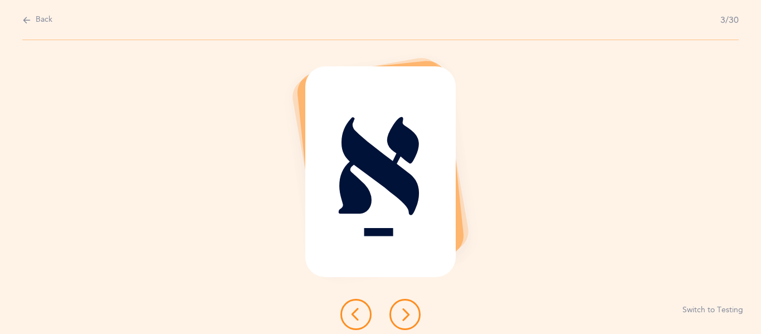
click at [406, 313] on icon at bounding box center [404, 314] width 13 height 13
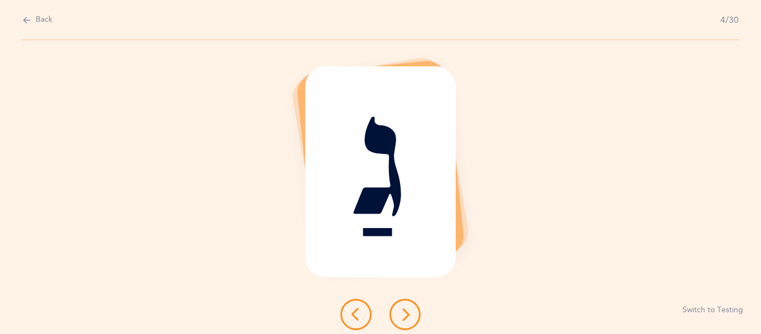
click at [406, 313] on icon at bounding box center [404, 314] width 13 height 13
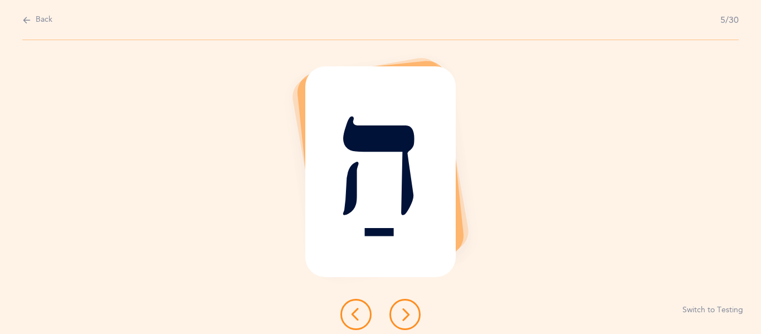
click at [406, 313] on icon at bounding box center [404, 314] width 13 height 13
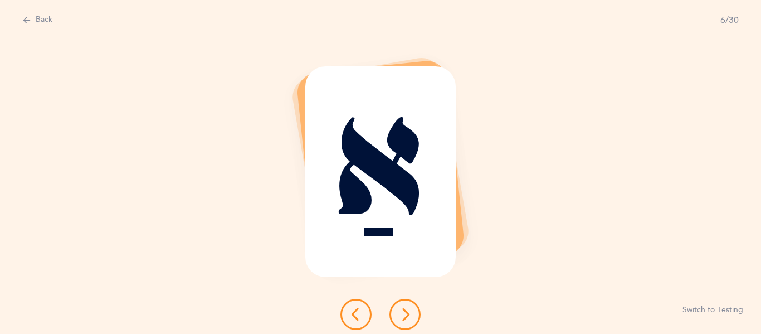
click at [359, 318] on icon at bounding box center [355, 314] width 13 height 13
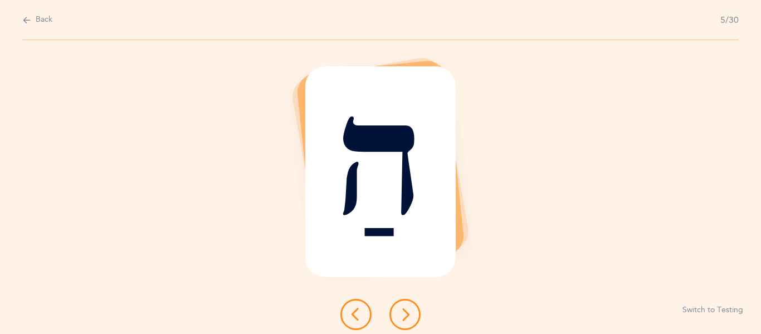
click at [359, 318] on icon at bounding box center [355, 314] width 13 height 13
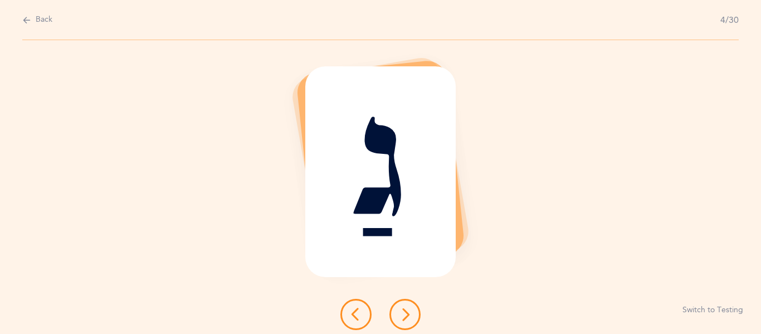
click at [359, 318] on icon at bounding box center [355, 314] width 13 height 13
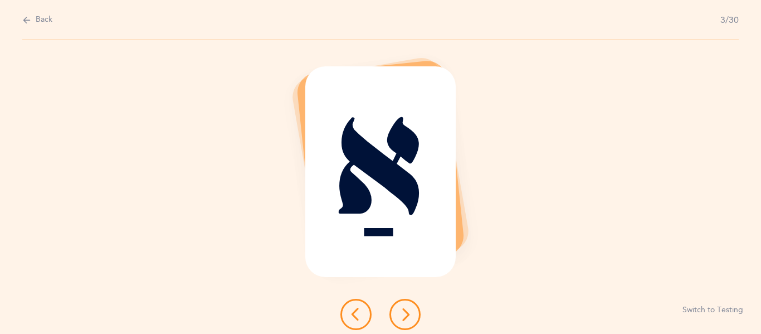
click at [359, 318] on icon at bounding box center [355, 314] width 13 height 13
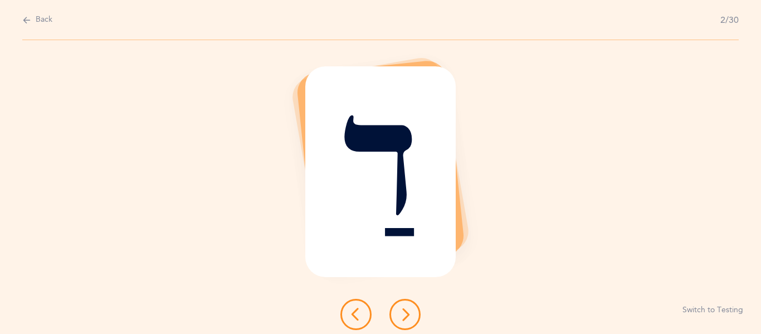
click at [359, 318] on icon at bounding box center [355, 314] width 13 height 13
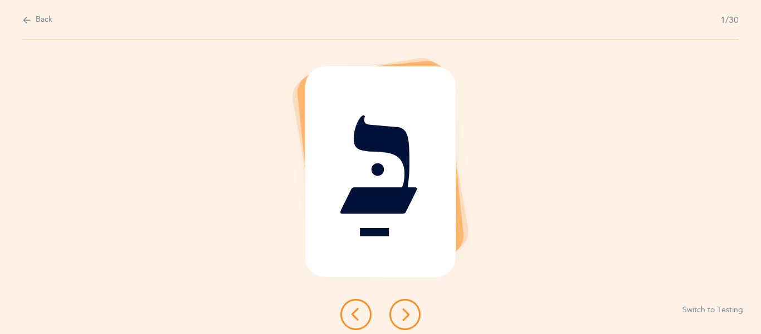
click at [410, 312] on icon at bounding box center [404, 314] width 13 height 13
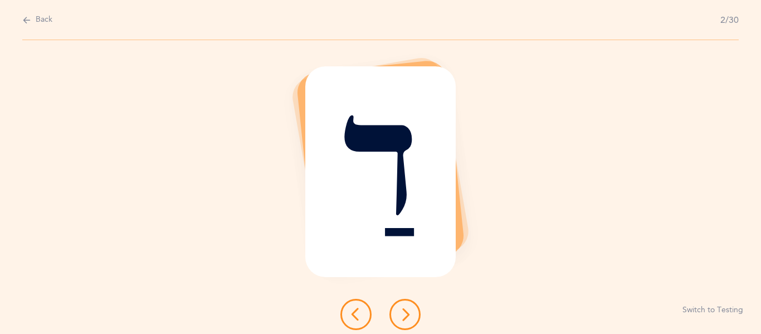
click at [410, 312] on icon at bounding box center [404, 314] width 13 height 13
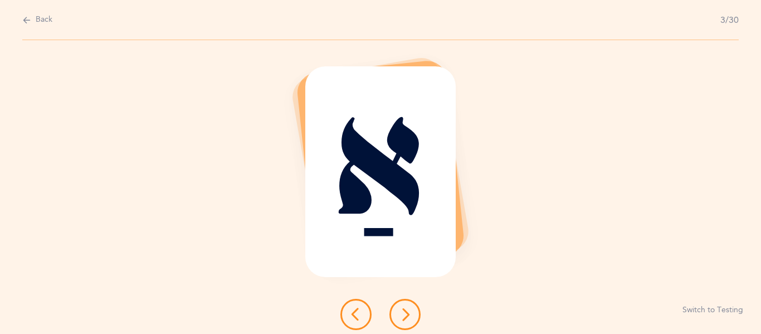
click at [409, 313] on icon at bounding box center [404, 314] width 13 height 13
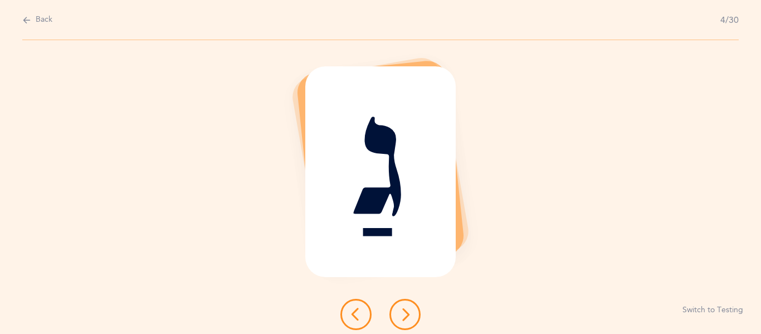
click at [409, 313] on icon at bounding box center [404, 314] width 13 height 13
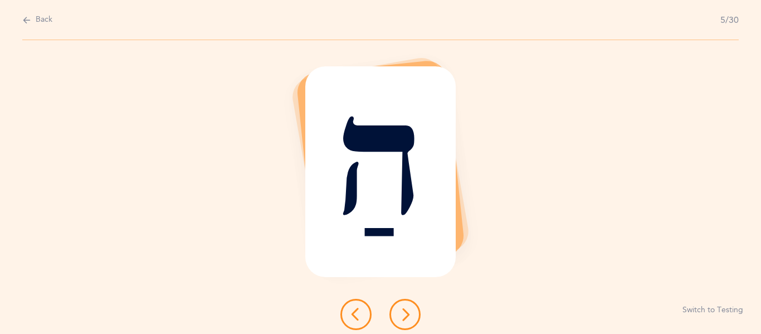
click at [409, 315] on icon at bounding box center [404, 314] width 13 height 13
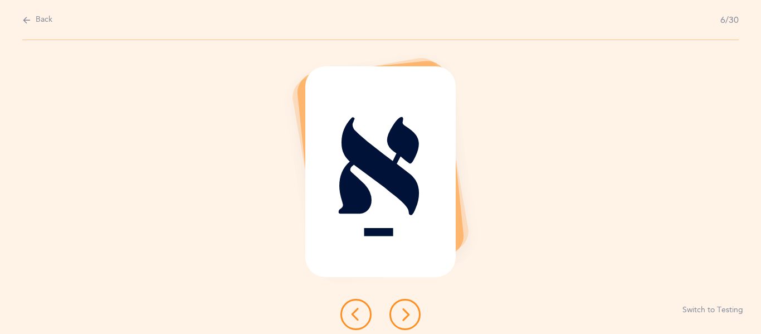
click at [409, 315] on icon at bounding box center [404, 314] width 13 height 13
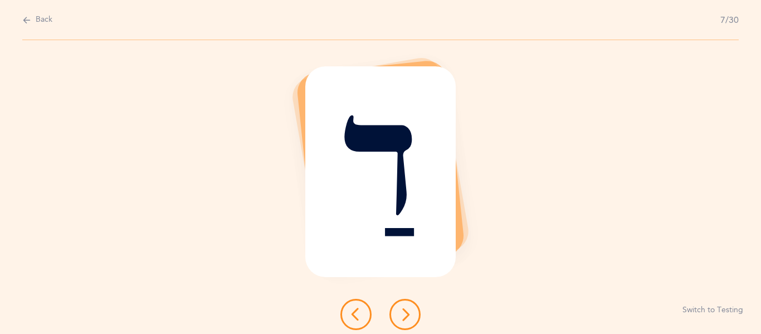
click at [409, 315] on icon at bounding box center [404, 314] width 13 height 13
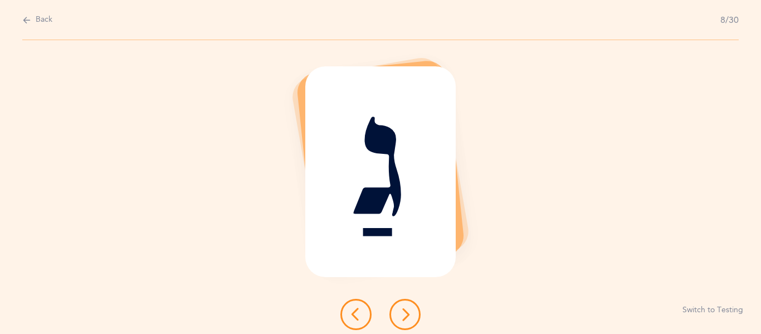
click at [409, 315] on icon at bounding box center [404, 314] width 13 height 13
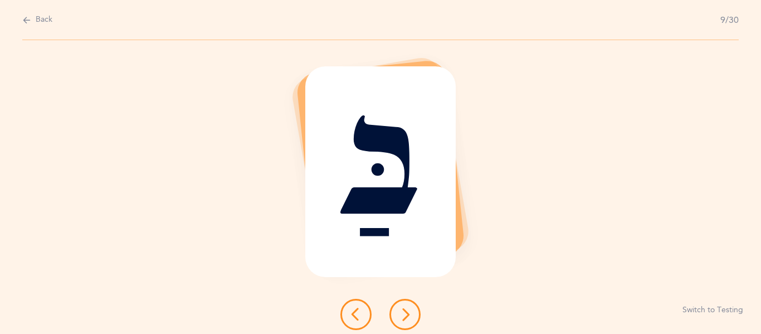
click at [409, 315] on icon at bounding box center [404, 314] width 13 height 13
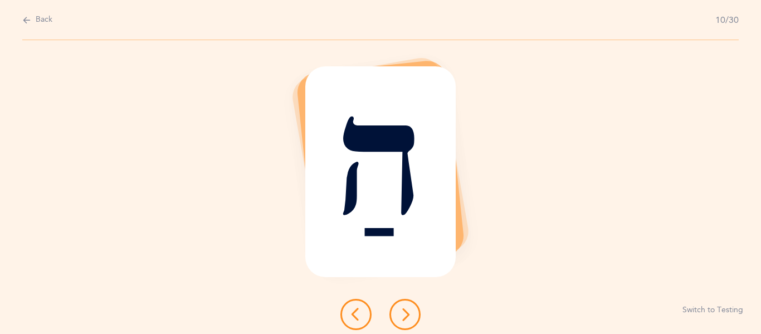
click at [409, 313] on icon at bounding box center [404, 314] width 13 height 13
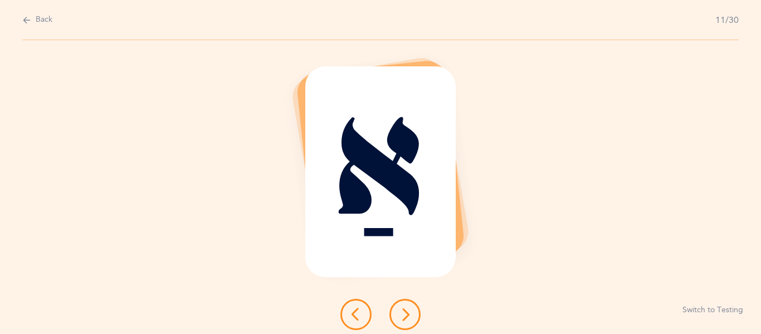
click at [409, 313] on icon at bounding box center [404, 314] width 13 height 13
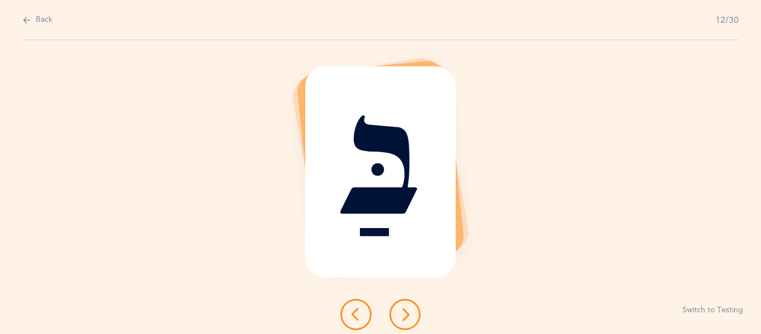
click at [409, 313] on icon at bounding box center [404, 314] width 13 height 13
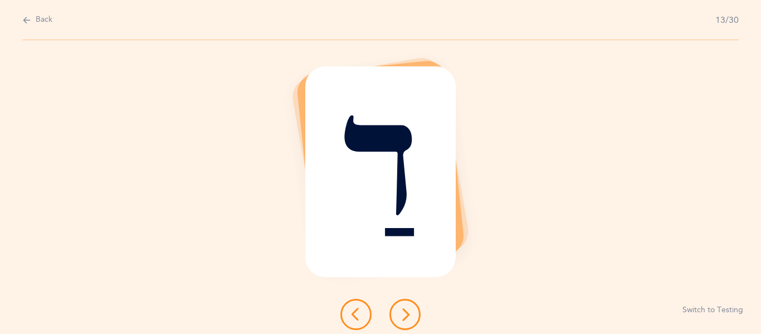
click at [409, 313] on icon at bounding box center [404, 314] width 13 height 13
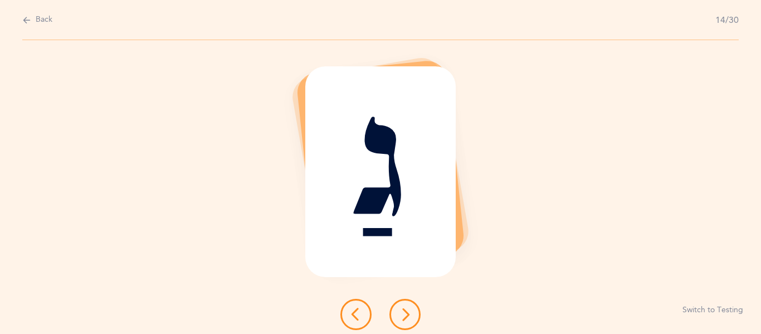
click at [409, 313] on icon at bounding box center [404, 314] width 13 height 13
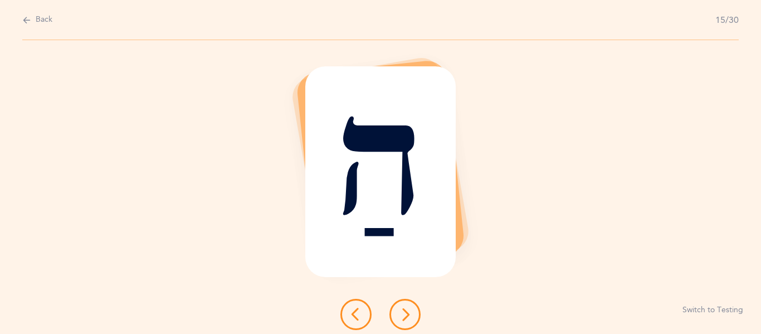
click at [409, 313] on icon at bounding box center [404, 314] width 13 height 13
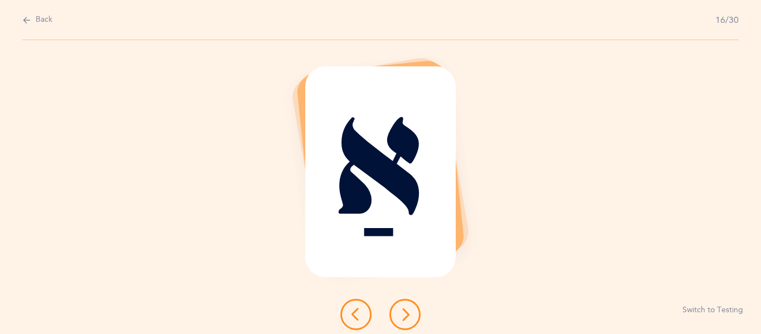
click at [409, 313] on icon at bounding box center [404, 314] width 13 height 13
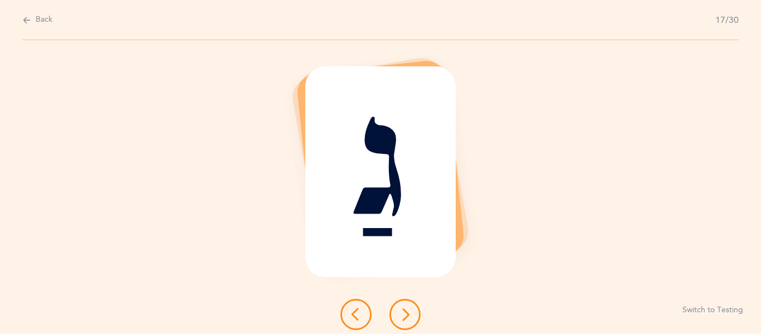
click at [409, 313] on icon at bounding box center [404, 314] width 13 height 13
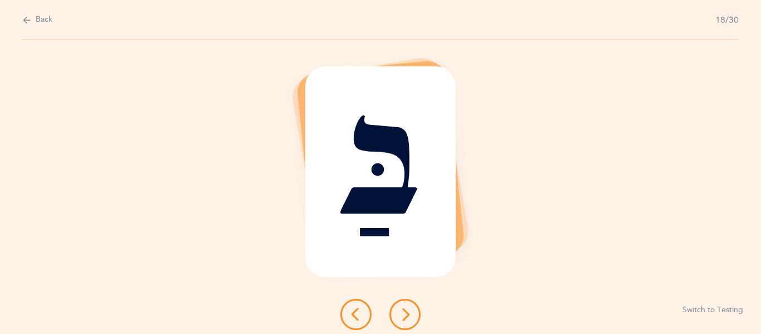
click at [409, 313] on icon at bounding box center [404, 314] width 13 height 13
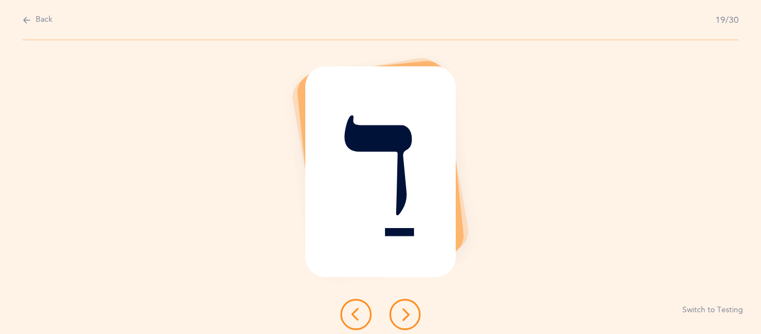
click at [409, 313] on icon at bounding box center [404, 314] width 13 height 13
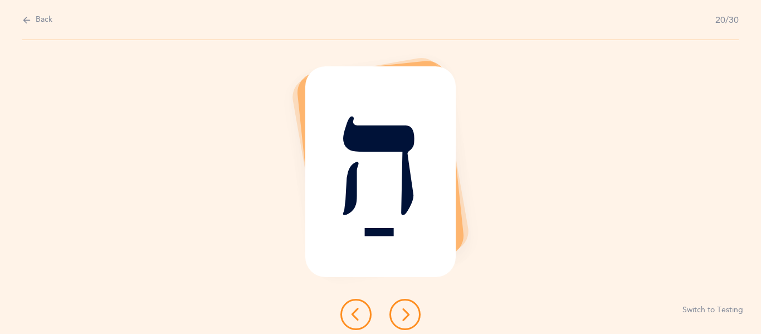
click at [409, 312] on icon at bounding box center [404, 314] width 13 height 13
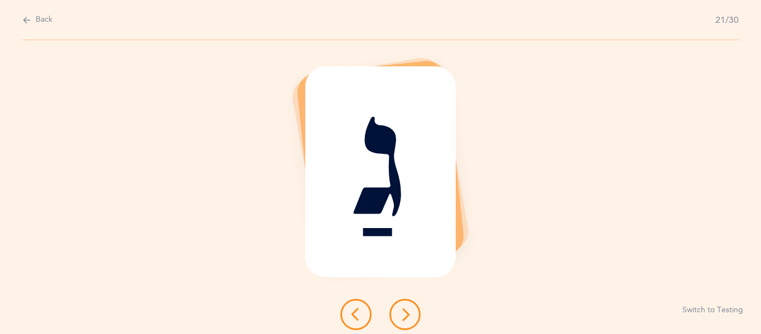
click at [409, 312] on icon at bounding box center [404, 314] width 13 height 13
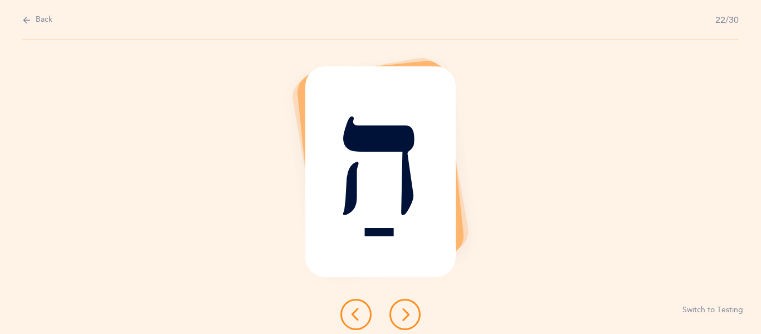
click at [409, 312] on icon at bounding box center [404, 314] width 13 height 13
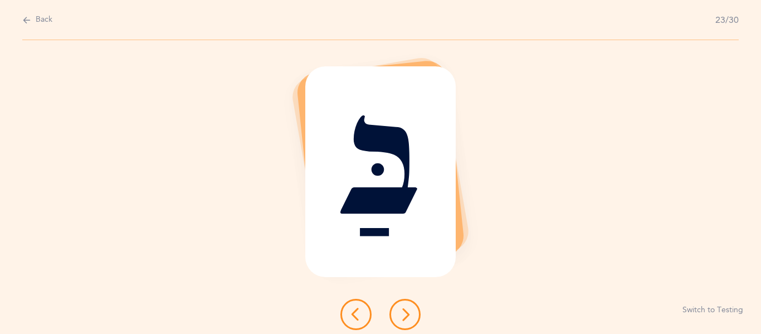
click at [409, 312] on icon at bounding box center [404, 314] width 13 height 13
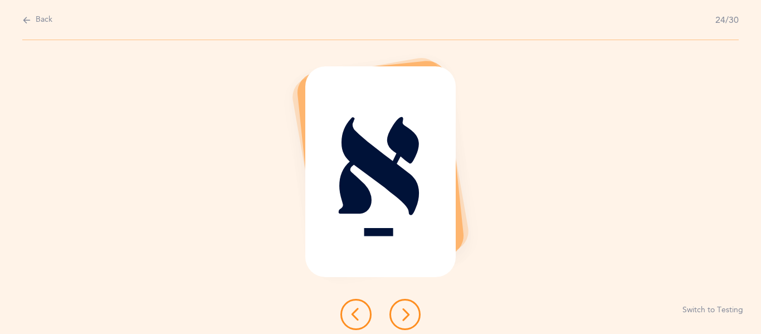
click at [409, 312] on icon at bounding box center [404, 314] width 13 height 13
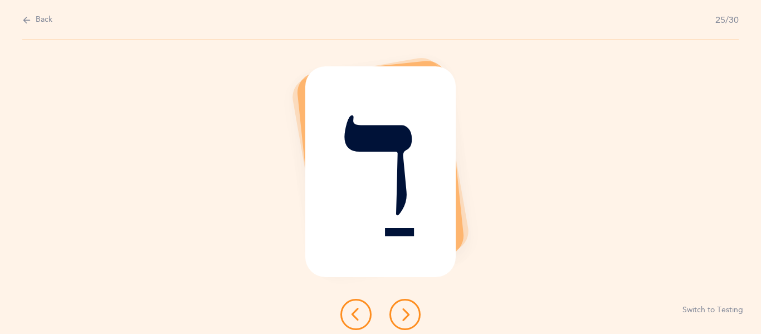
click at [409, 312] on icon at bounding box center [404, 314] width 13 height 13
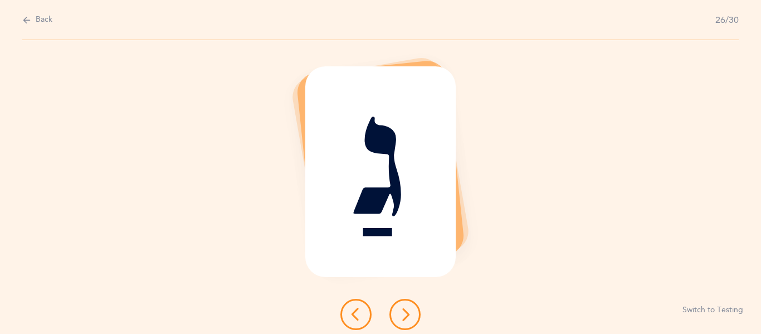
click at [409, 312] on icon at bounding box center [404, 314] width 13 height 13
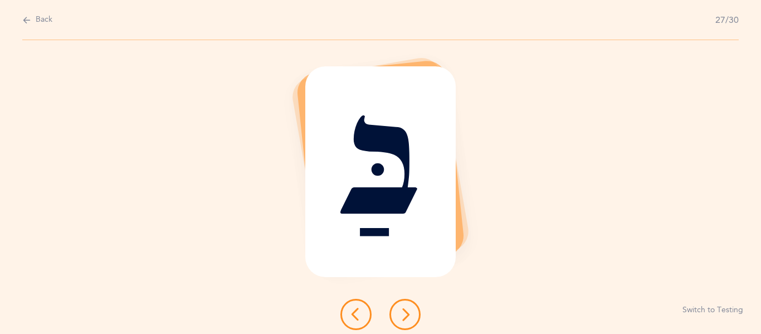
click at [409, 312] on icon at bounding box center [404, 314] width 13 height 13
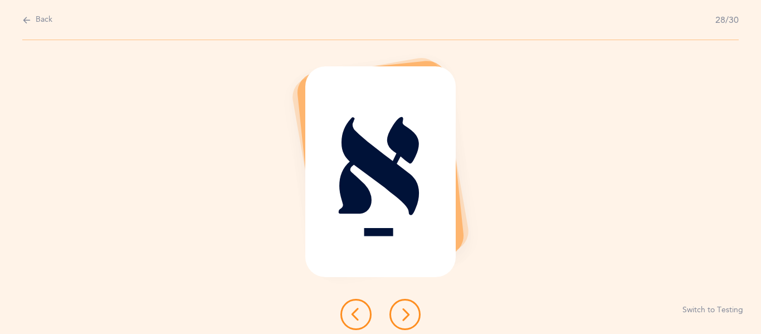
click at [409, 312] on icon at bounding box center [404, 314] width 13 height 13
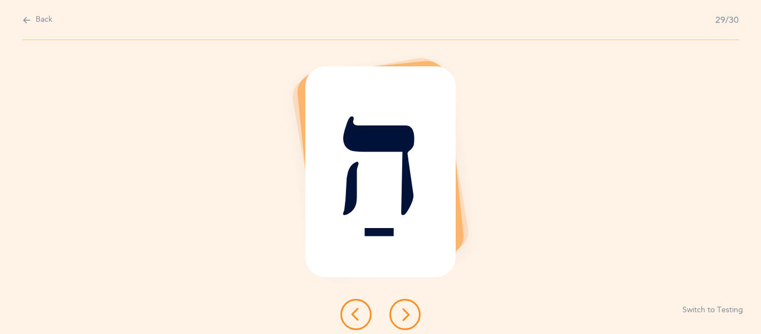
click at [409, 312] on icon at bounding box center [404, 314] width 13 height 13
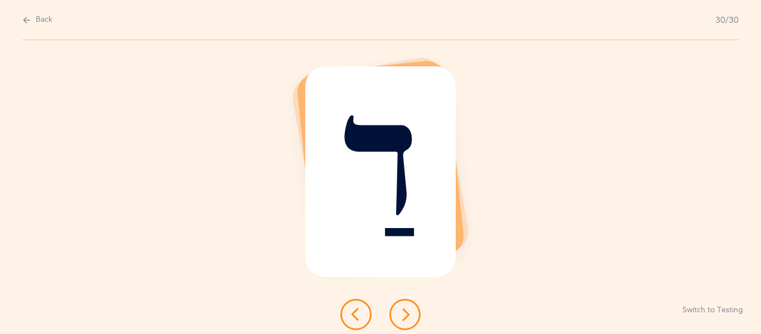
click at [409, 312] on icon at bounding box center [404, 314] width 13 height 13
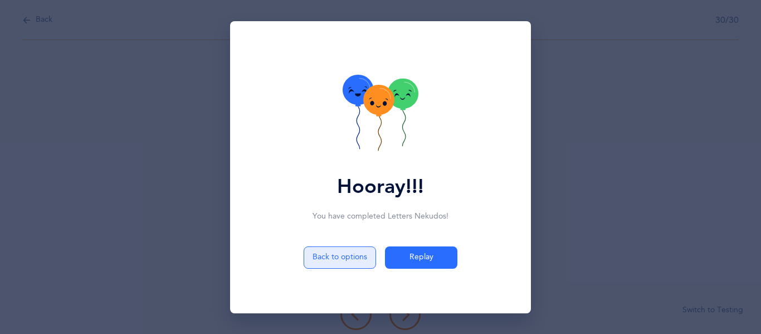
click at [357, 261] on button "Back to options" at bounding box center [340, 257] width 72 height 22
select select "4"
select select "1"
select select "29"
select select "single"
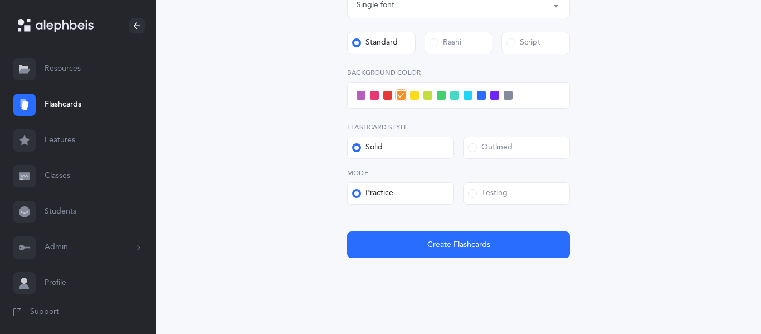
scroll to position [460, 0]
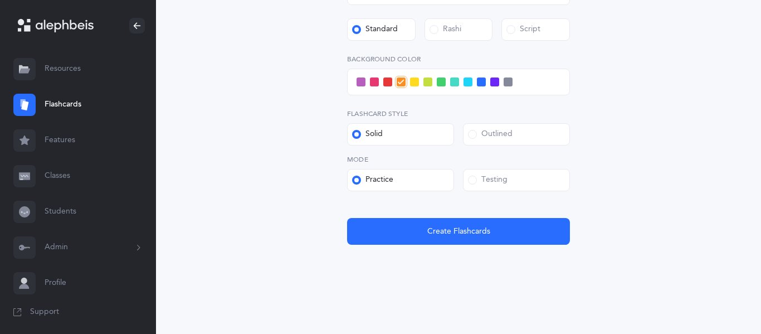
click at [473, 178] on span at bounding box center [472, 180] width 9 height 9
click at [0, 0] on input "Testing" at bounding box center [0, 0] width 0 height 0
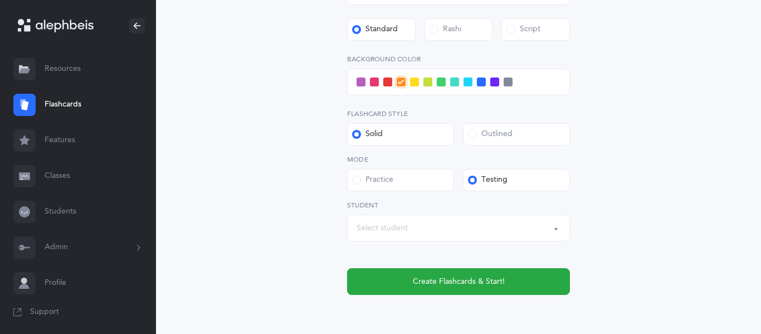
click at [416, 229] on div "Select student" at bounding box center [459, 227] width 204 height 19
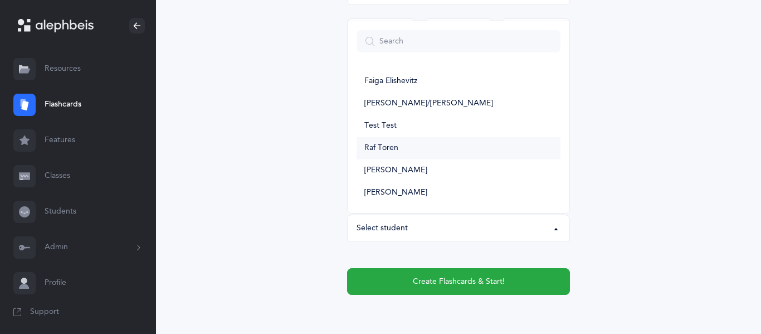
click at [395, 148] on span "Raf Toren" at bounding box center [381, 148] width 34 height 10
select select "14649"
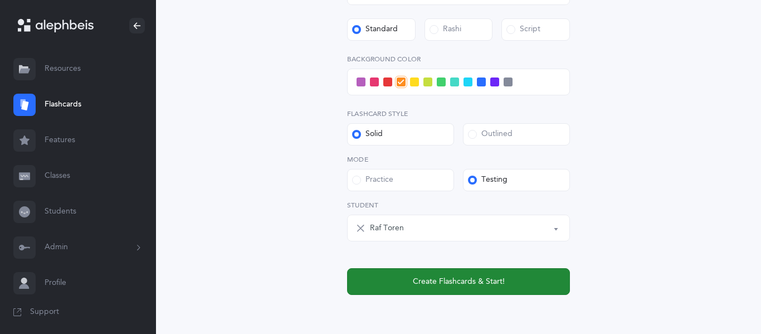
click at [415, 276] on span "Create Flashcards & Start!" at bounding box center [459, 282] width 92 height 12
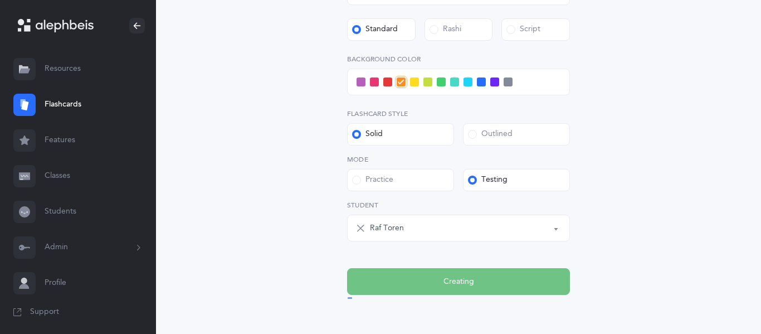
scroll to position [0, 0]
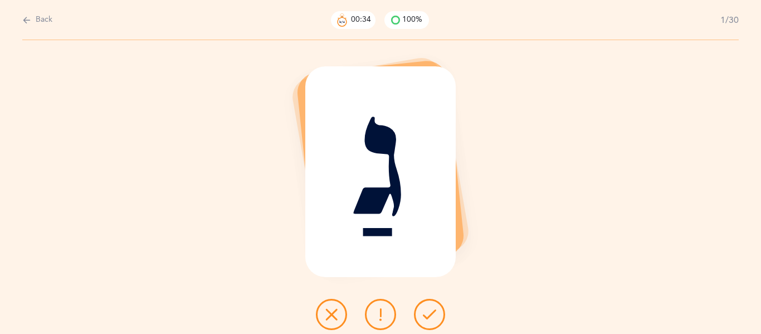
click at [48, 17] on span "Back" at bounding box center [44, 19] width 17 height 11
select select "4"
select select "1"
select select "29"
select select "single"
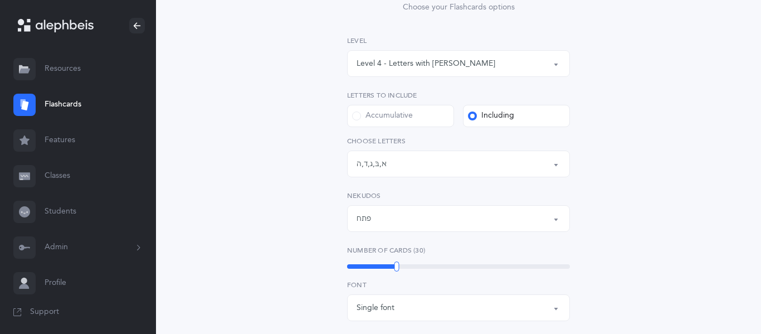
scroll to position [142, 0]
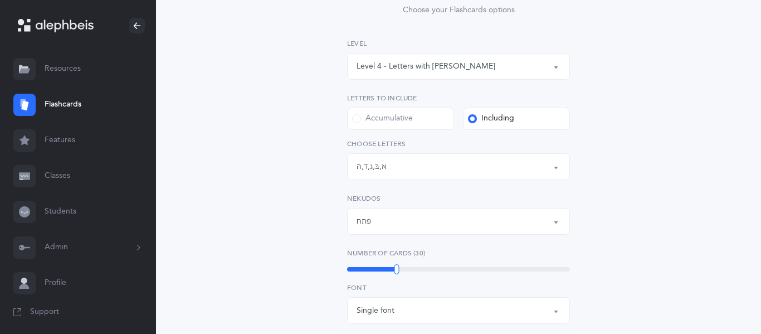
click at [388, 173] on div "Letters: א , בּ , ג , ד , ה" at bounding box center [459, 166] width 204 height 19
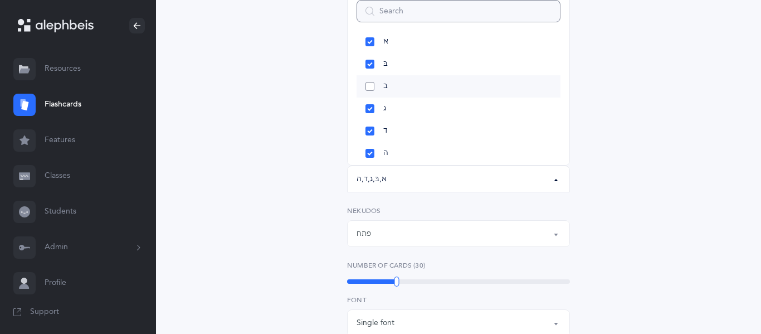
scroll to position [34, 0]
click at [370, 150] on link "ה" at bounding box center [459, 151] width 204 height 22
click at [303, 173] on div "Letters and Nekudos Choose your Flashcards options Level 1 - Letters only Level…" at bounding box center [459, 308] width 508 height 724
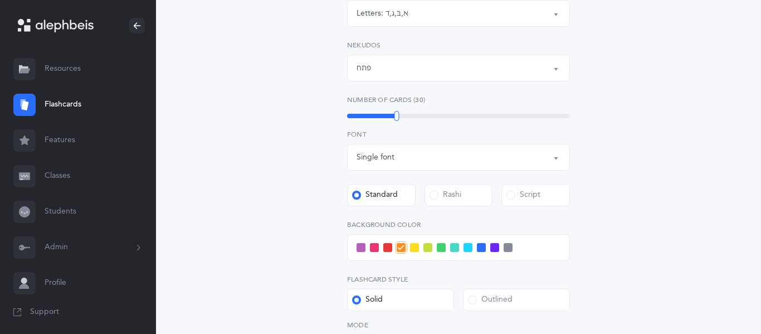
scroll to position [293, 0]
click at [378, 70] on div "פתח" at bounding box center [459, 69] width 204 height 19
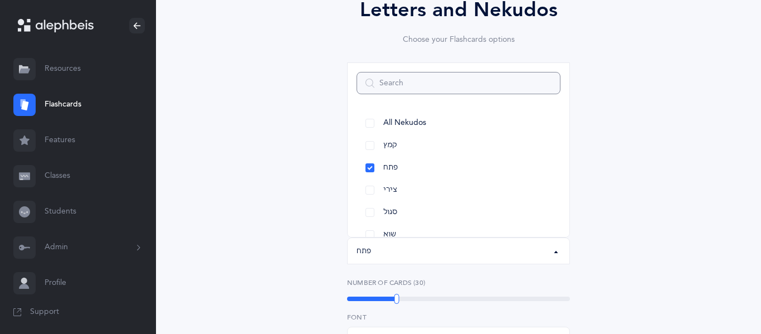
scroll to position [111, 0]
click at [280, 124] on div "Letters and Nekudos Choose your Flashcards options Level 1 - Letters only Level…" at bounding box center [459, 327] width 508 height 724
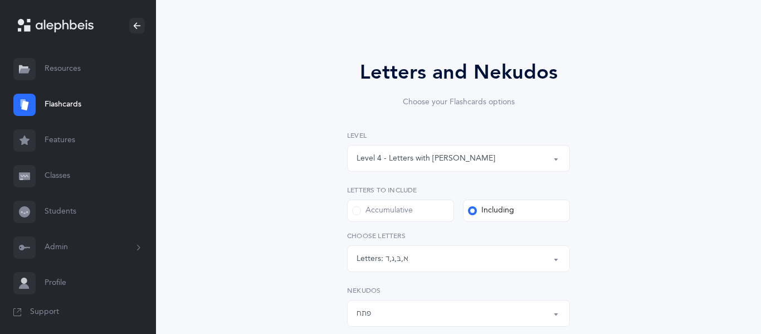
scroll to position [45, 0]
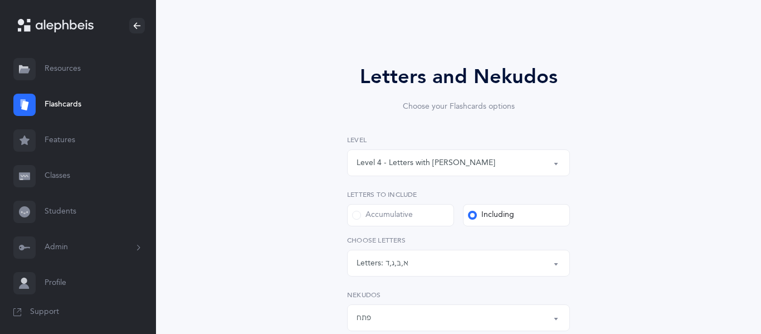
click at [431, 161] on div "Level 4 - Letters with [PERSON_NAME]" at bounding box center [426, 163] width 139 height 12
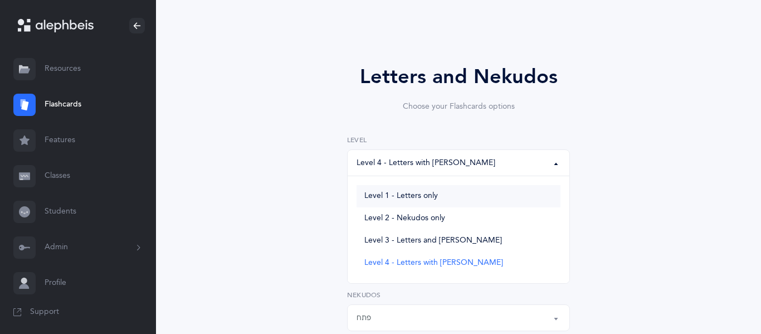
click at [402, 193] on span "Level 1 - Letters only" at bounding box center [401, 196] width 74 height 10
select select "1"
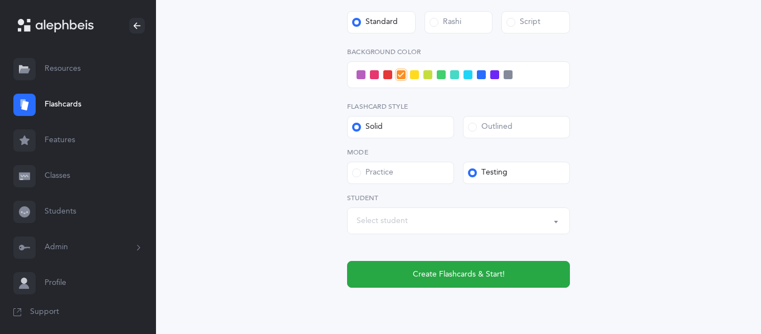
scroll to position [414, 0]
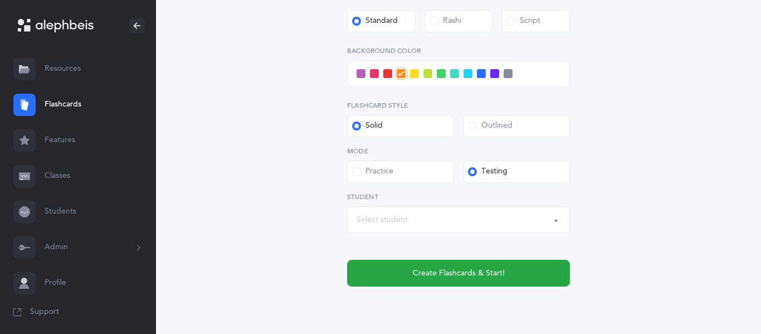
click at [416, 75] on span at bounding box center [414, 73] width 9 height 9
click at [0, 0] on input "checkbox" at bounding box center [0, 0] width 0 height 0
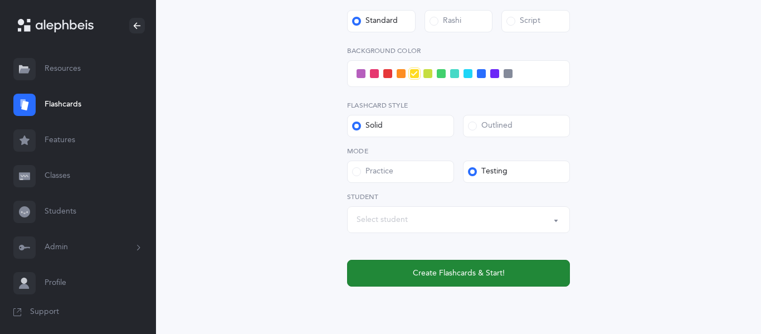
click at [414, 269] on span "Create Flashcards & Start!" at bounding box center [459, 274] width 92 height 12
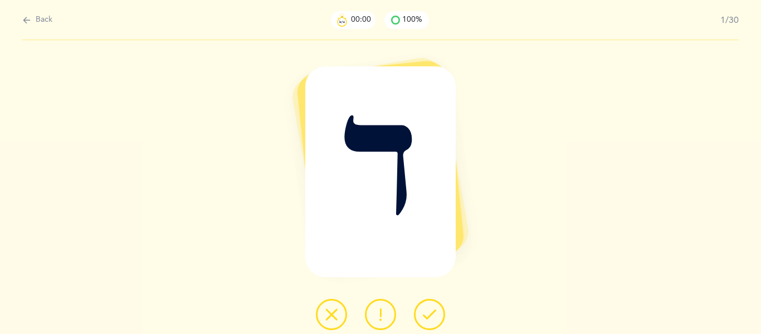
scroll to position [0, 0]
click at [33, 22] on button "Back" at bounding box center [37, 20] width 30 height 12
select select "1"
select select "single"
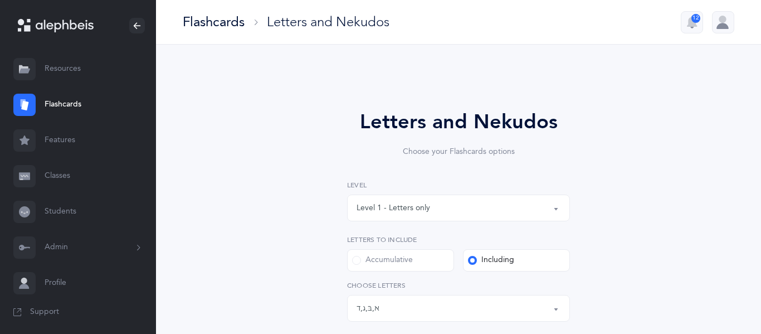
scroll to position [456, 0]
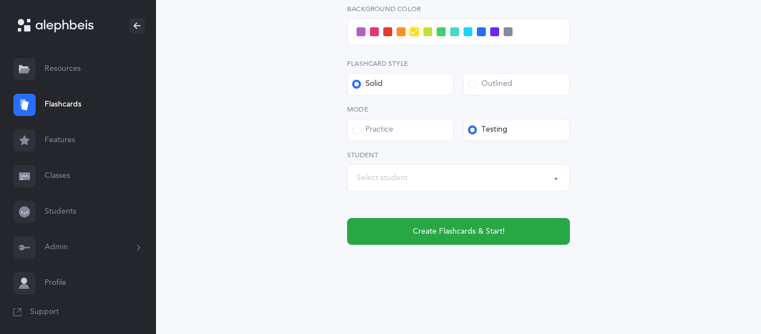
click at [361, 134] on div "Practice" at bounding box center [372, 129] width 41 height 11
click at [0, 0] on input "Practice" at bounding box center [0, 0] width 0 height 0
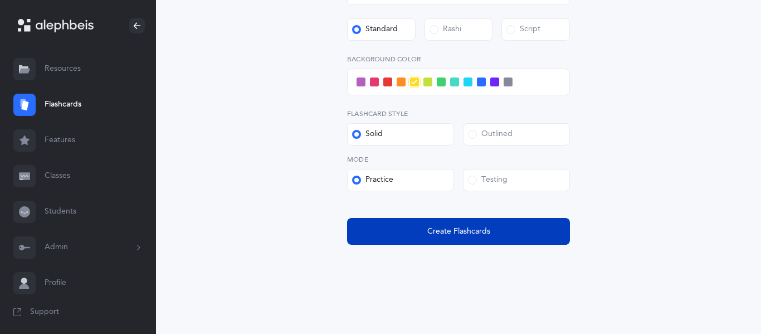
click at [413, 231] on button "Create Flashcards" at bounding box center [458, 231] width 223 height 27
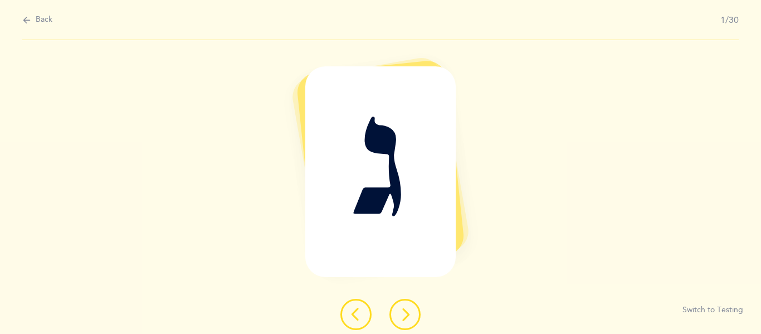
scroll to position [0, 0]
click at [404, 322] on button at bounding box center [405, 314] width 31 height 31
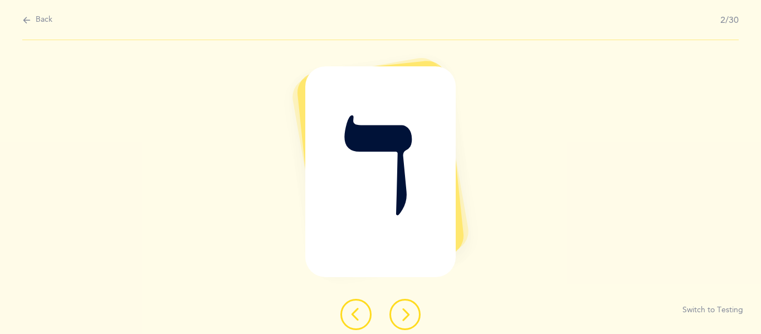
click at [404, 320] on icon at bounding box center [404, 314] width 13 height 13
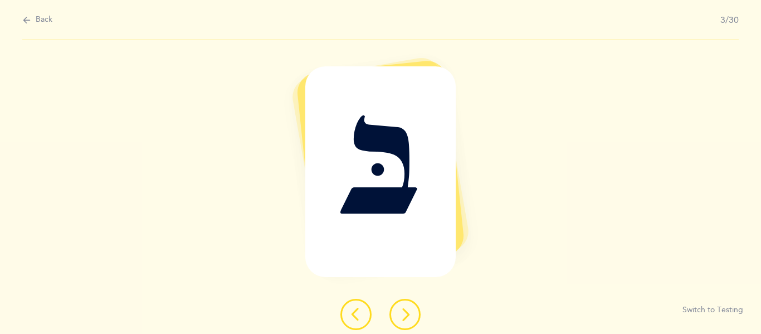
click at [404, 320] on icon at bounding box center [404, 314] width 13 height 13
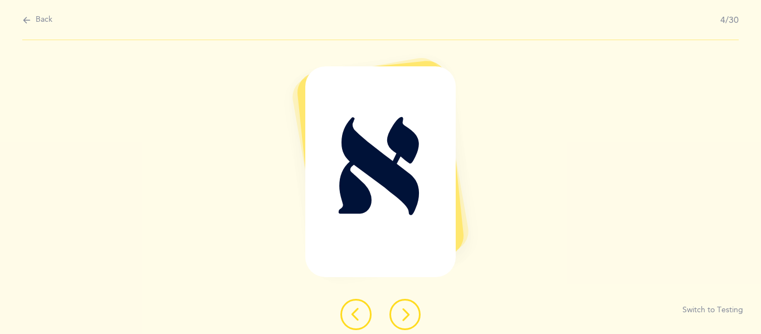
click at [32, 19] on button "Back" at bounding box center [37, 20] width 30 height 12
select select "1"
select select "single"
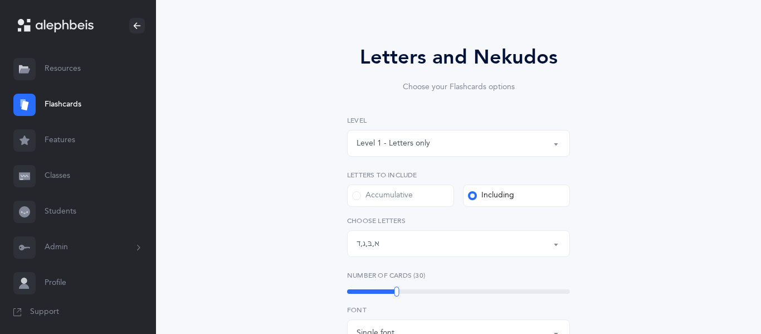
scroll to position [70, 0]
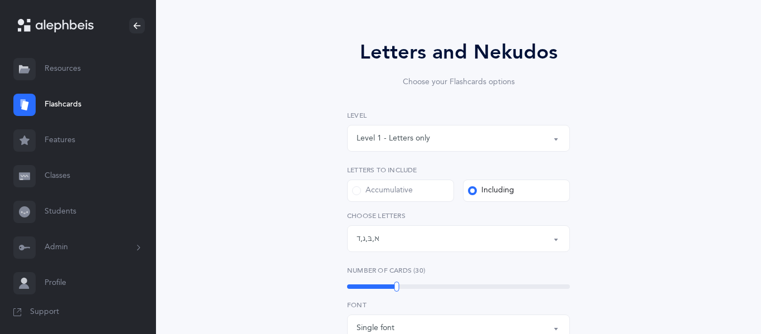
click at [426, 242] on div "Letters: א , בּ , ג , ד" at bounding box center [459, 238] width 204 height 19
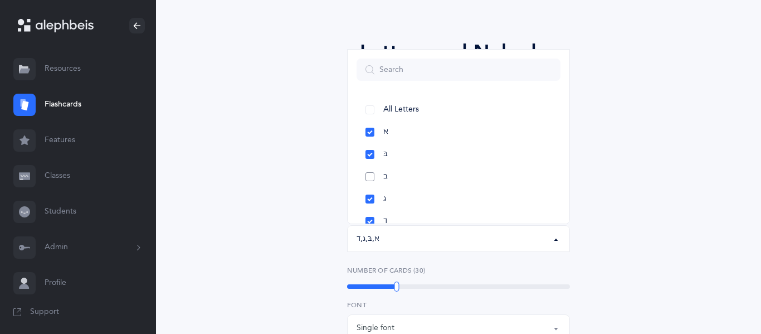
click at [368, 177] on link "ב" at bounding box center [459, 177] width 204 height 22
click at [314, 193] on div "Letters and Nekudos Choose your Flashcards options Level 1 - Letters only Level…" at bounding box center [459, 315] width 508 height 619
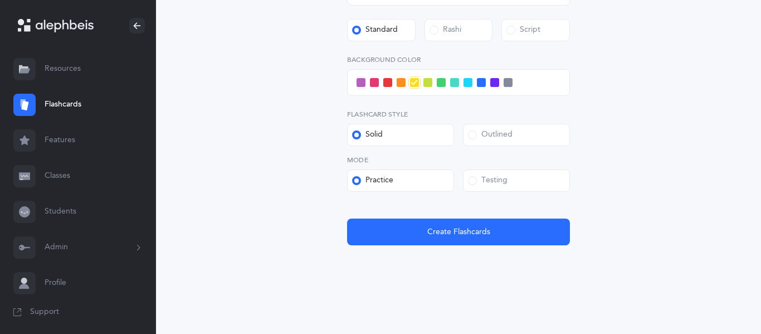
scroll to position [406, 0]
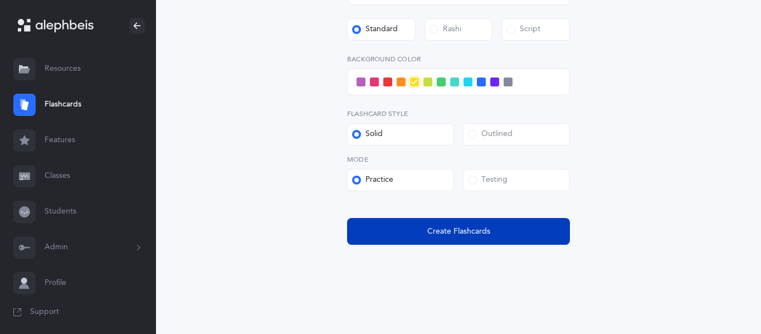
click at [391, 230] on button "Create Flashcards" at bounding box center [458, 231] width 223 height 27
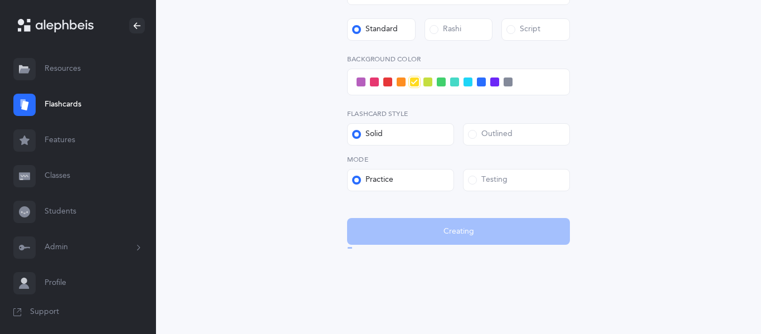
scroll to position [0, 0]
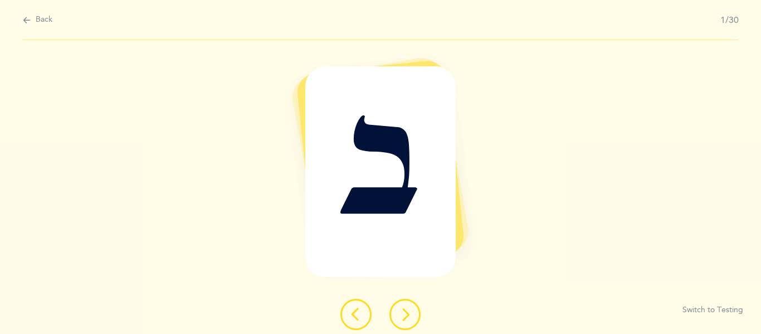
click at [405, 312] on icon at bounding box center [404, 314] width 13 height 13
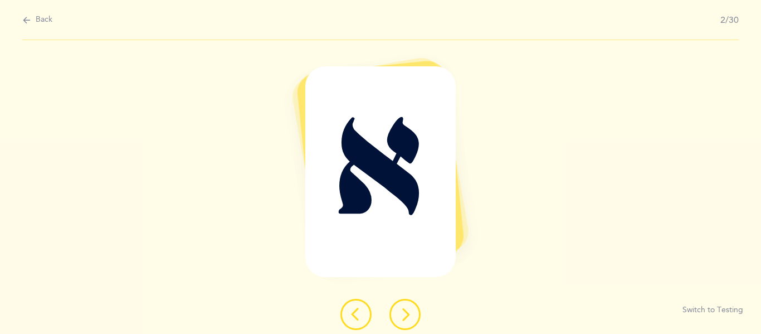
click at [405, 312] on icon at bounding box center [404, 314] width 13 height 13
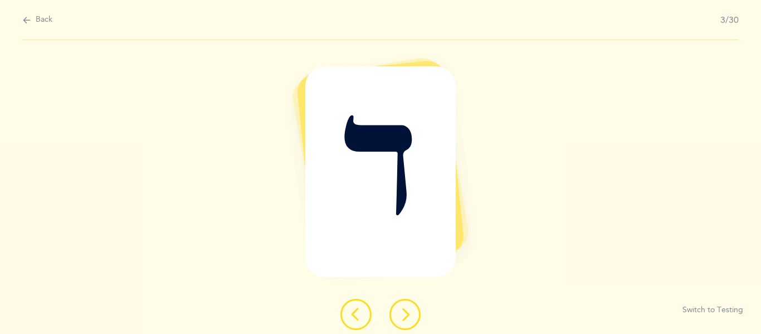
click at [405, 312] on icon at bounding box center [404, 314] width 13 height 13
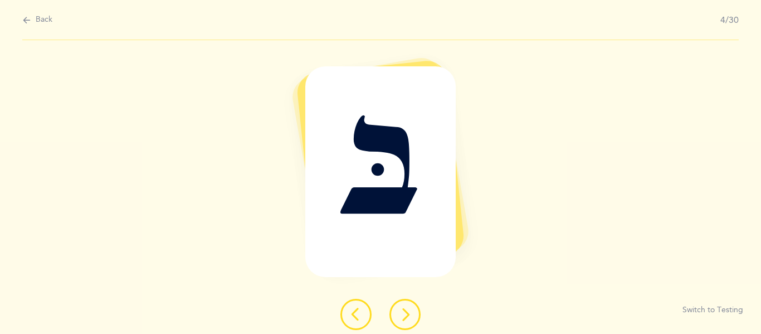
click at [405, 312] on icon at bounding box center [404, 314] width 13 height 13
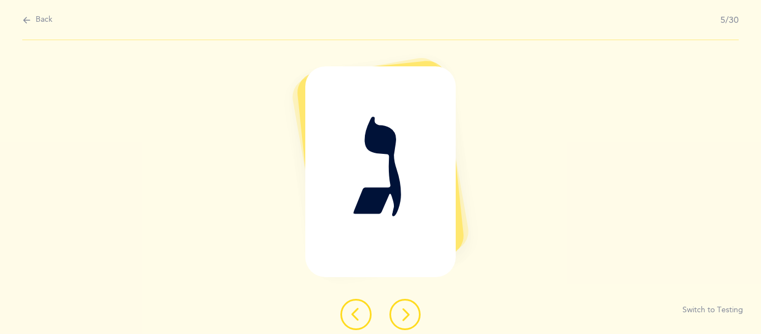
click at [405, 312] on icon at bounding box center [404, 314] width 13 height 13
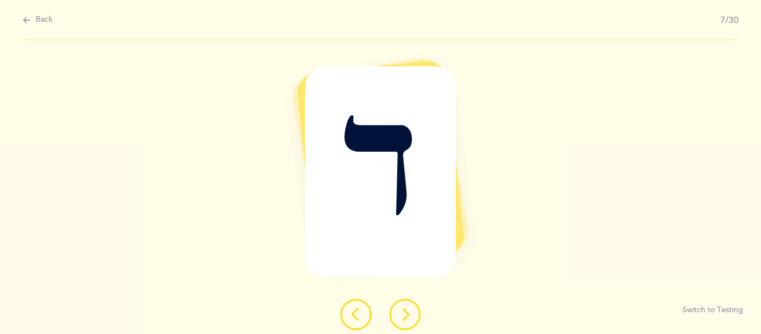
click at [405, 312] on icon at bounding box center [404, 314] width 13 height 13
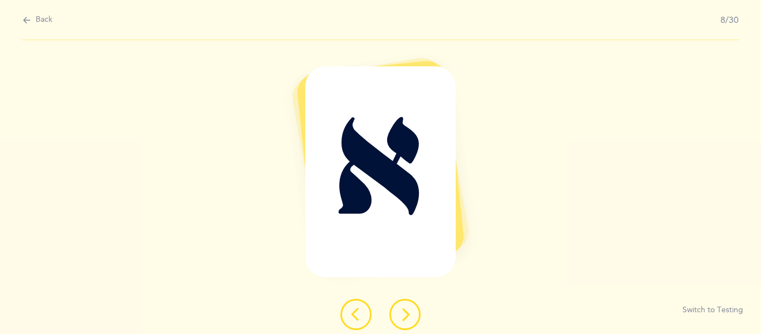
click at [405, 312] on icon at bounding box center [404, 314] width 13 height 13
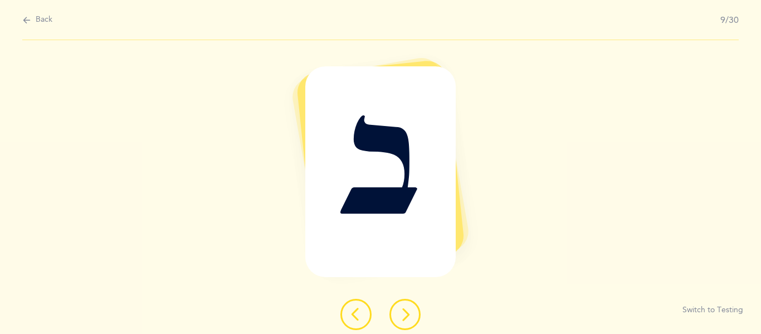
click at [405, 312] on icon at bounding box center [404, 314] width 13 height 13
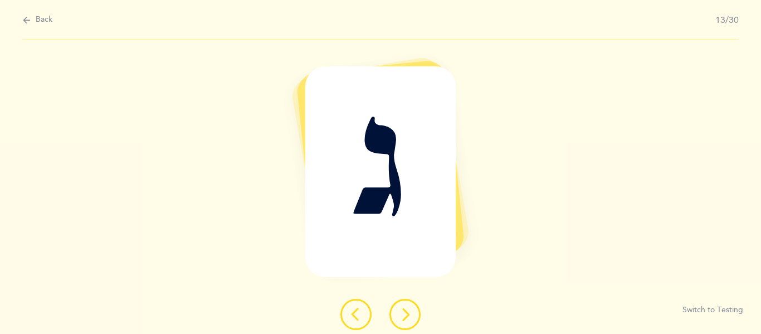
click at [405, 312] on icon at bounding box center [404, 314] width 13 height 13
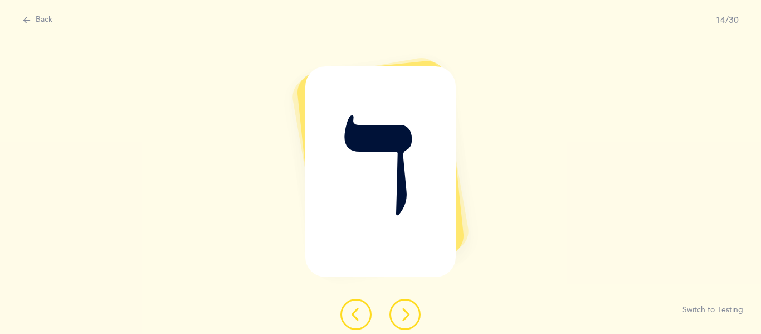
click at [405, 312] on icon at bounding box center [404, 314] width 13 height 13
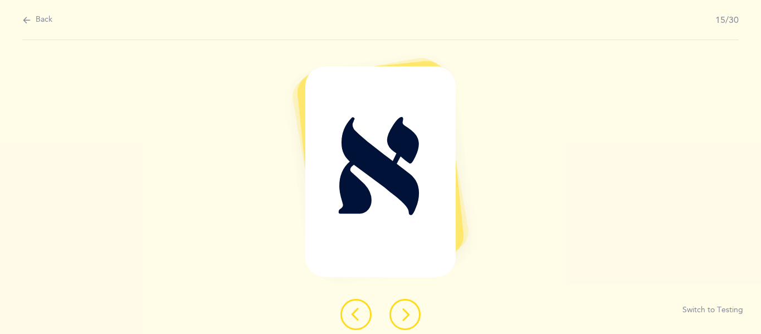
click at [404, 313] on icon at bounding box center [404, 314] width 13 height 13
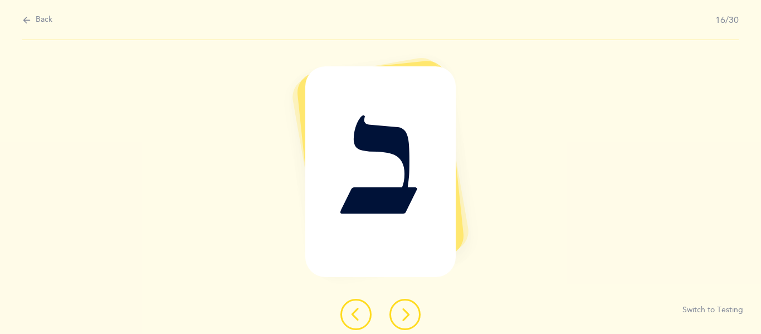
click at [404, 313] on icon at bounding box center [404, 314] width 13 height 13
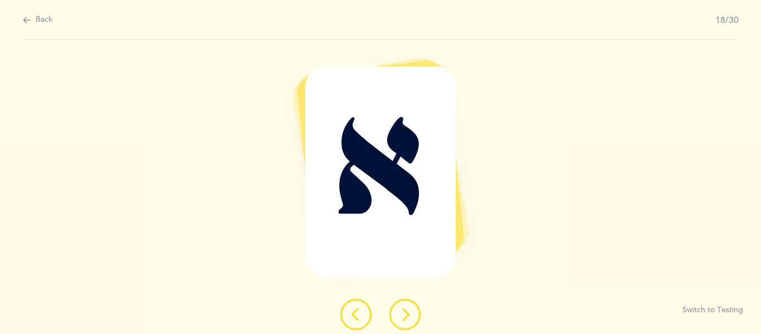
click at [404, 313] on icon at bounding box center [404, 314] width 13 height 13
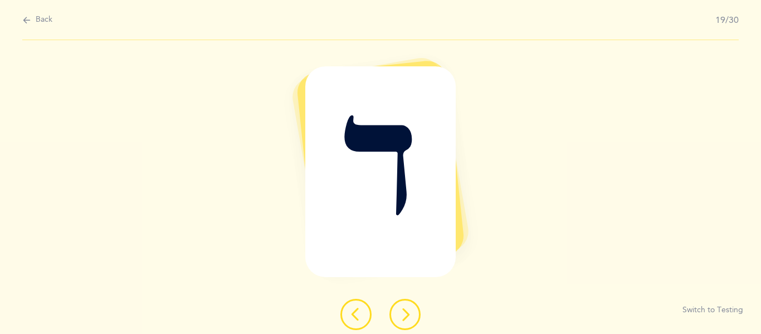
click at [404, 313] on icon at bounding box center [404, 314] width 13 height 13
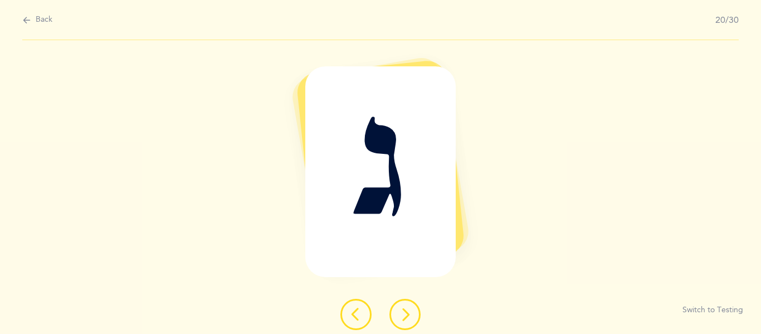
click at [404, 313] on icon at bounding box center [404, 314] width 13 height 13
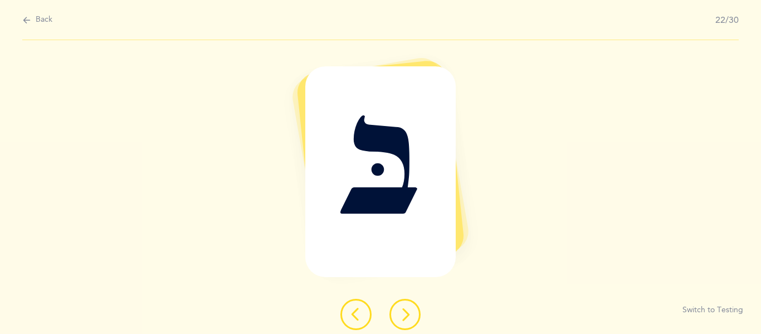
click at [404, 313] on icon at bounding box center [404, 314] width 13 height 13
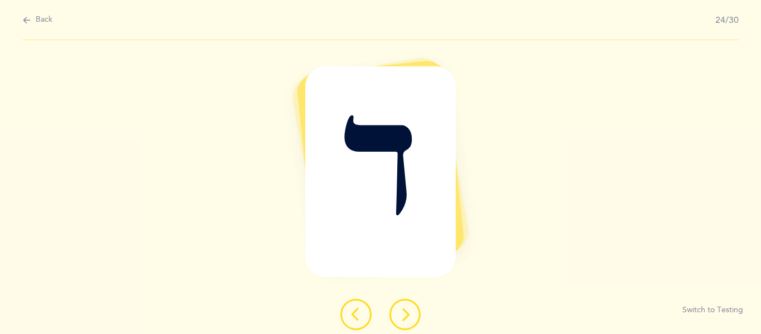
click at [404, 313] on icon at bounding box center [404, 314] width 13 height 13
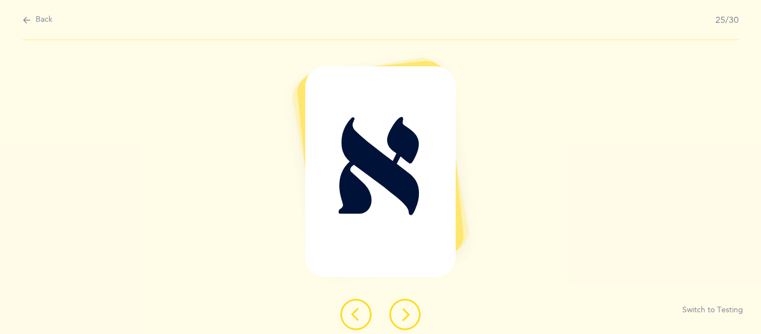
click at [404, 313] on icon at bounding box center [404, 314] width 13 height 13
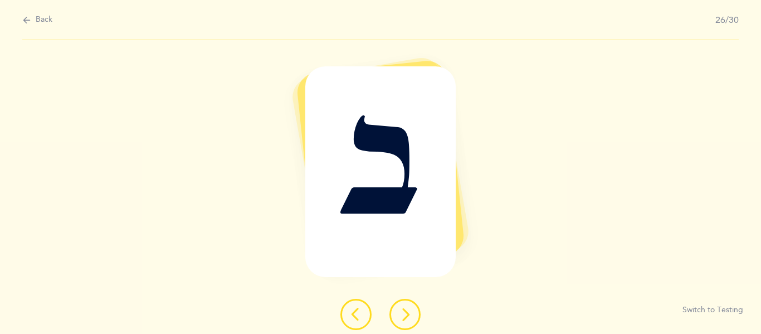
click at [399, 316] on icon at bounding box center [404, 314] width 13 height 13
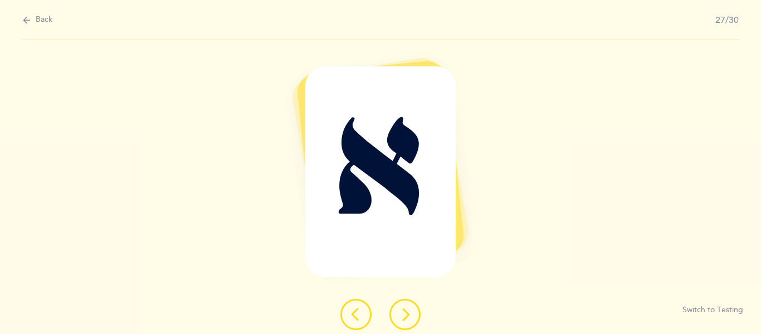
click at [399, 316] on icon at bounding box center [404, 314] width 13 height 13
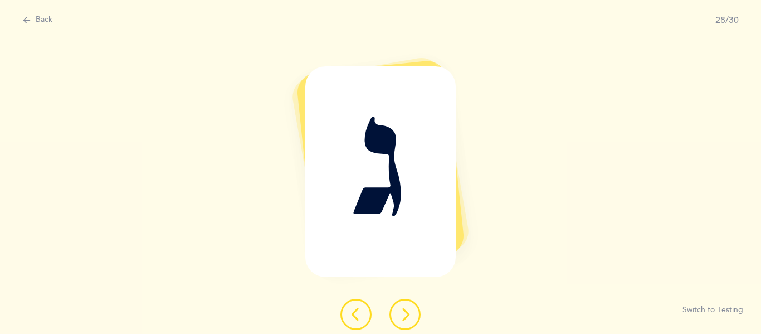
click at [399, 316] on icon at bounding box center [404, 314] width 13 height 13
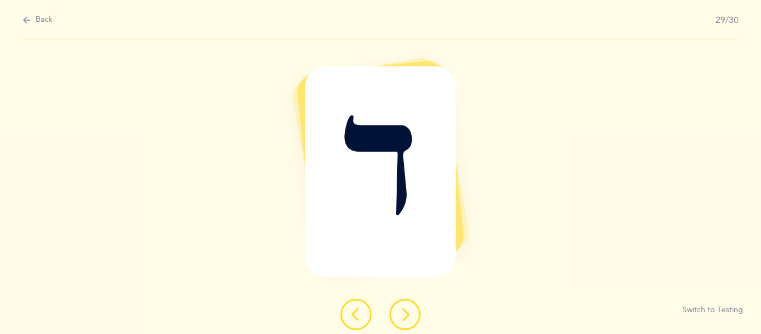
click at [399, 316] on icon at bounding box center [404, 314] width 13 height 13
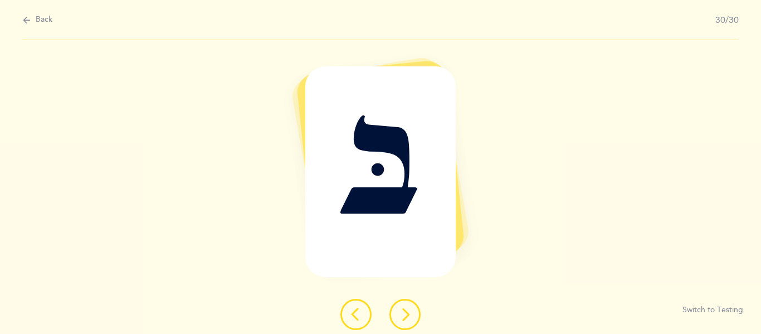
click at [398, 317] on icon at bounding box center [404, 314] width 13 height 13
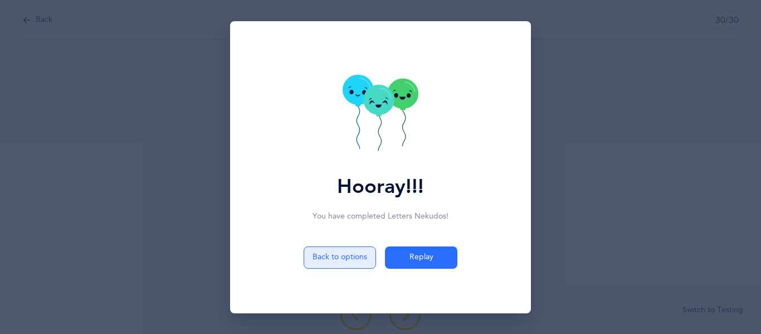
click at [343, 253] on button "Back to options" at bounding box center [340, 257] width 72 height 22
select select "1"
select select "single"
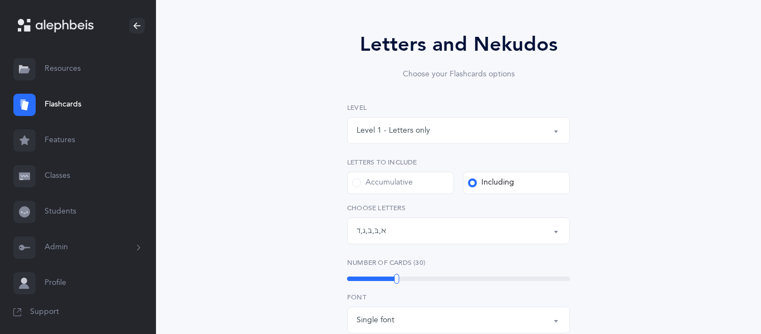
scroll to position [82, 0]
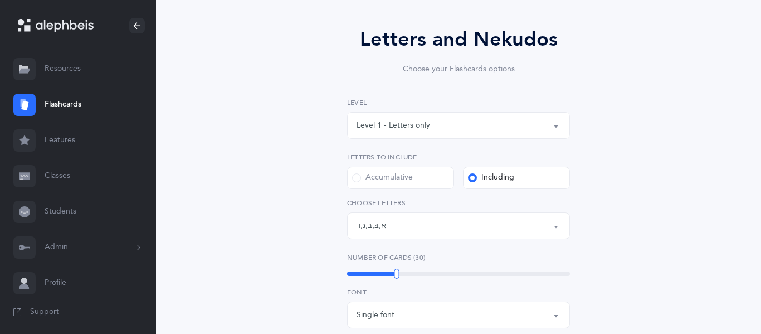
click at [409, 230] on div "Letters: א , בּ , ב , ג , ד" at bounding box center [459, 225] width 204 height 19
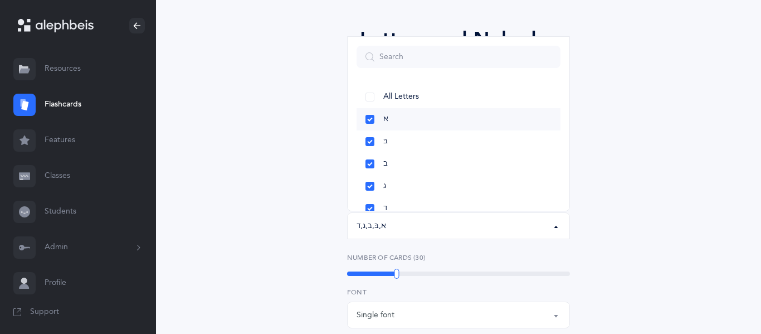
click at [373, 119] on link "א" at bounding box center [459, 119] width 204 height 22
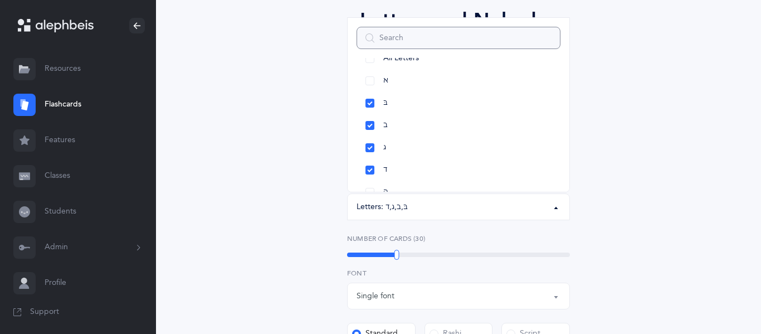
scroll to position [102, 0]
click at [309, 197] on div "Letters and Nekudos Choose your Flashcards options Level 1 - Letters only Level…" at bounding box center [459, 283] width 508 height 619
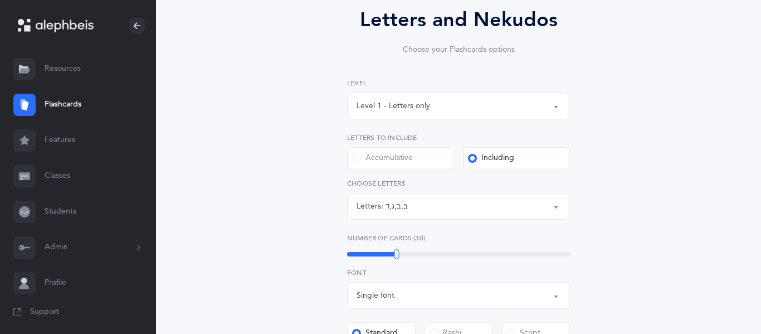
click at [386, 208] on div "בּ , ב , ג , ד" at bounding box center [397, 207] width 22 height 12
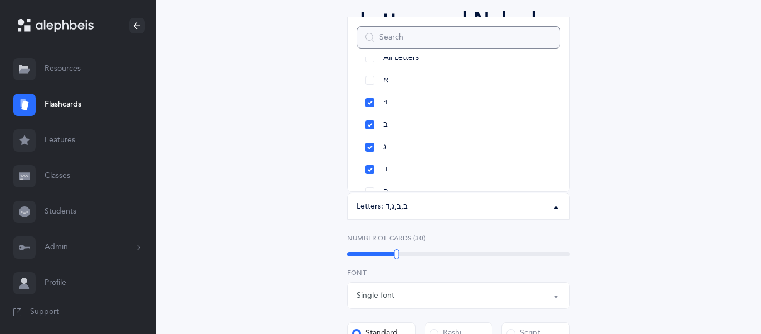
scroll to position [0, 0]
click at [371, 167] on link "ג" at bounding box center [459, 166] width 204 height 22
click at [369, 120] on link "בּ" at bounding box center [459, 122] width 204 height 22
select select "2"
click at [368, 172] on link "ג" at bounding box center [459, 166] width 204 height 22
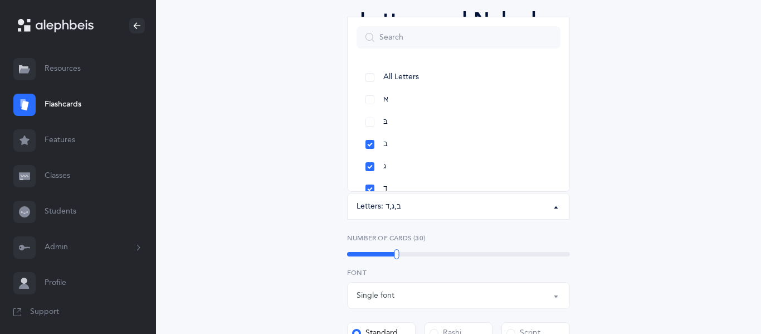
click at [321, 181] on div "Letters and Nekudos Choose your Flashcards options Level 1 - Letters only Level…" at bounding box center [458, 276] width 285 height 543
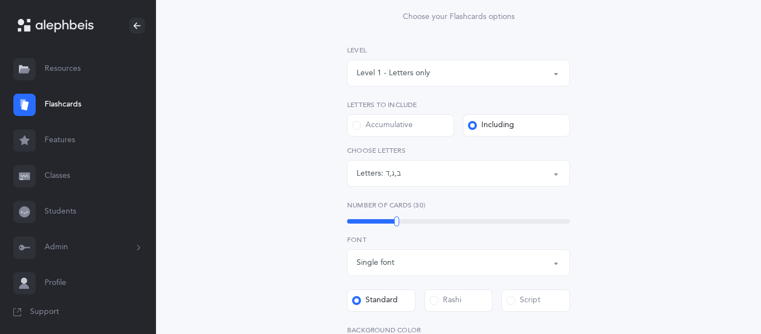
scroll to position [137, 0]
click at [396, 177] on div "ב , ג , ד" at bounding box center [394, 172] width 16 height 12
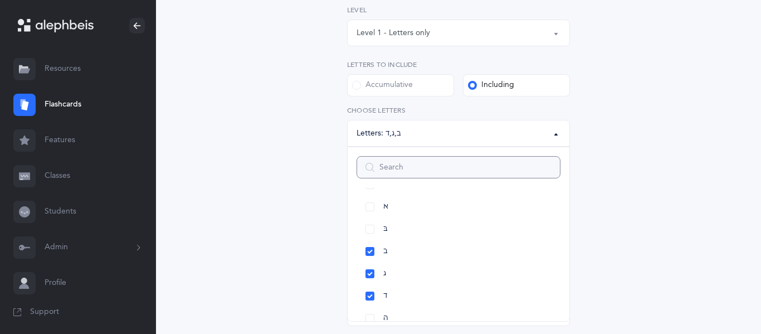
scroll to position [0, 0]
click at [255, 262] on div "Letters and Nekudos Choose your Flashcards options Level 1 - Letters only Level…" at bounding box center [459, 210] width 508 height 619
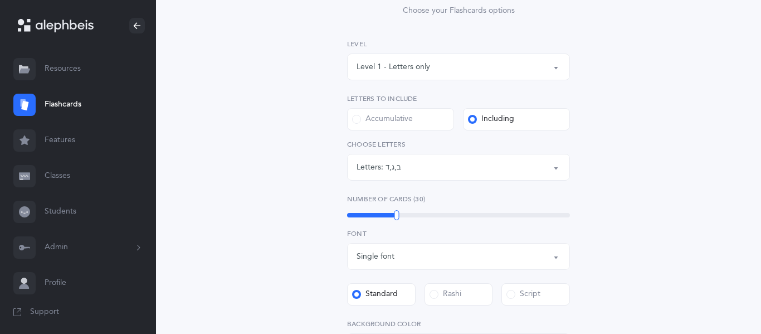
scroll to position [139, 0]
click at [370, 173] on div "Letters:" at bounding box center [371, 169] width 29 height 12
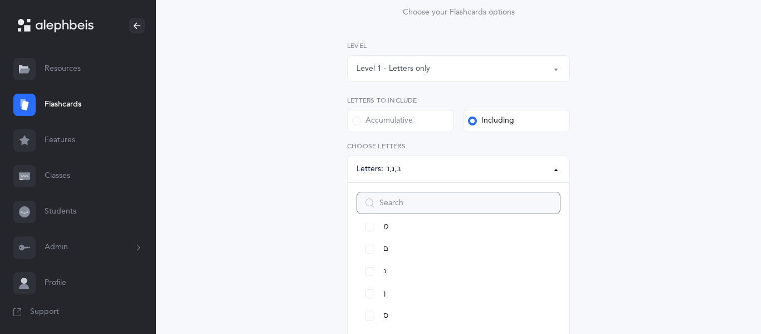
scroll to position [398, 0]
click at [369, 266] on link "נ" at bounding box center [459, 268] width 204 height 22
click at [299, 252] on div "Letters and Nekudos Choose your Flashcards options Level 1 - Letters only Level…" at bounding box center [459, 245] width 508 height 619
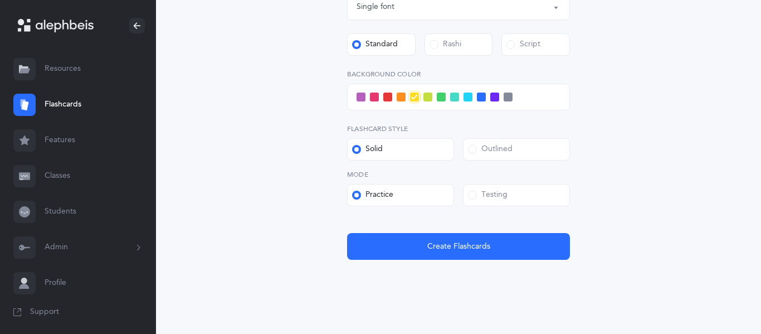
scroll to position [406, 0]
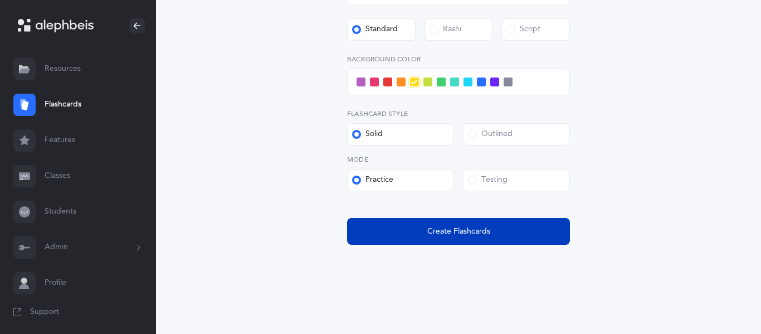
click at [396, 234] on button "Create Flashcards" at bounding box center [458, 231] width 223 height 27
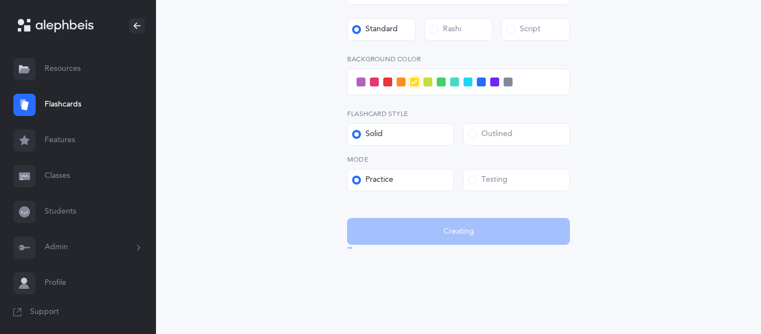
scroll to position [0, 0]
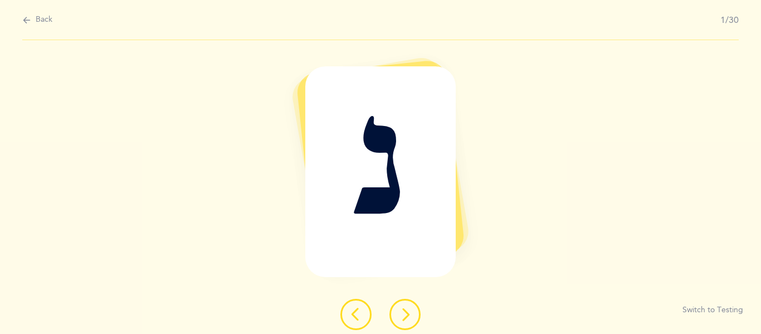
click at [405, 308] on icon at bounding box center [404, 314] width 13 height 13
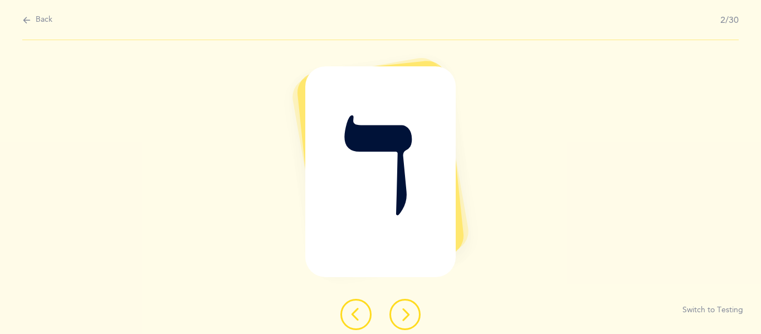
click at [405, 308] on icon at bounding box center [404, 314] width 13 height 13
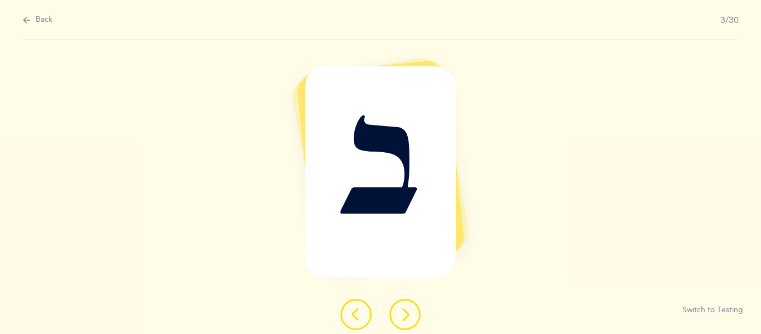
click at [405, 309] on icon at bounding box center [404, 314] width 13 height 13
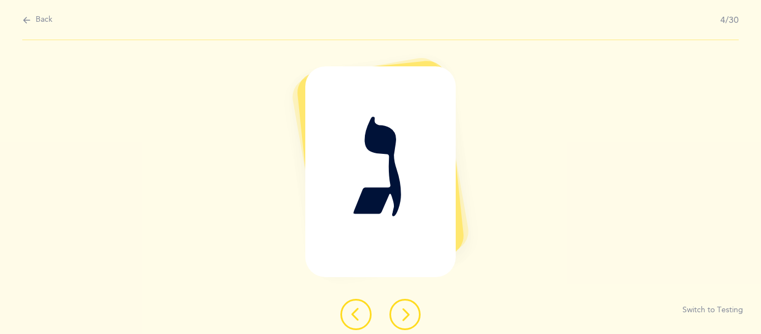
click at [405, 310] on icon at bounding box center [404, 314] width 13 height 13
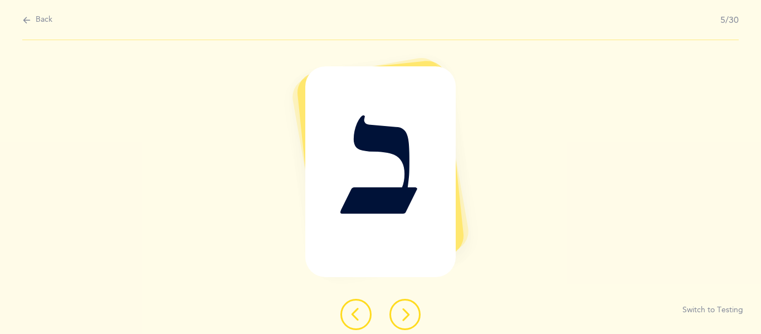
click at [405, 310] on icon at bounding box center [404, 314] width 13 height 13
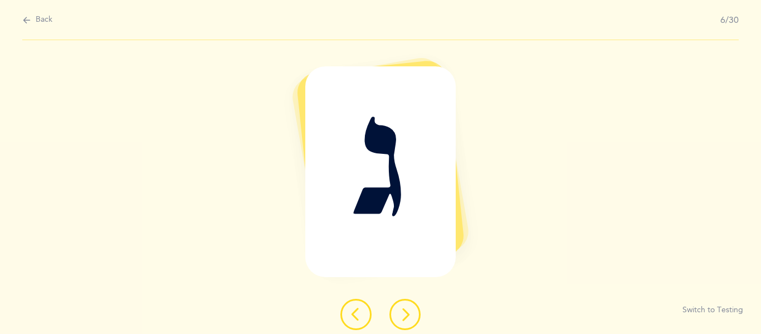
click at [405, 310] on icon at bounding box center [404, 314] width 13 height 13
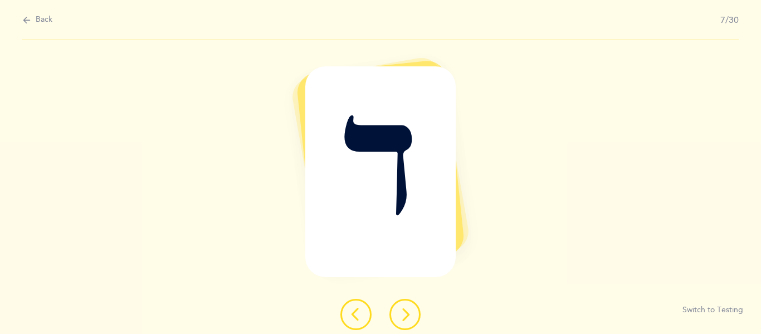
click at [405, 310] on icon at bounding box center [404, 314] width 13 height 13
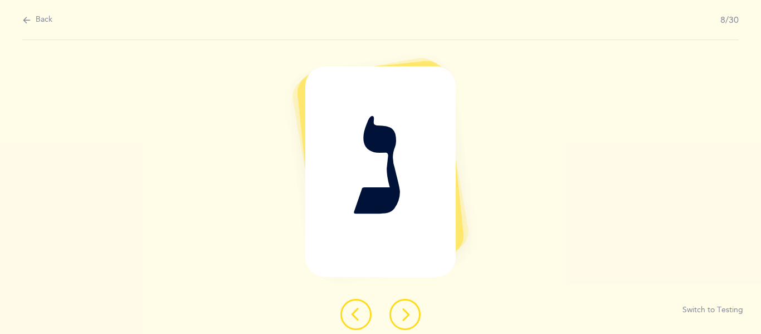
click at [405, 310] on icon at bounding box center [404, 314] width 13 height 13
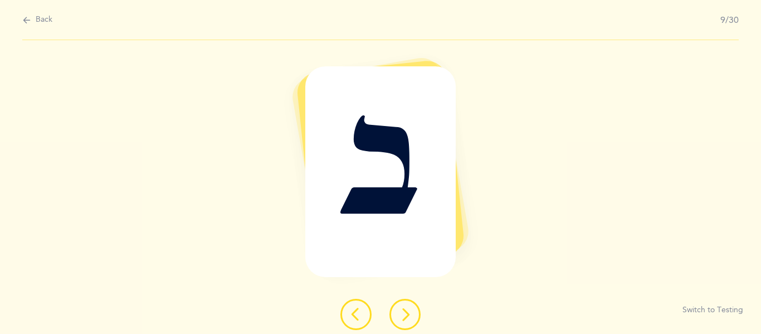
click at [405, 310] on icon at bounding box center [404, 314] width 13 height 13
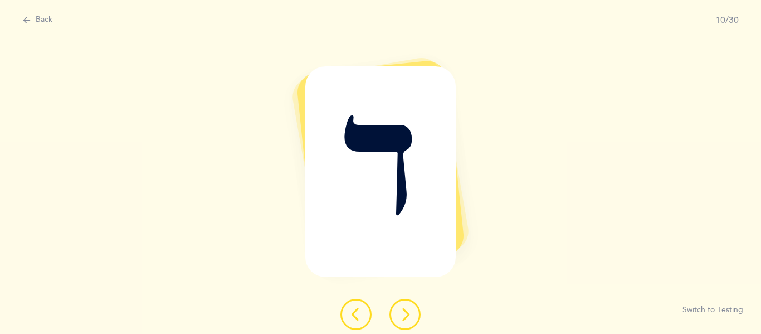
click at [405, 311] on icon at bounding box center [404, 314] width 13 height 13
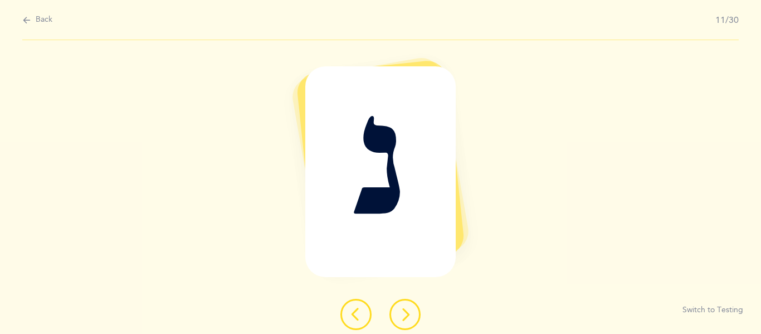
click at [405, 313] on icon at bounding box center [404, 314] width 13 height 13
click at [405, 316] on icon at bounding box center [404, 314] width 13 height 13
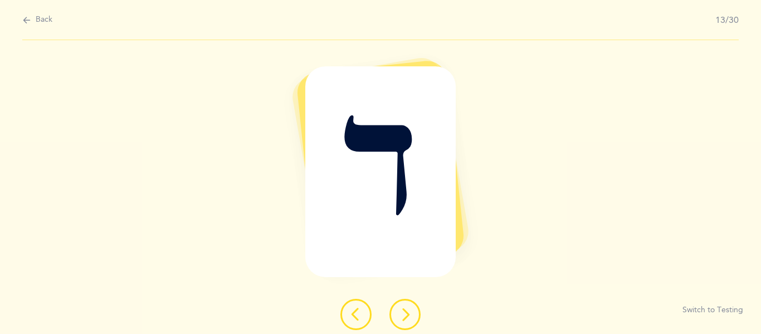
click at [405, 318] on icon at bounding box center [404, 314] width 13 height 13
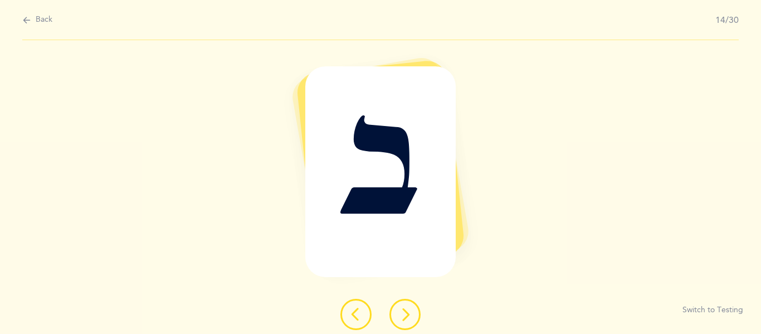
click at [405, 318] on icon at bounding box center [404, 314] width 13 height 13
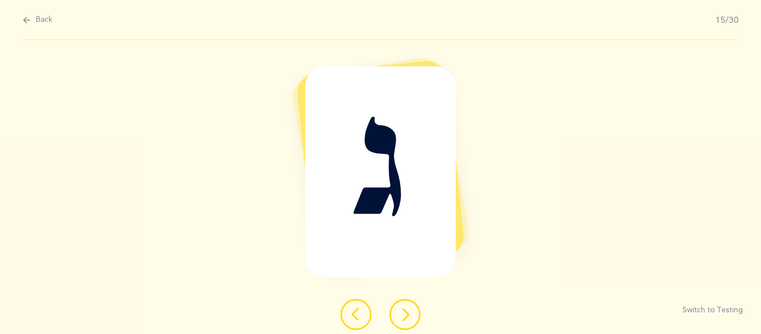
click at [405, 318] on icon at bounding box center [404, 314] width 13 height 13
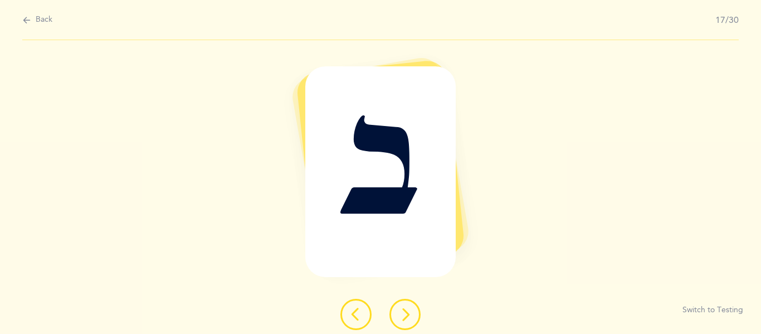
click at [405, 318] on icon at bounding box center [404, 314] width 13 height 13
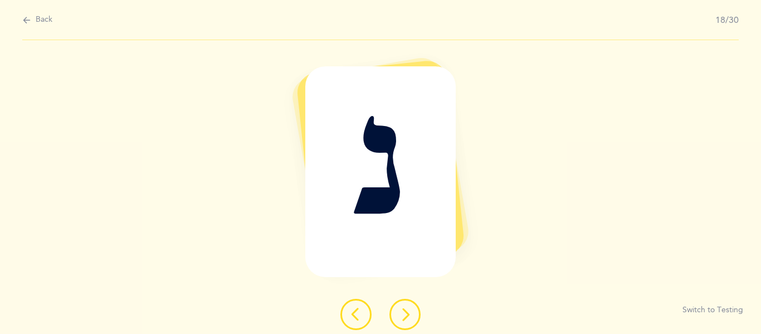
click at [405, 318] on icon at bounding box center [404, 314] width 13 height 13
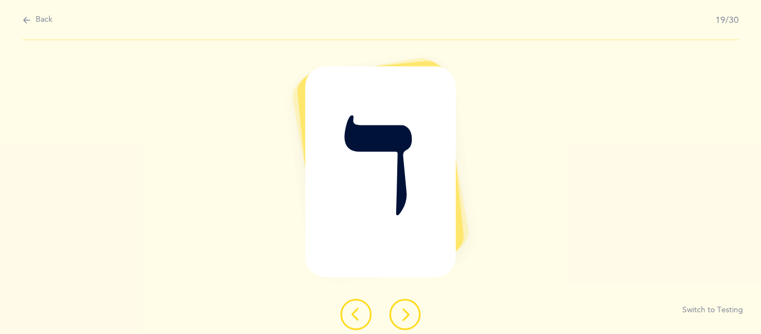
click at [405, 318] on icon at bounding box center [404, 314] width 13 height 13
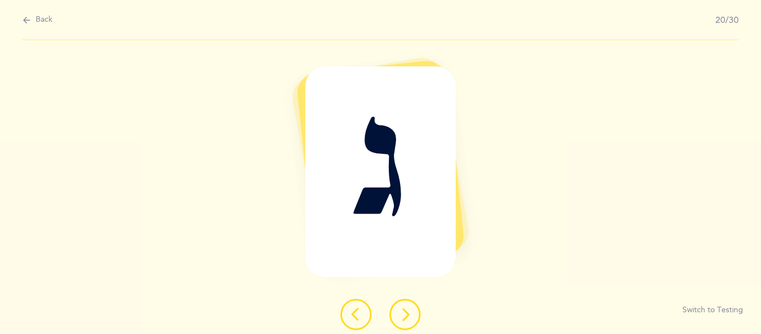
click at [405, 318] on icon at bounding box center [404, 314] width 13 height 13
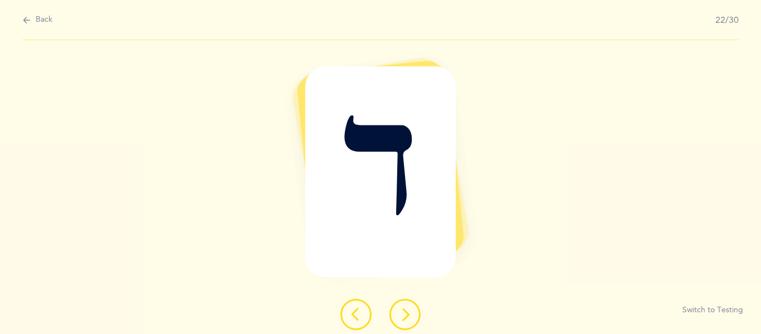
click at [405, 318] on icon at bounding box center [404, 314] width 13 height 13
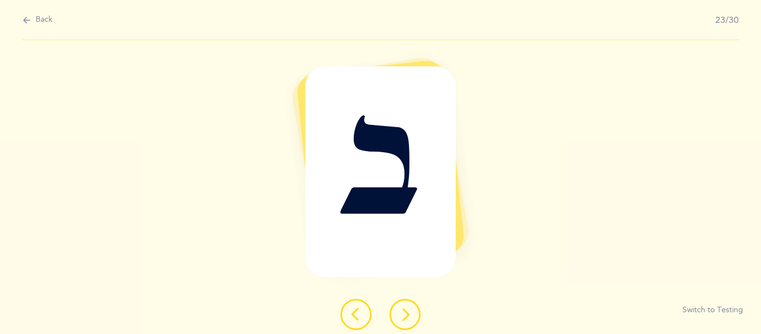
click at [405, 318] on icon at bounding box center [404, 314] width 13 height 13
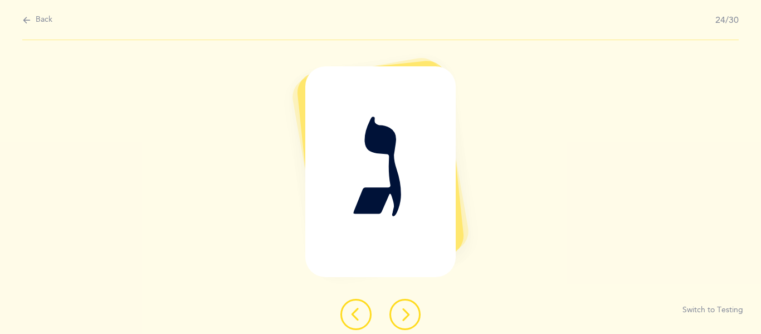
click at [405, 318] on icon at bounding box center [404, 314] width 13 height 13
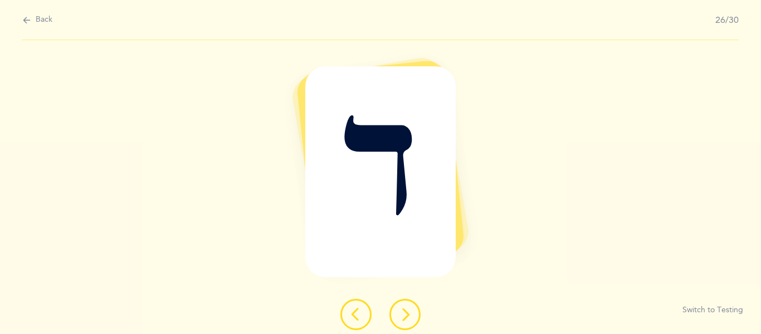
click at [405, 318] on icon at bounding box center [404, 314] width 13 height 13
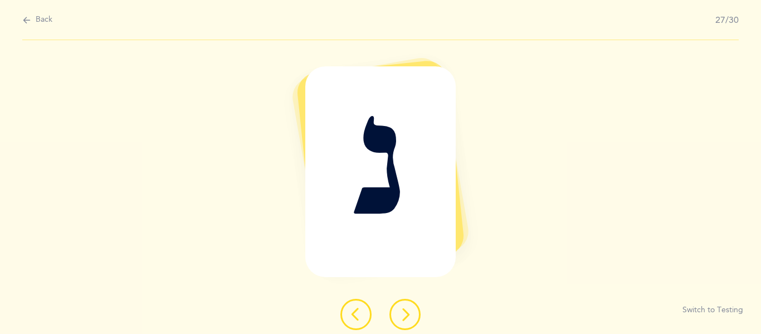
click at [405, 318] on icon at bounding box center [404, 314] width 13 height 13
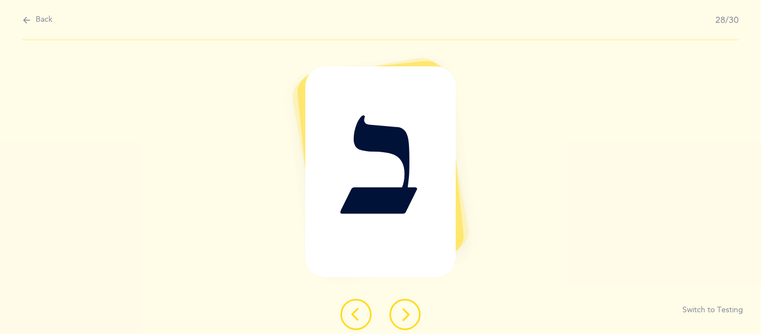
click at [405, 318] on icon at bounding box center [404, 314] width 13 height 13
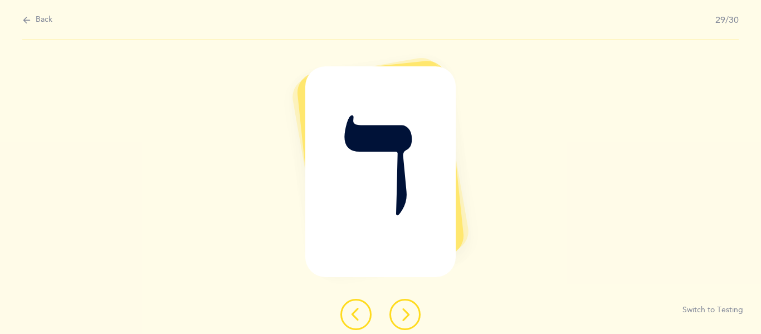
click at [411, 309] on icon at bounding box center [404, 314] width 13 height 13
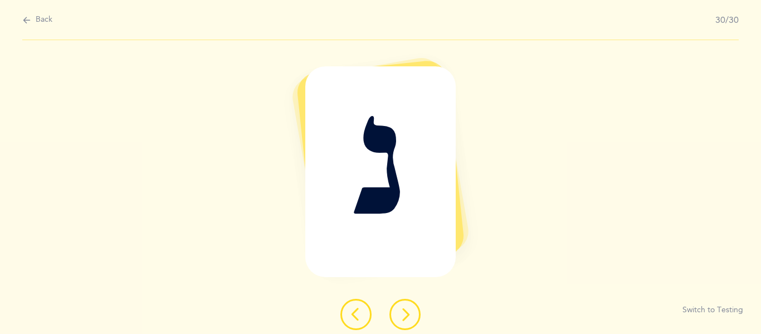
click at [411, 309] on icon at bounding box center [404, 314] width 13 height 13
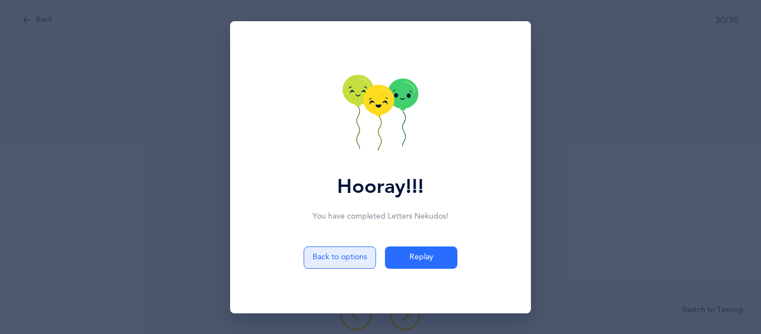
click at [350, 263] on button "Back to options" at bounding box center [340, 257] width 72 height 22
select select "2"
select select "single"
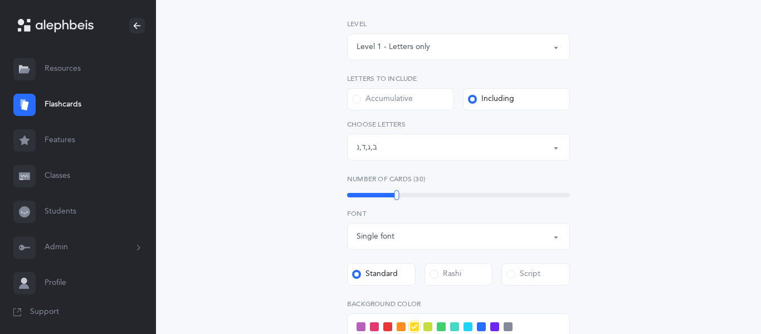
scroll to position [157, 0]
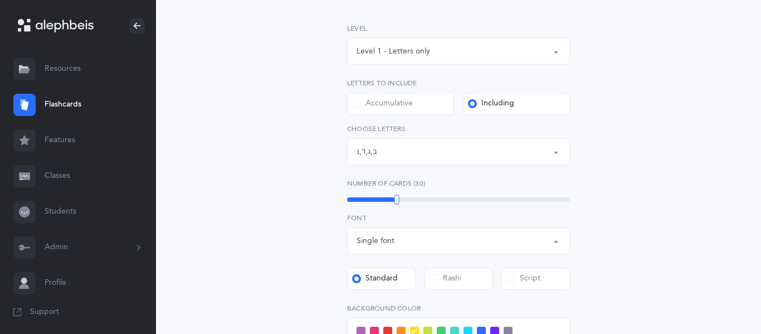
click at [422, 49] on div "Level 1 - Letters only" at bounding box center [394, 52] width 74 height 12
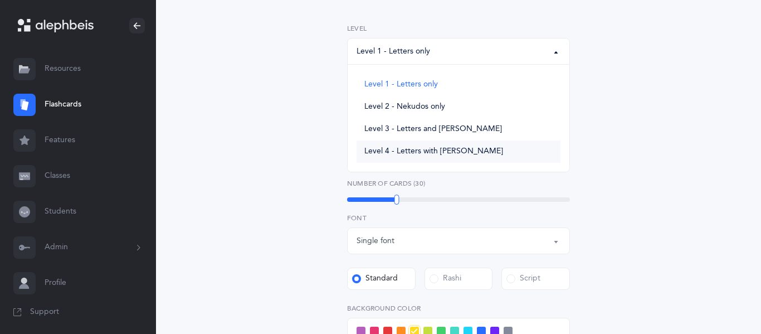
click at [408, 152] on span "Level 4 - Letters with [PERSON_NAME]" at bounding box center [433, 152] width 139 height 10
select select "4"
select select "29"
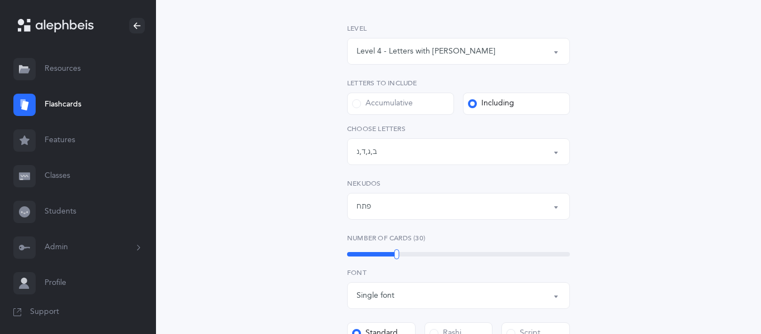
scroll to position [2, 0]
click at [283, 167] on div "Letters and Nekudos Choose your Flashcards options Level 1 - Letters only Level…" at bounding box center [459, 256] width 508 height 674
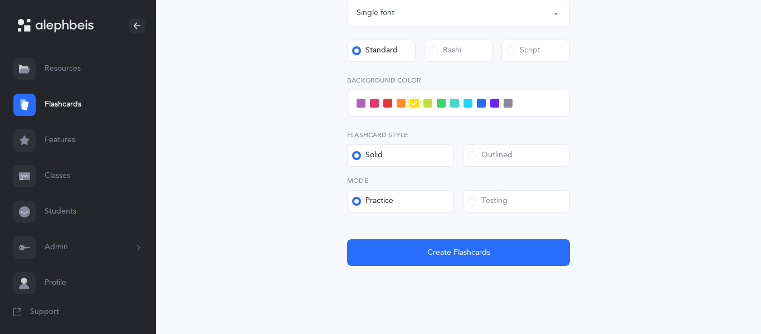
scroll to position [440, 0]
